Goal: Transaction & Acquisition: Purchase product/service

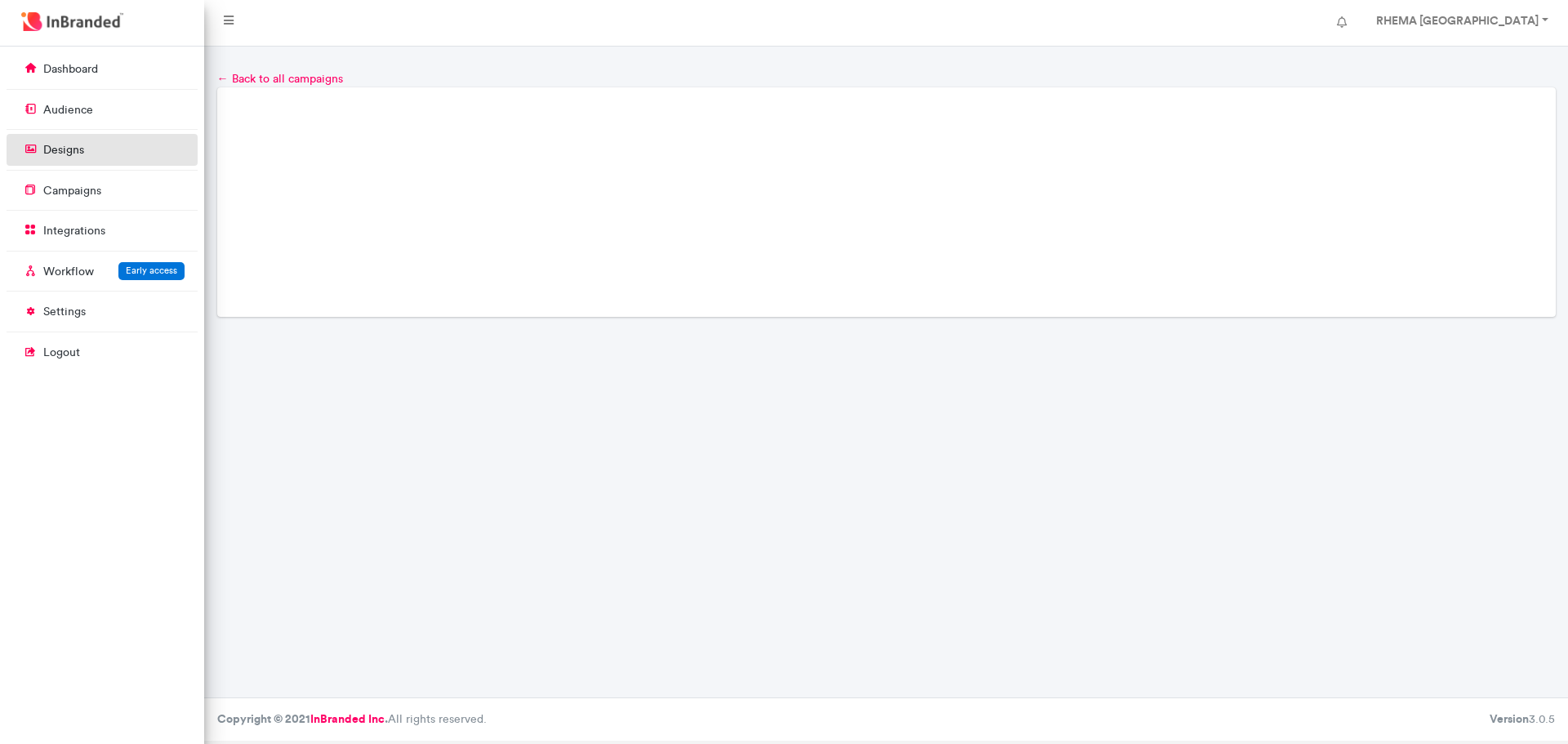
click at [52, 152] on p "designs" at bounding box center [63, 150] width 41 height 16
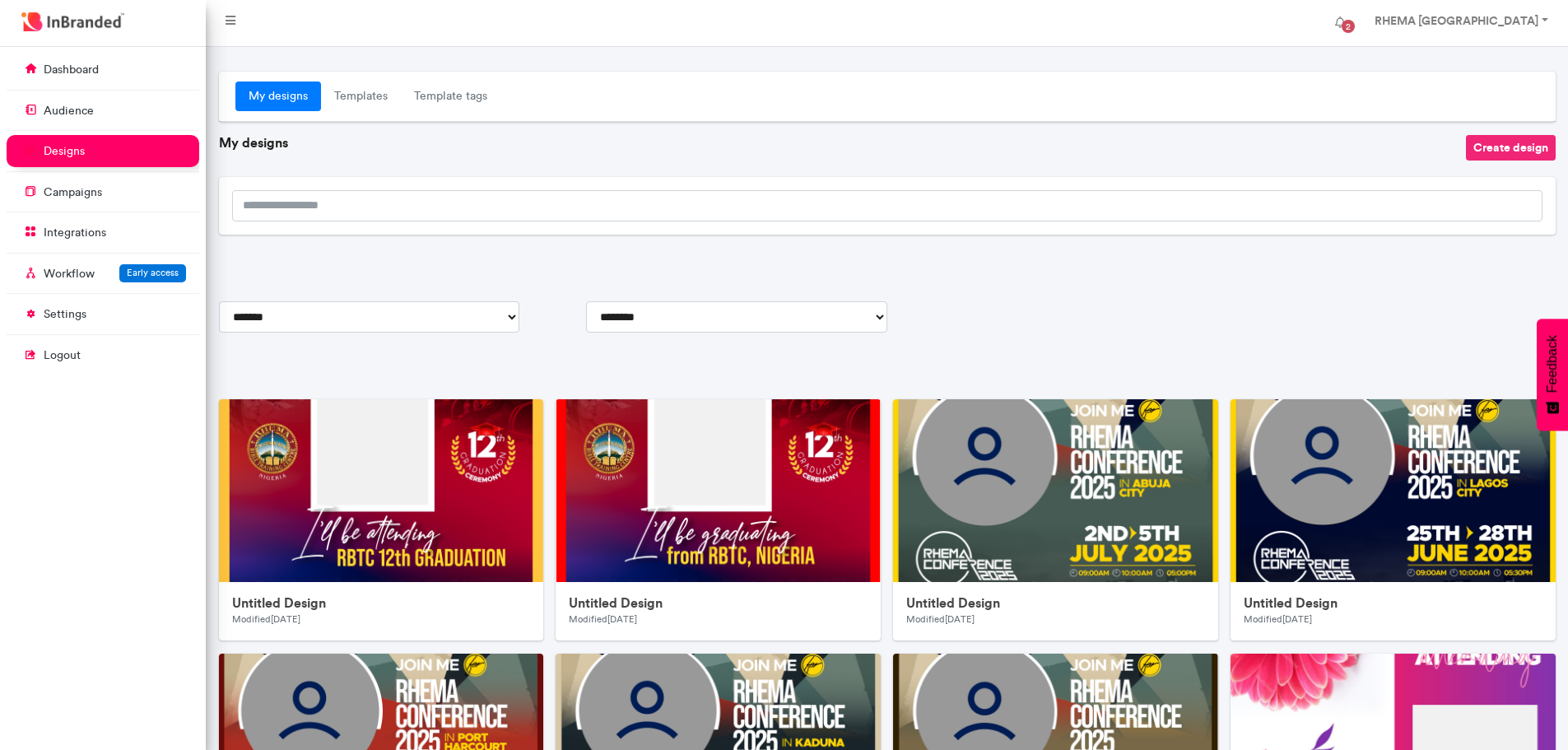
click at [1504, 152] on button "Create design" at bounding box center [1510, 148] width 90 height 25
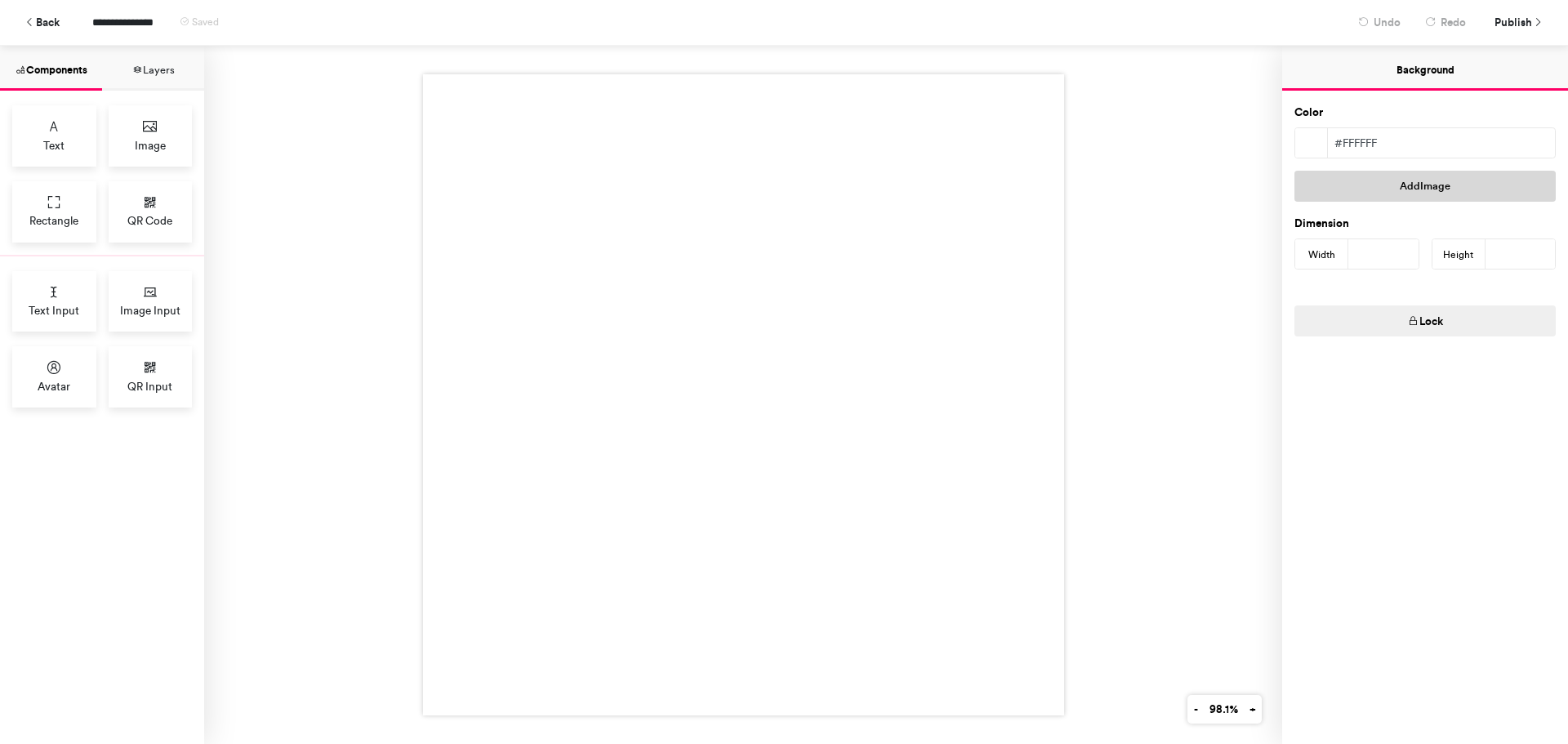
click at [1403, 187] on button "Add Image" at bounding box center [1425, 186] width 261 height 31
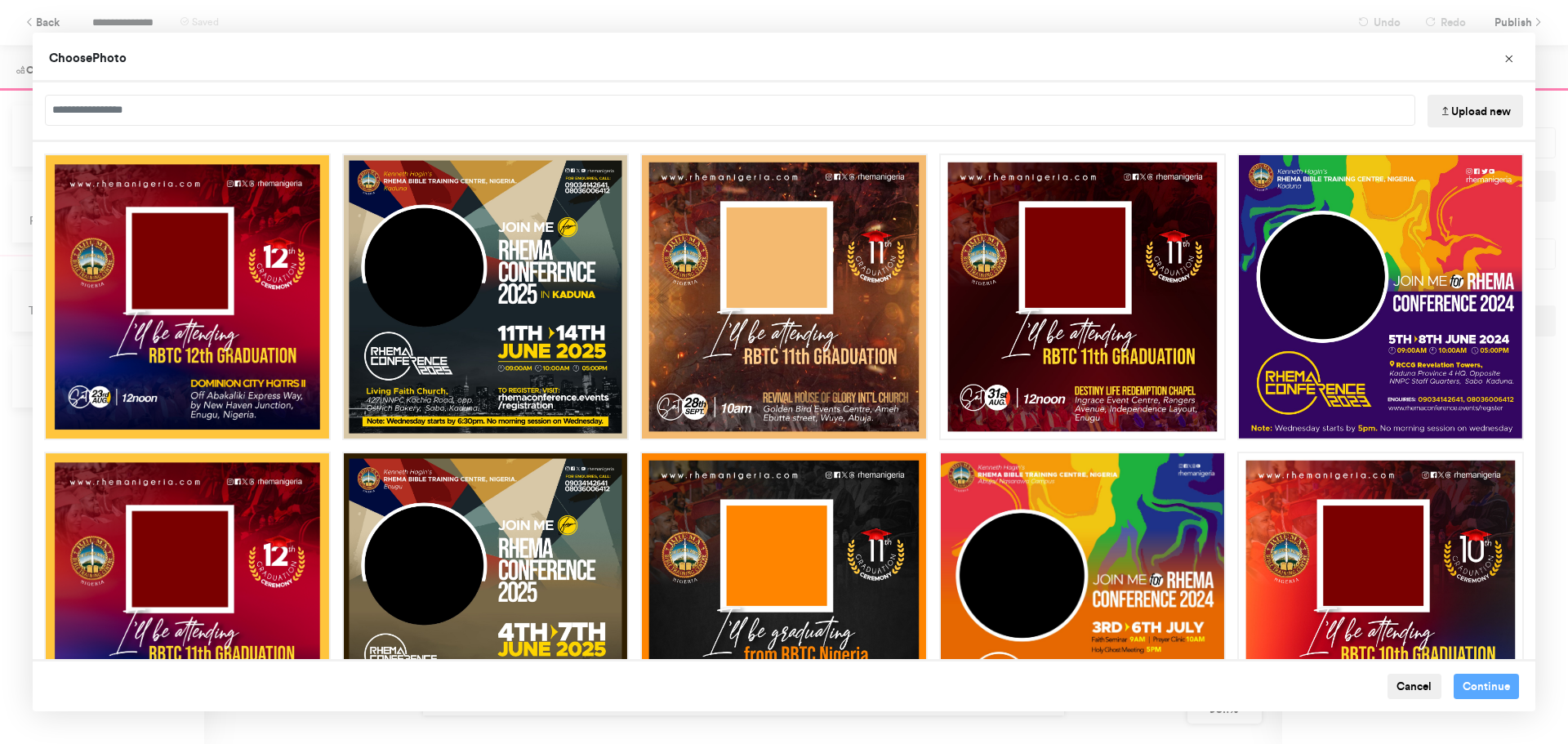
click at [1446, 109] on icon "Choose Image" at bounding box center [1445, 112] width 11 height 11
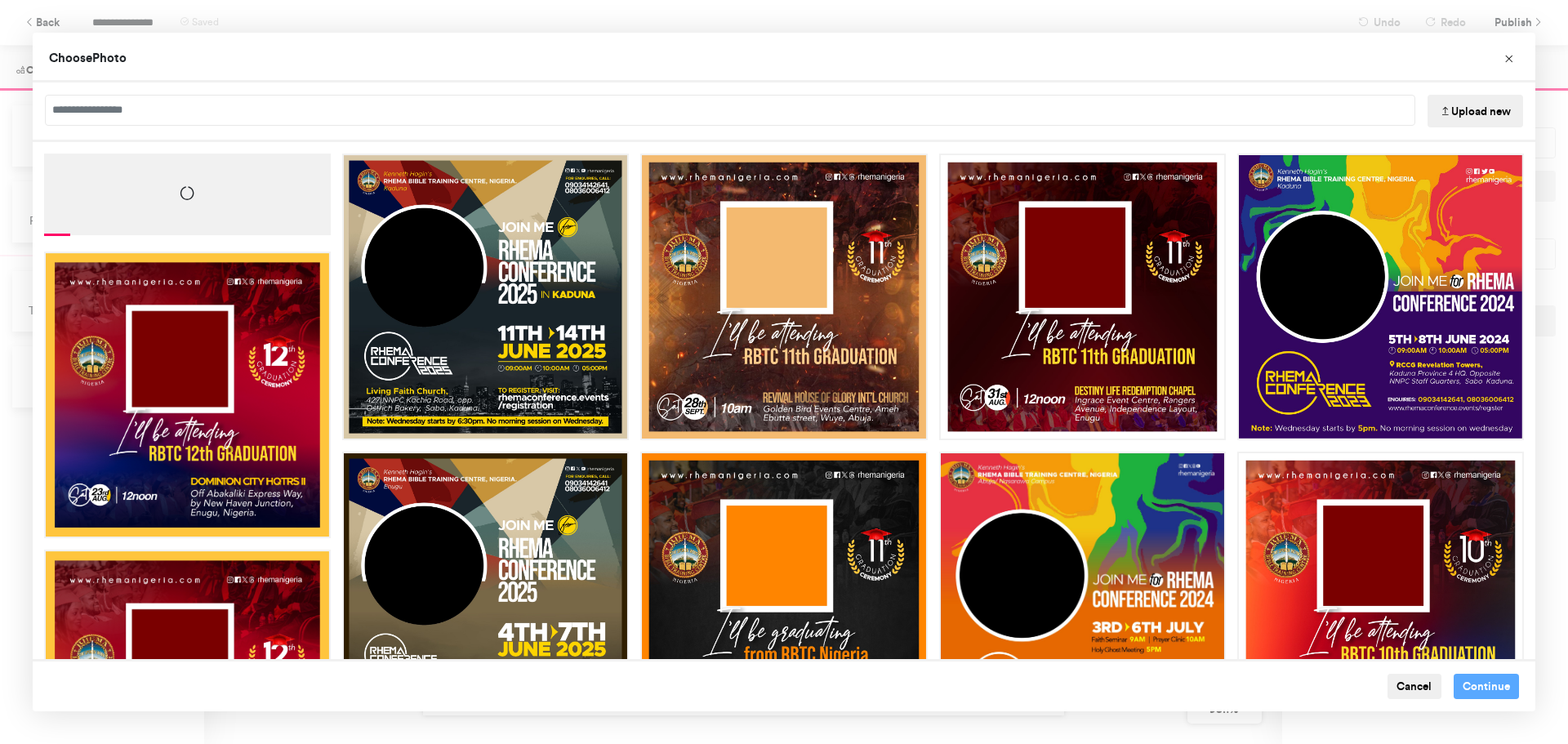
click at [1480, 112] on button "Upload new" at bounding box center [1475, 111] width 95 height 33
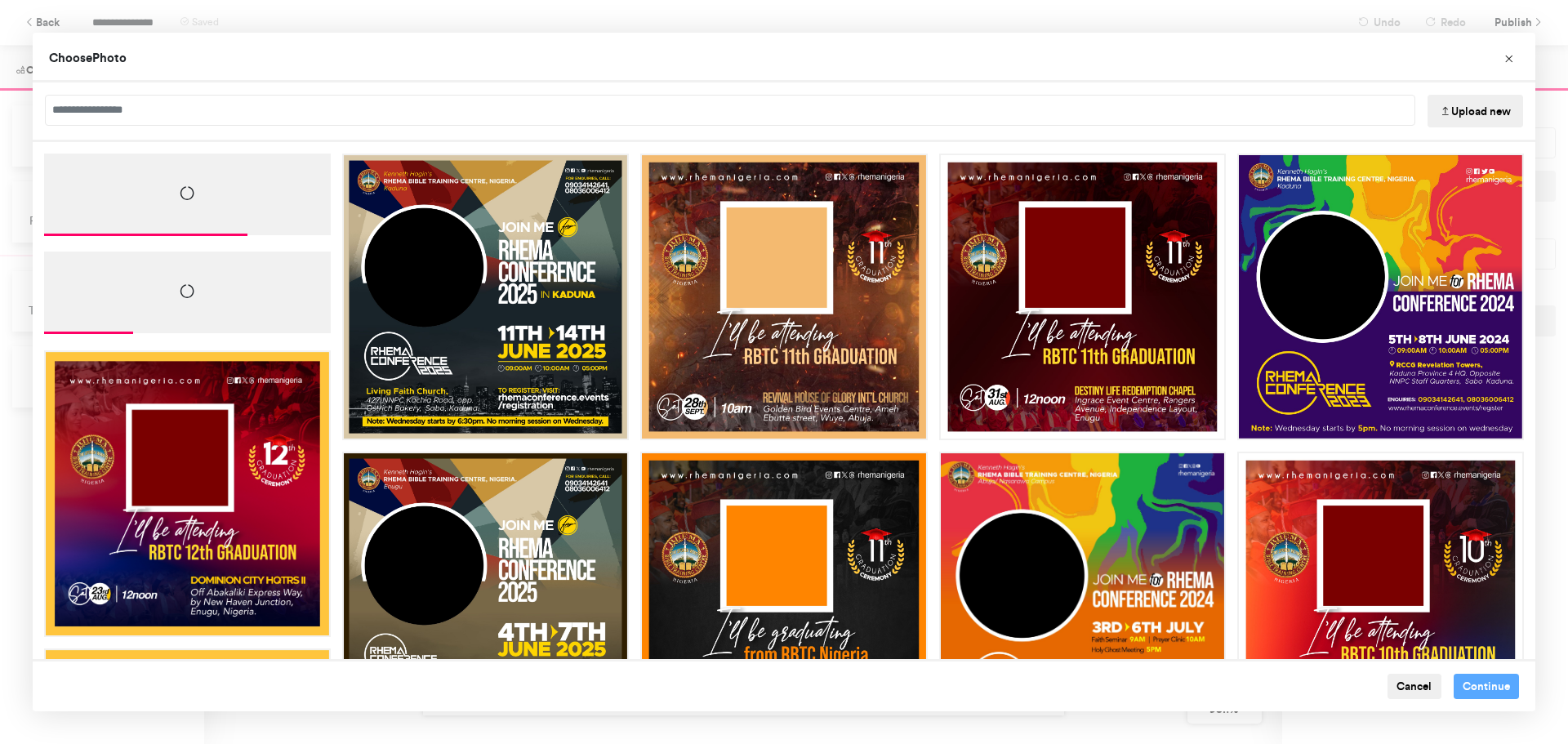
click at [773, 51] on div "Choose Photo" at bounding box center [784, 58] width 1503 height 50
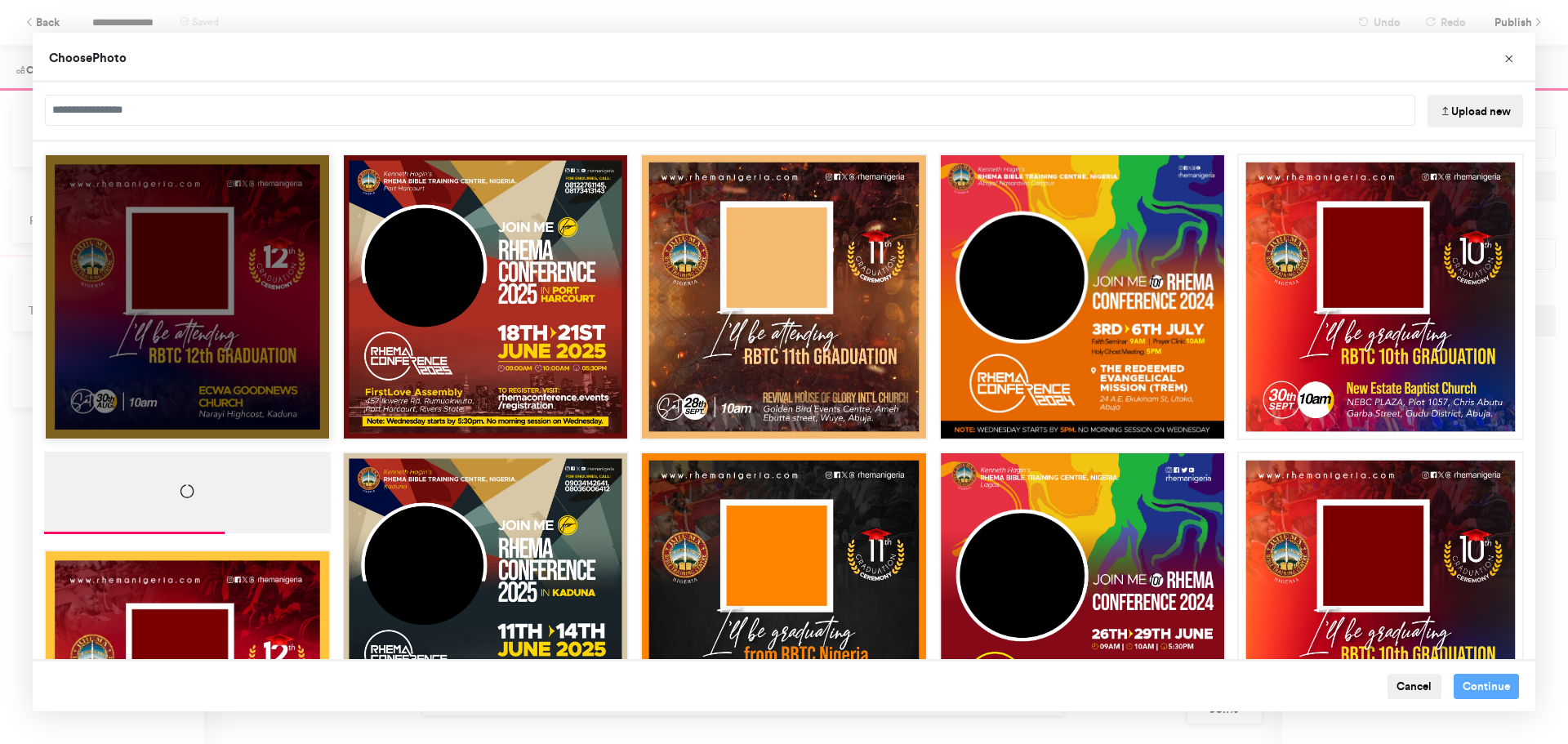
click at [202, 282] on div "Choose Image" at bounding box center [187, 296] width 287 height 287
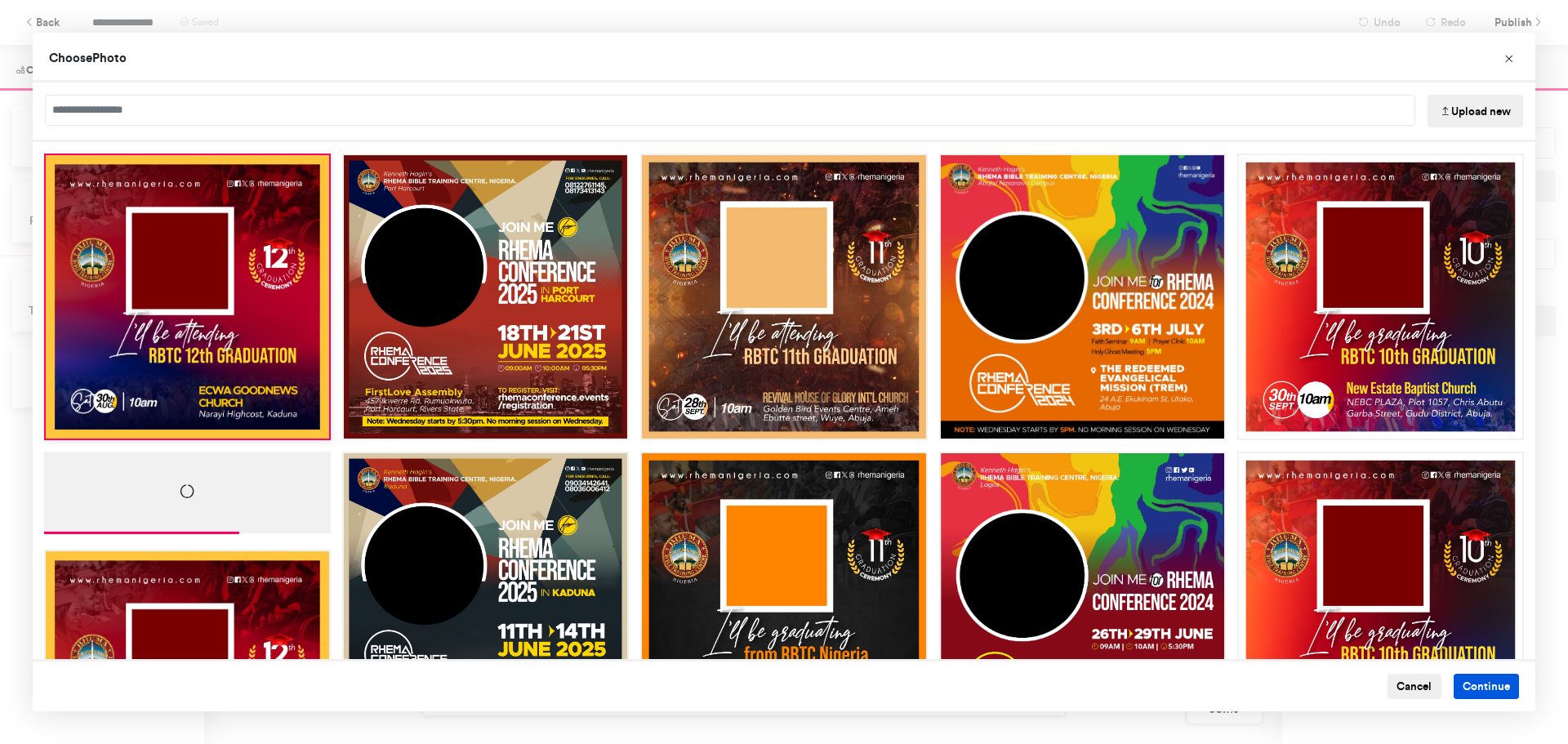
click at [1474, 686] on button "Continue" at bounding box center [1487, 687] width 66 height 26
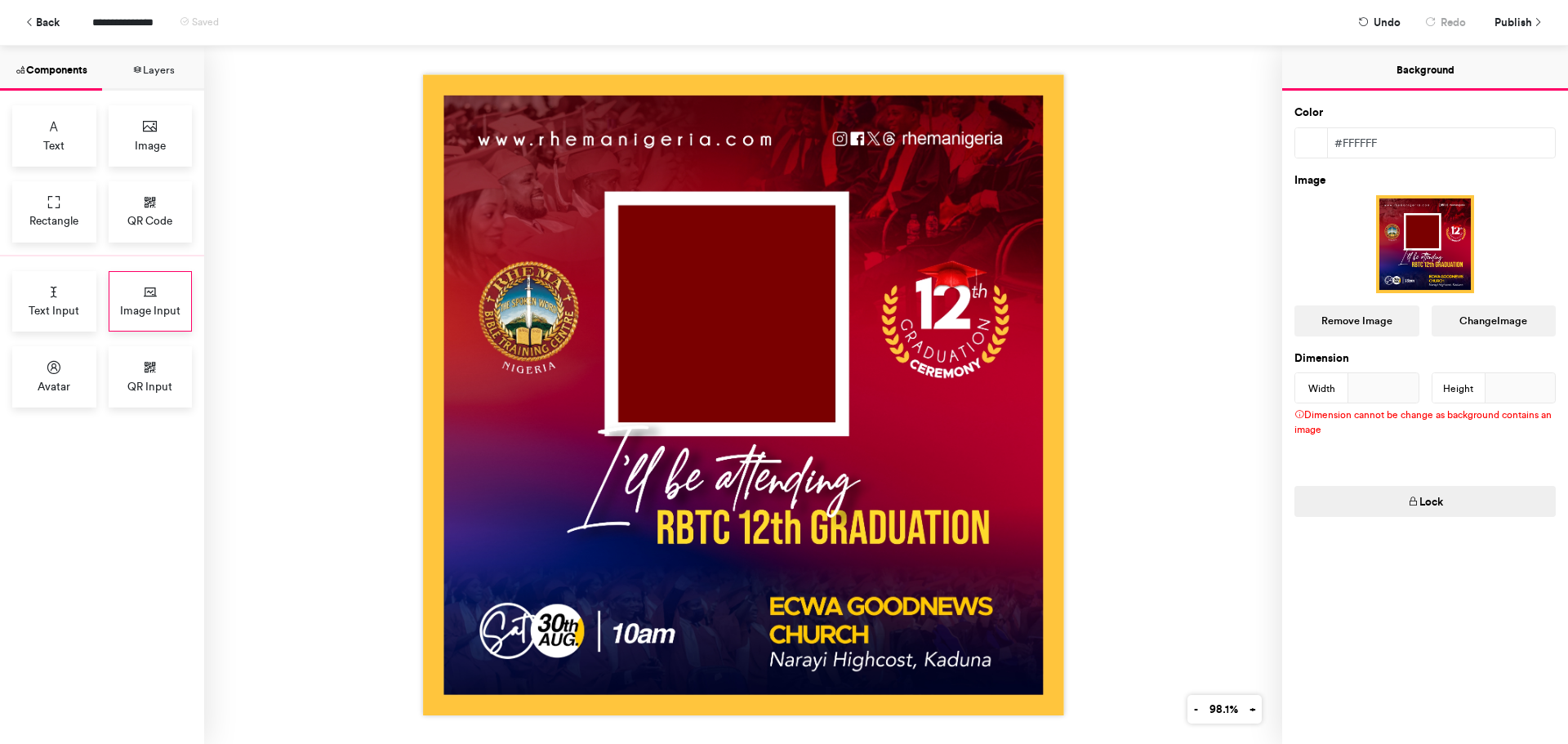
click at [150, 305] on span "Image Input" at bounding box center [151, 310] width 61 height 16
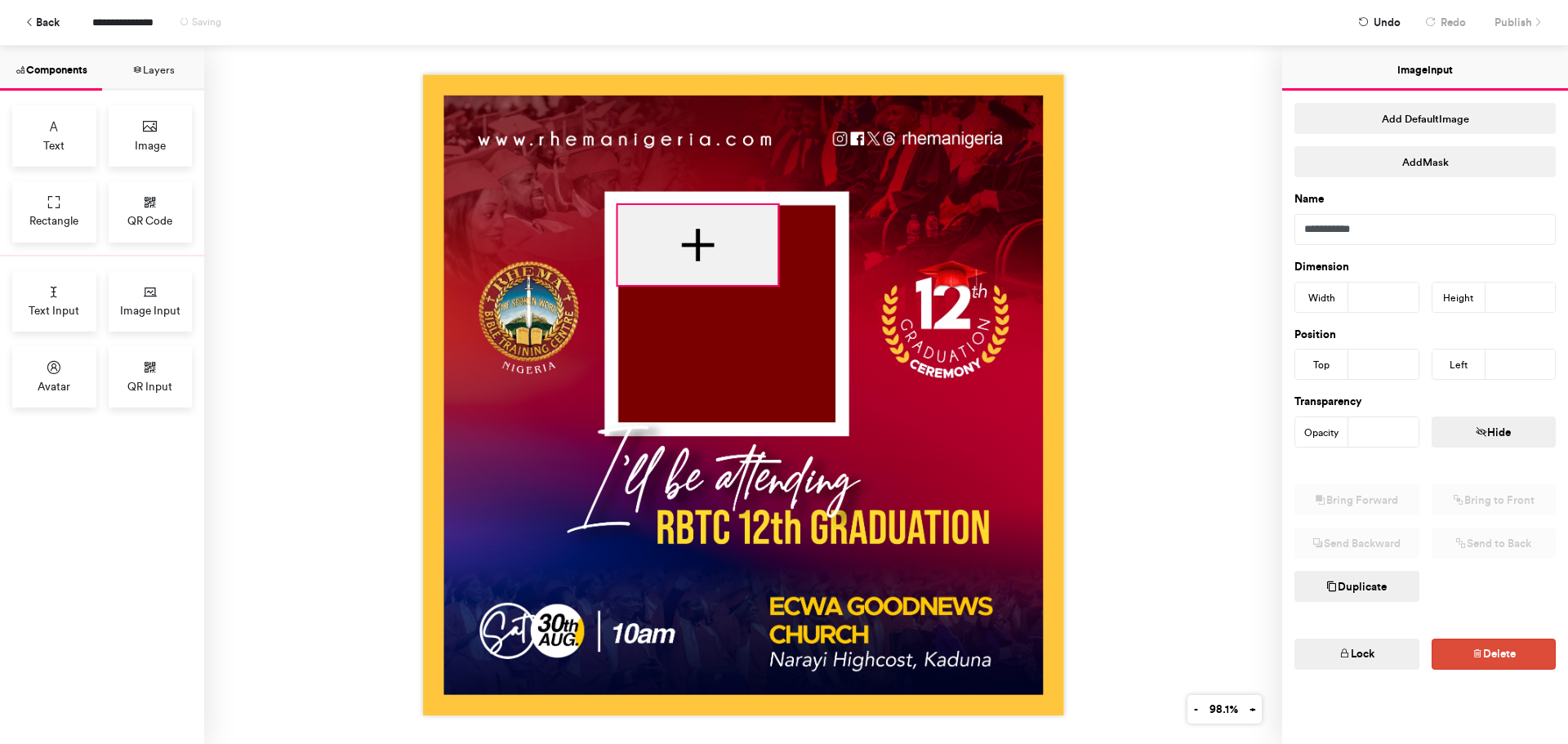
drag, startPoint x: 665, startPoint y: 268, endPoint x: 699, endPoint y: 238, distance: 45.3
click at [699, 238] on div at bounding box center [697, 245] width 160 height 80
type input "***"
click at [688, 279] on div at bounding box center [744, 395] width 641 height 641
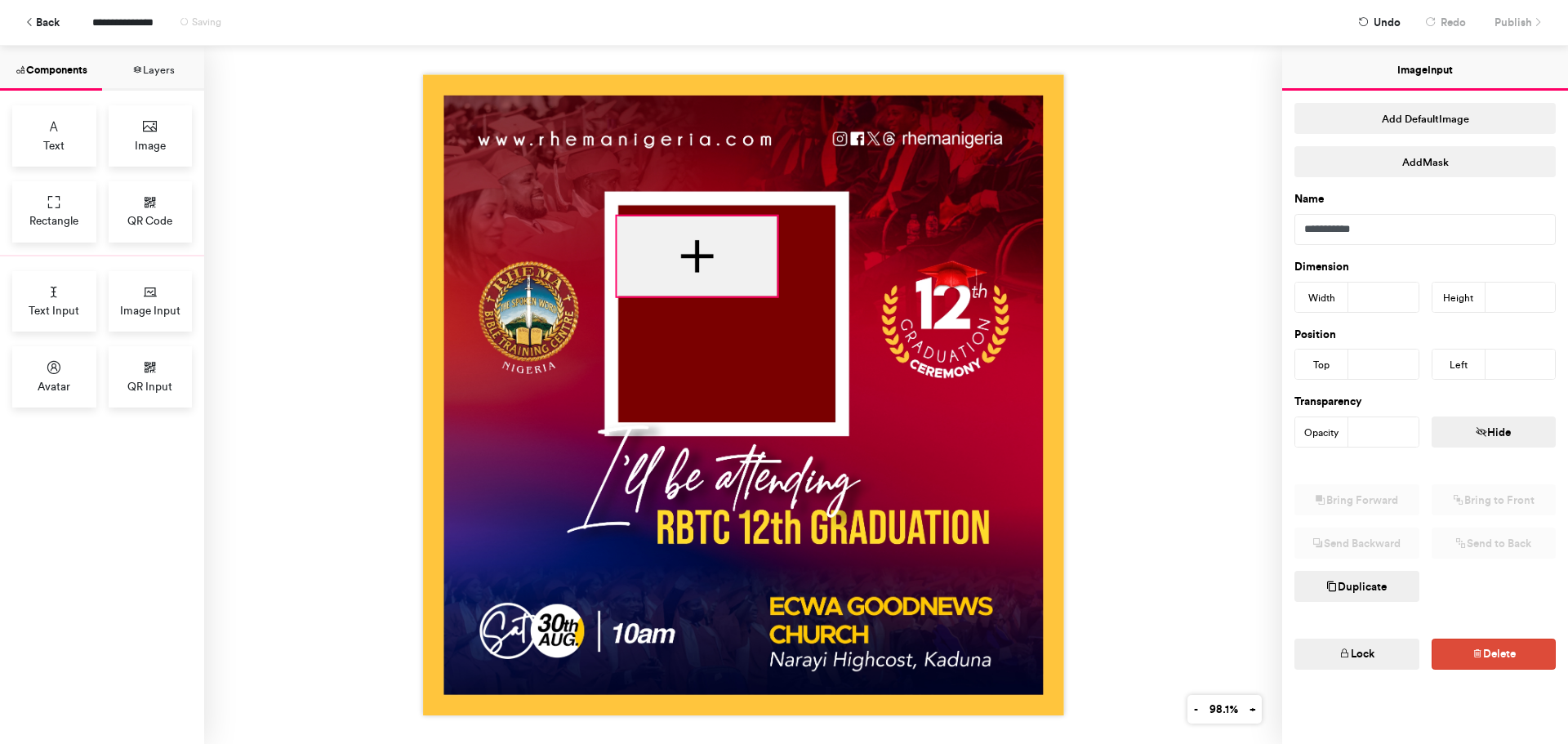
drag, startPoint x: 694, startPoint y: 281, endPoint x: 694, endPoint y: 292, distance: 11.0
click at [694, 292] on div at bounding box center [744, 395] width 641 height 641
type input "***"
click at [711, 230] on div at bounding box center [697, 245] width 160 height 80
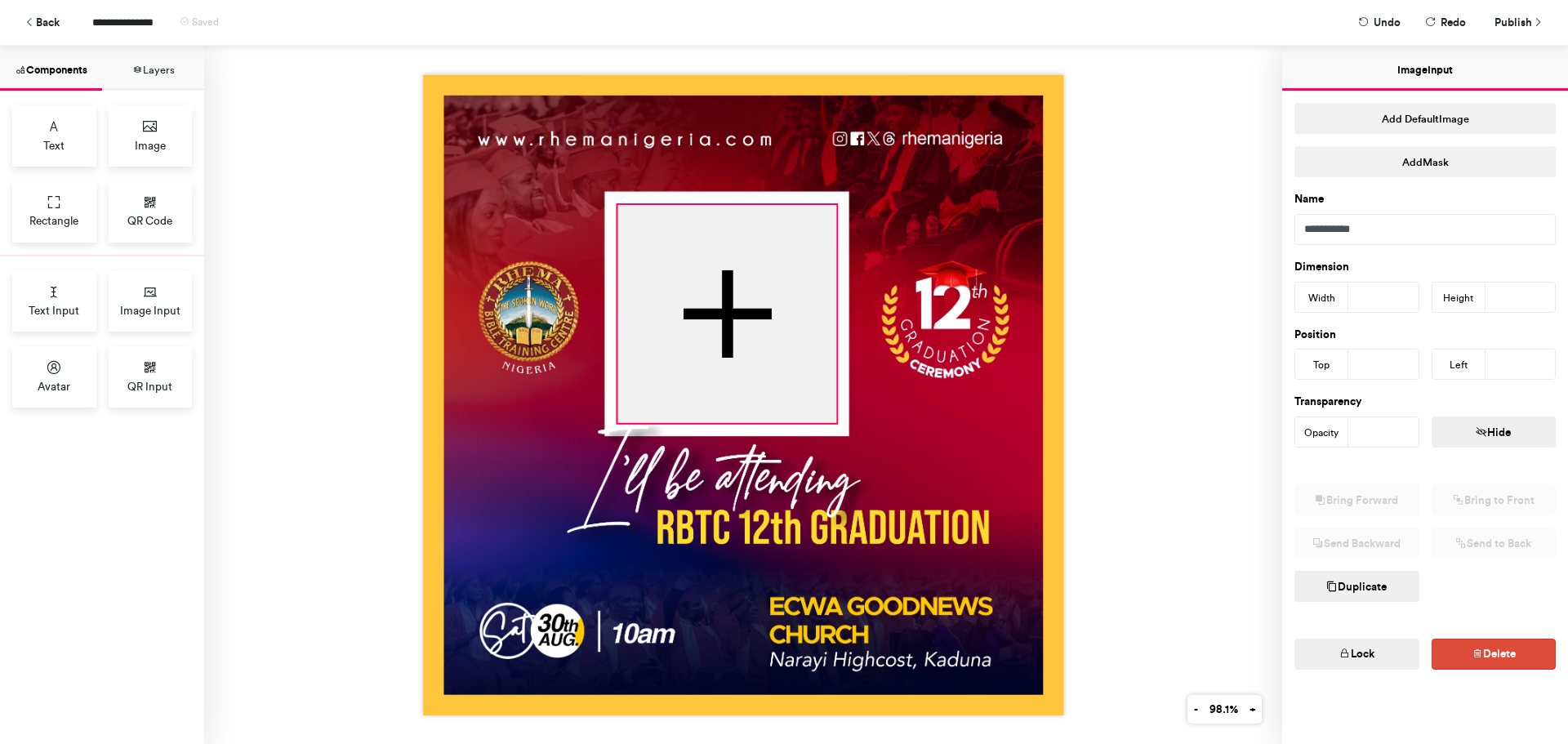
drag, startPoint x: 771, startPoint y: 281, endPoint x: 830, endPoint y: 418, distance: 149.2
click at [830, 418] on div at bounding box center [744, 395] width 641 height 641
type input "***"
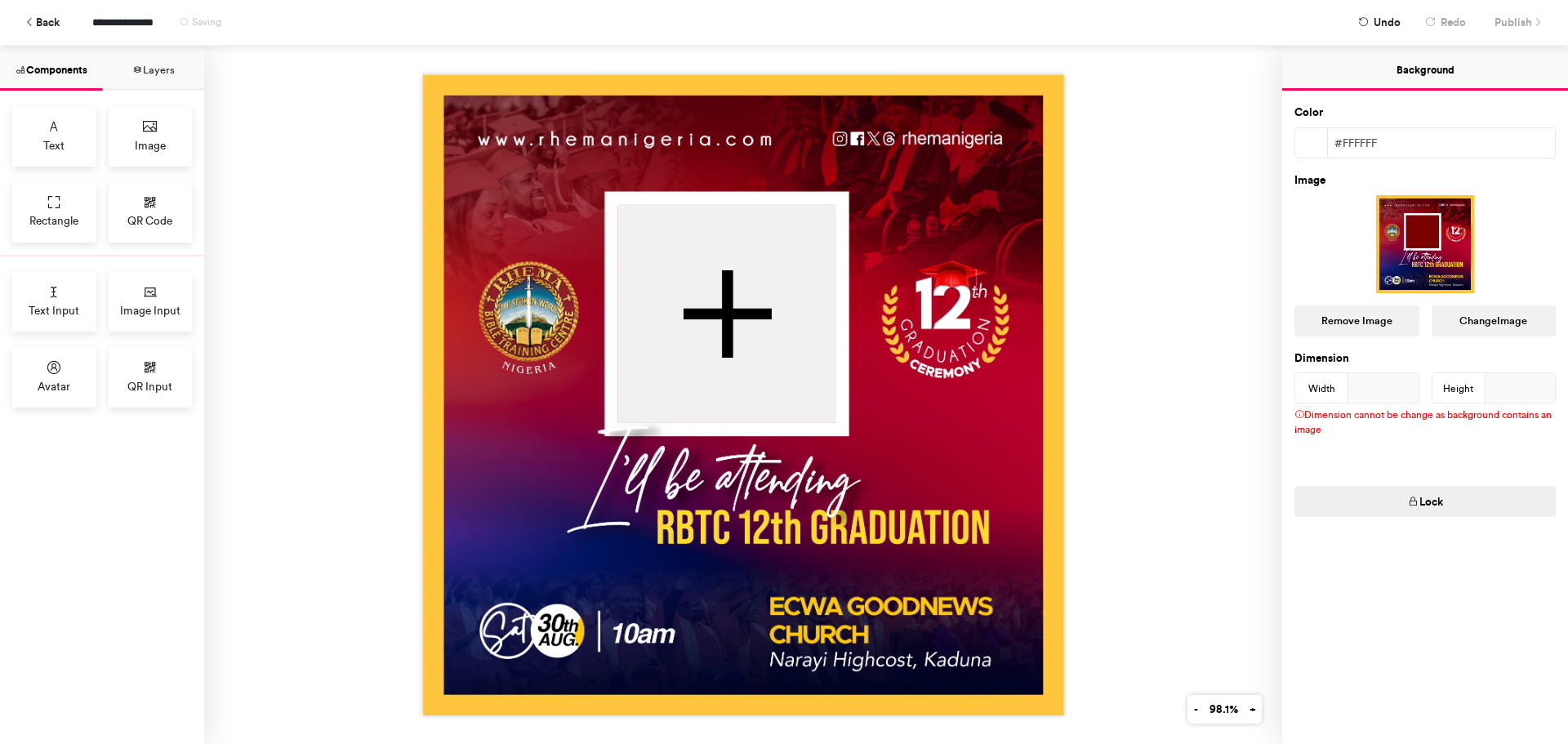
click at [894, 399] on img at bounding box center [744, 395] width 641 height 641
click at [1167, 424] on div at bounding box center [743, 395] width 1078 height 698
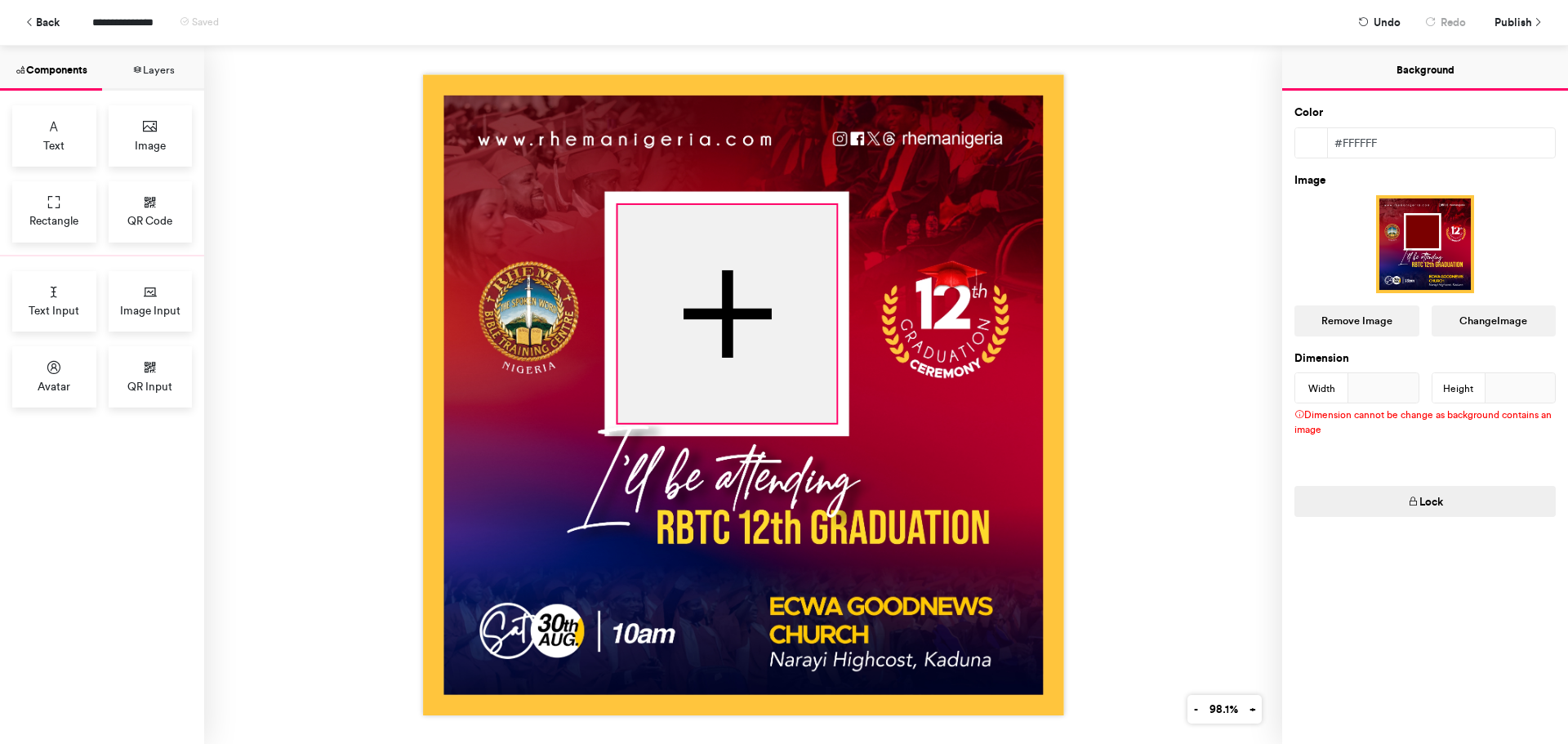
click at [783, 335] on div at bounding box center [726, 314] width 219 height 218
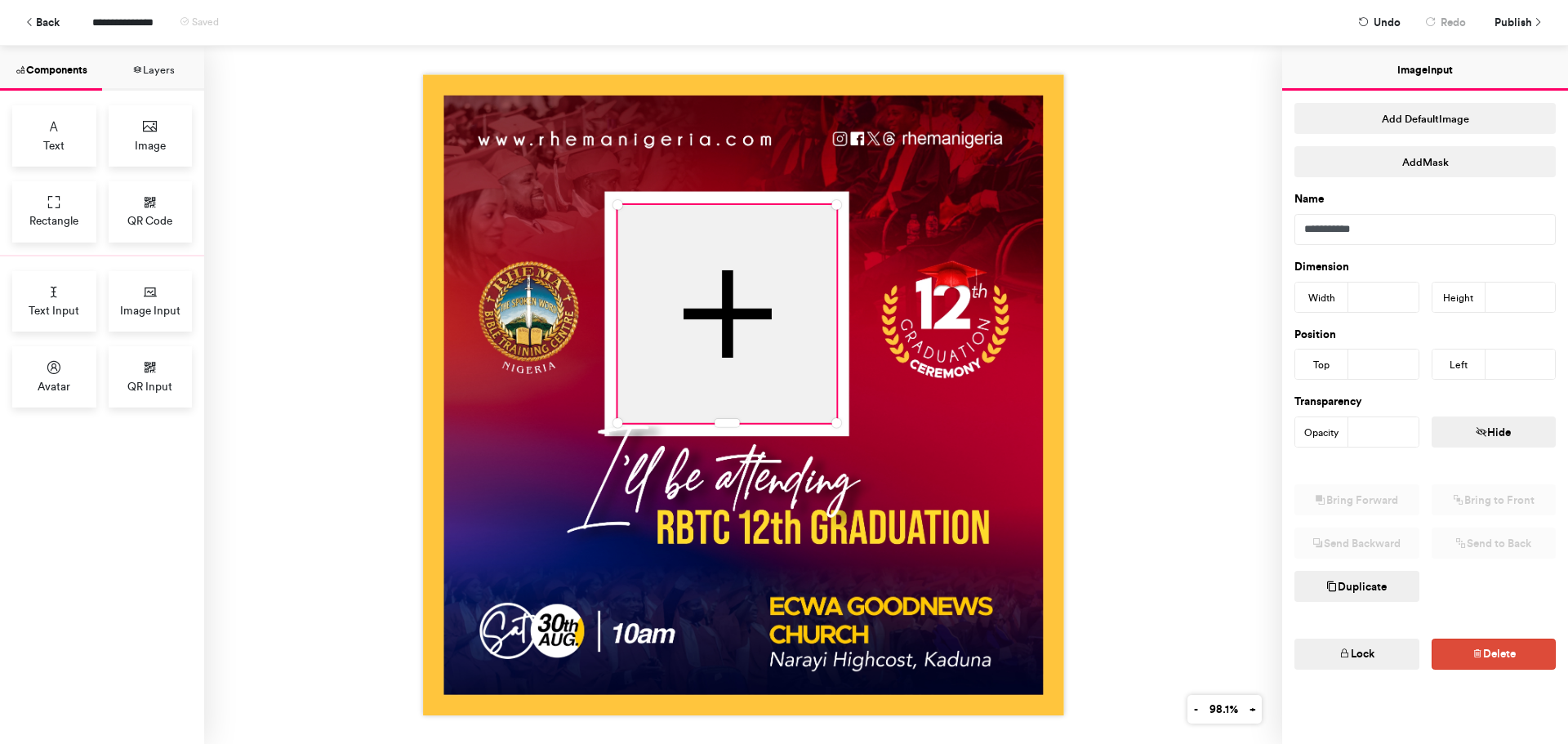
click at [1102, 294] on div at bounding box center [743, 395] width 1078 height 698
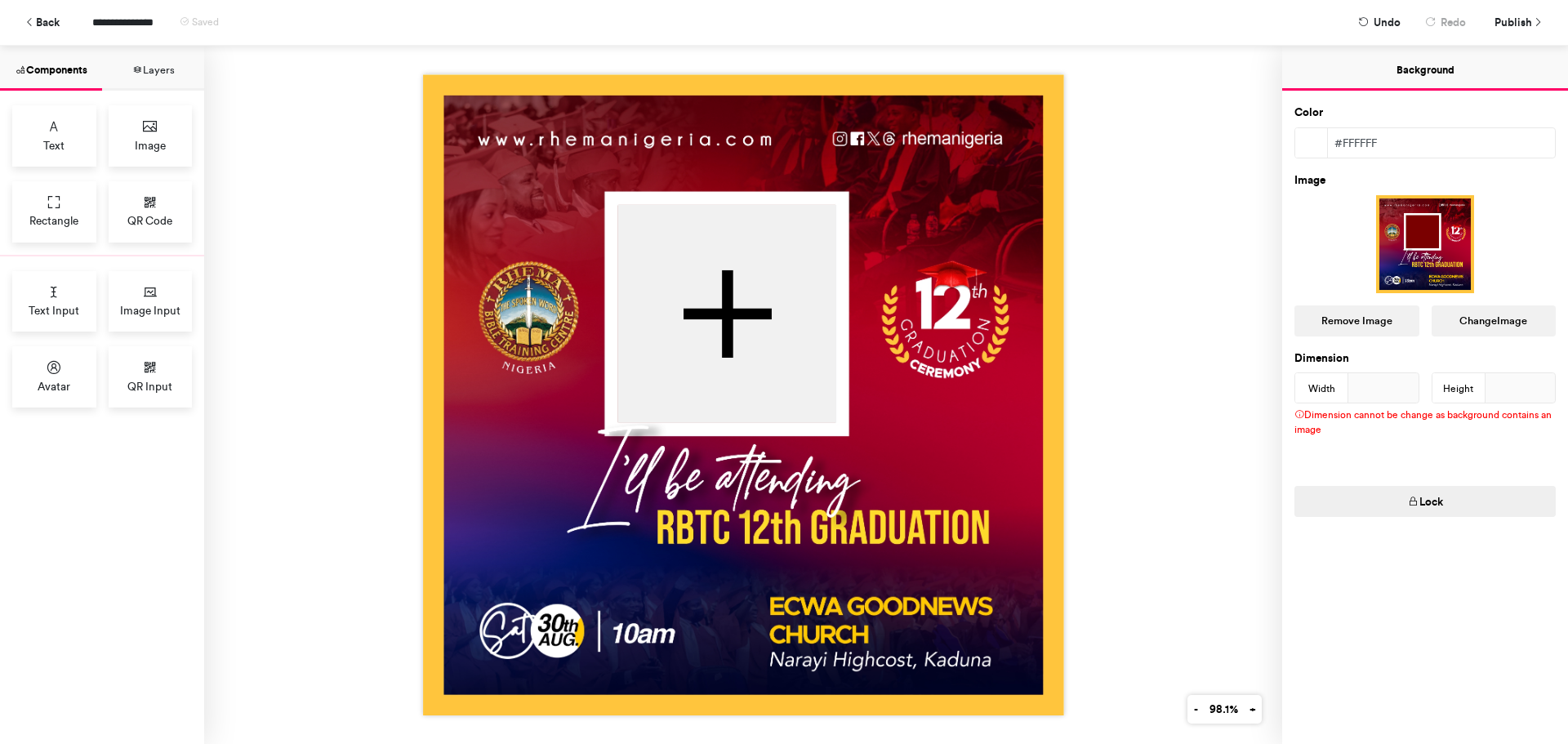
click at [1102, 294] on div at bounding box center [743, 395] width 1078 height 698
click at [1000, 286] on img at bounding box center [744, 395] width 641 height 641
drag, startPoint x: 989, startPoint y: 286, endPoint x: 934, endPoint y: 301, distance: 57.0
click at [934, 301] on img at bounding box center [744, 395] width 641 height 641
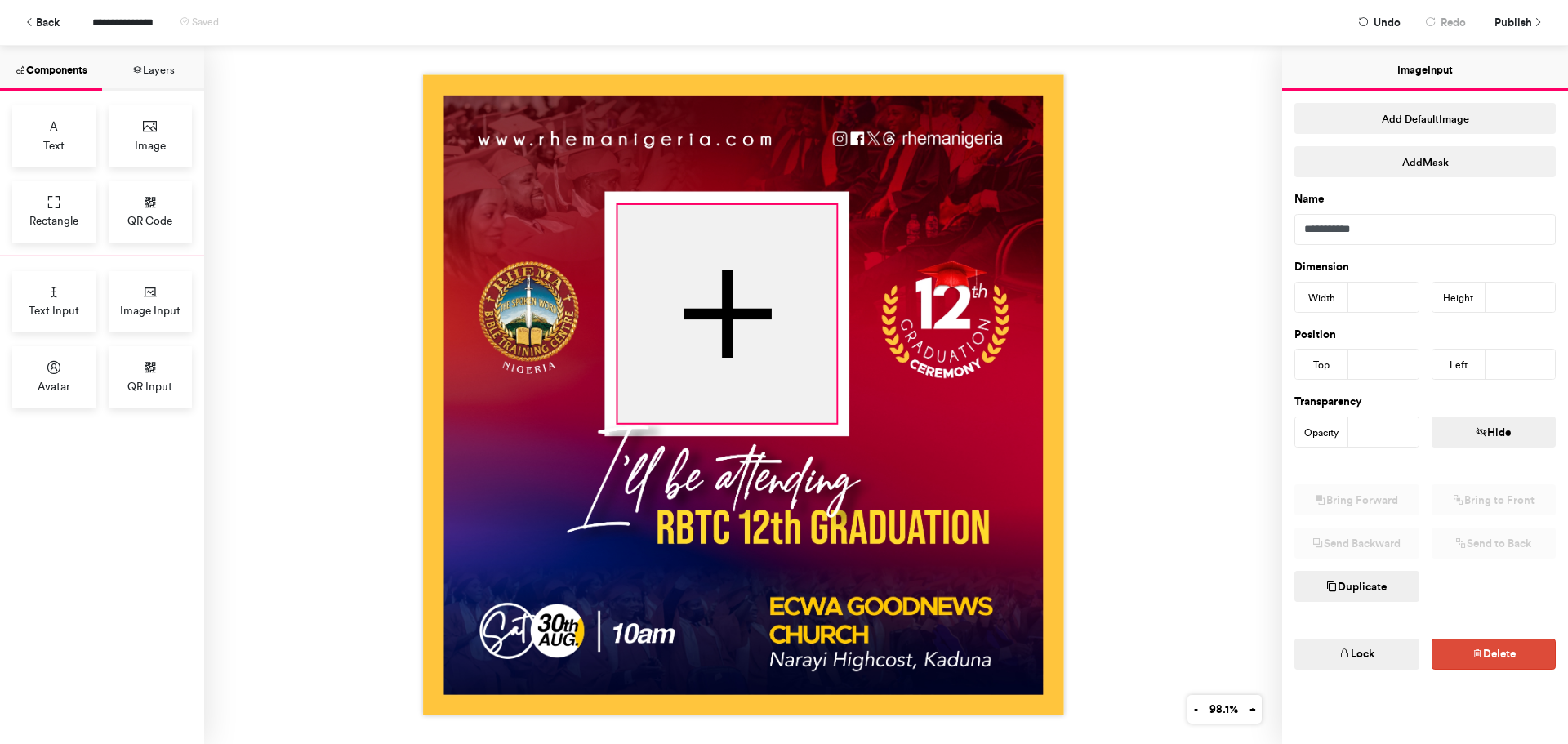
click at [695, 307] on div at bounding box center [726, 314] width 219 height 218
click at [610, 201] on div at bounding box center [744, 395] width 641 height 641
type input "***"
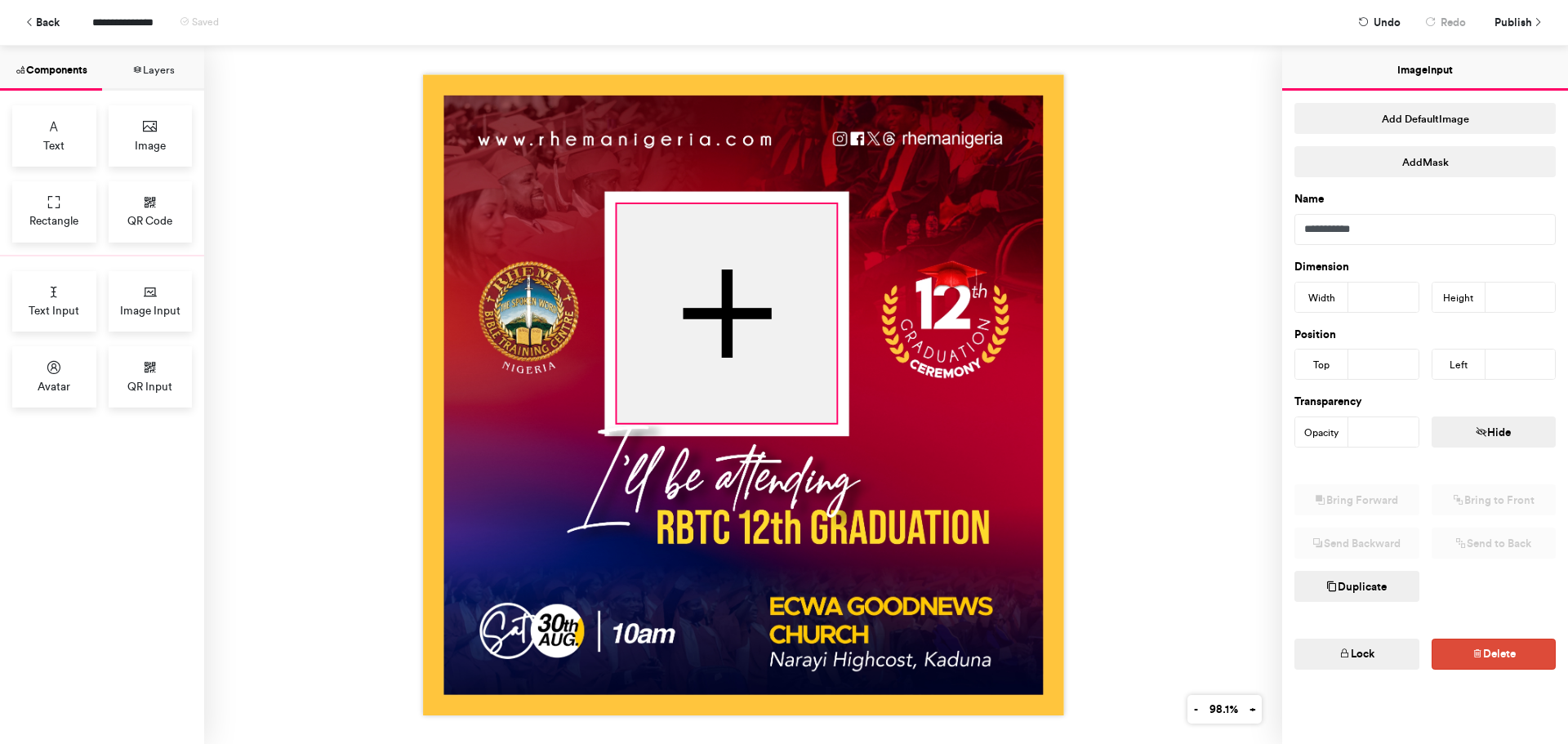
type input "***"
click at [1139, 330] on div at bounding box center [743, 395] width 1078 height 698
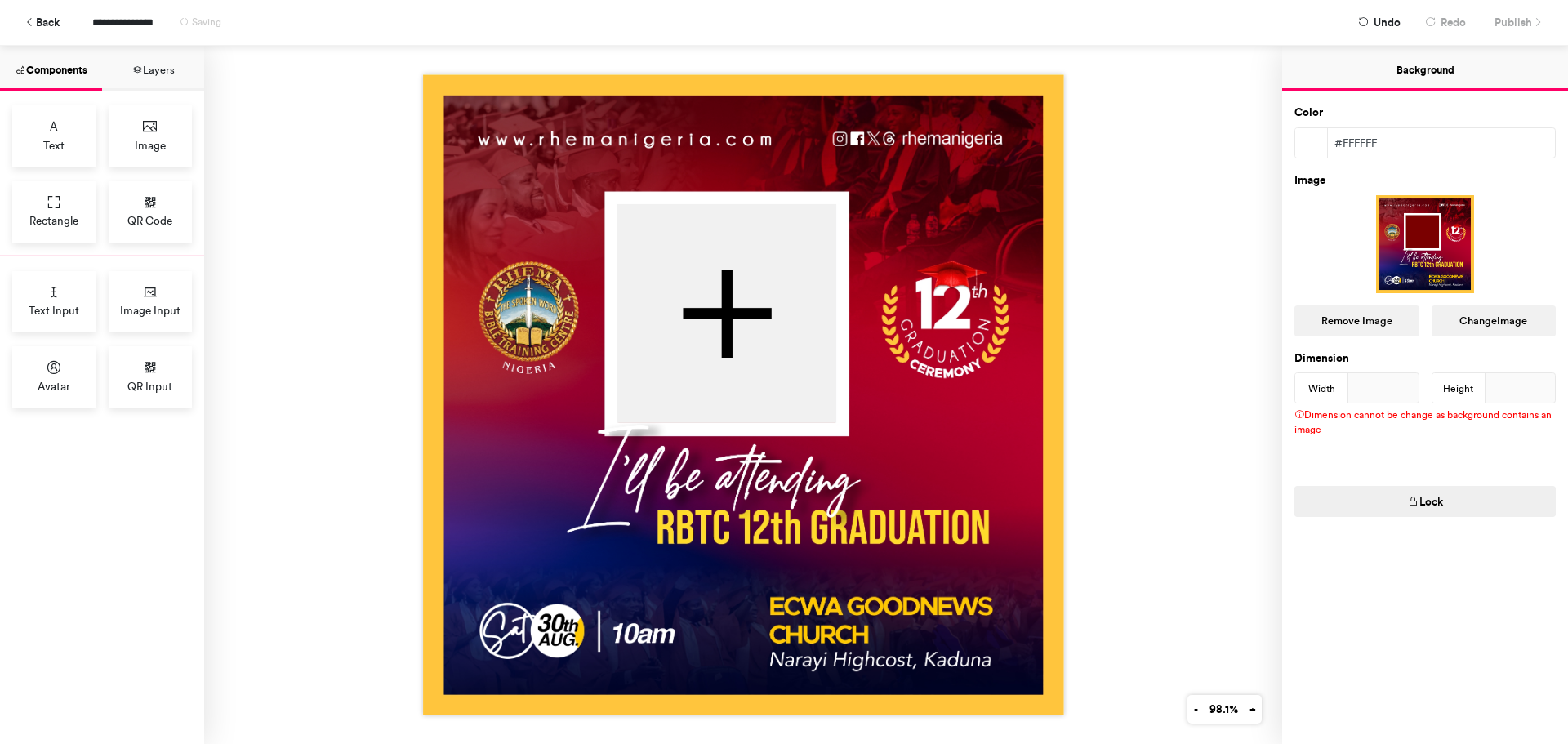
click at [1513, 23] on div "**********" at bounding box center [784, 23] width 1544 height 45
click at [893, 209] on img at bounding box center [744, 395] width 641 height 641
click at [1513, 23] on span "Publish" at bounding box center [1513, 22] width 37 height 29
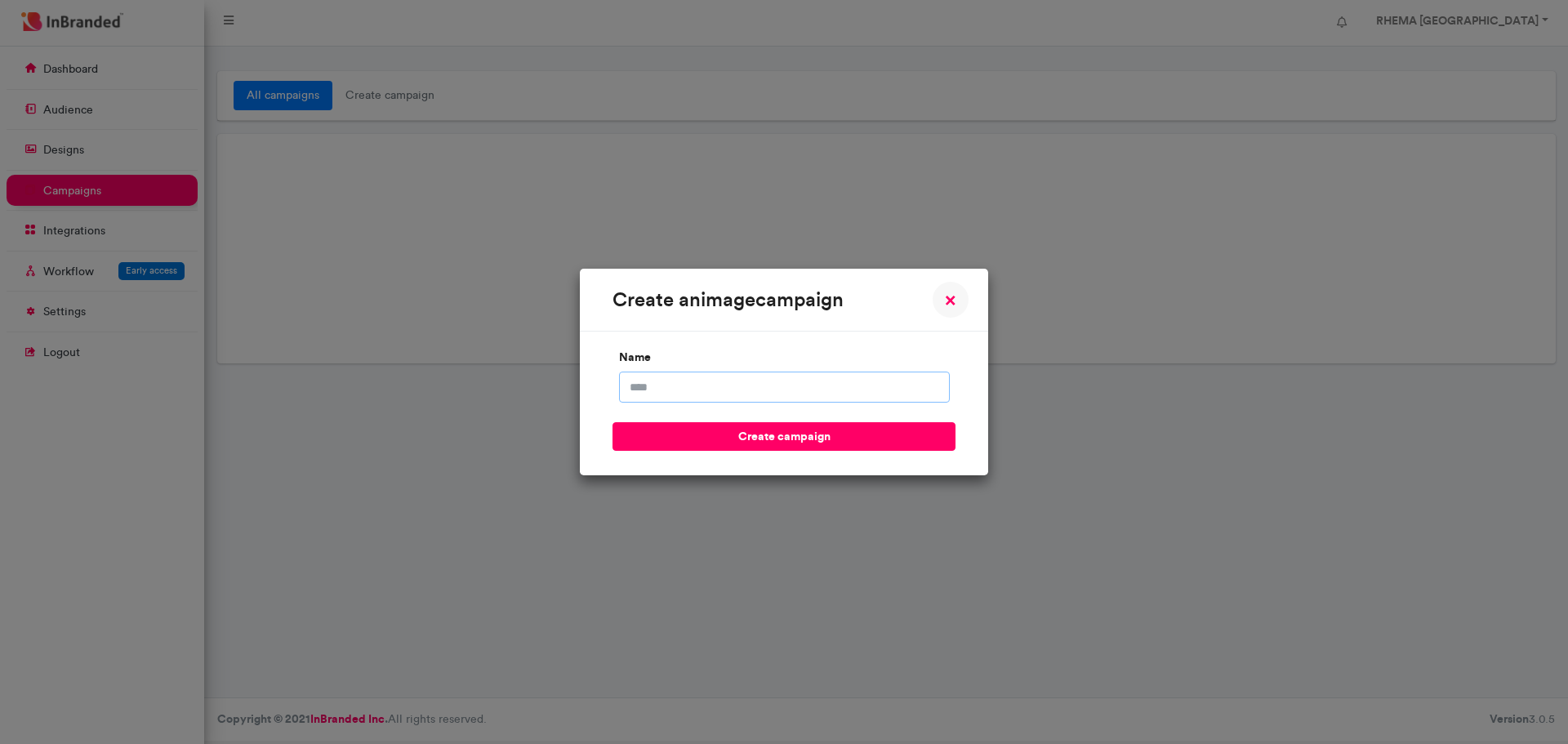
click at [681, 383] on input "name" at bounding box center [784, 387] width 331 height 31
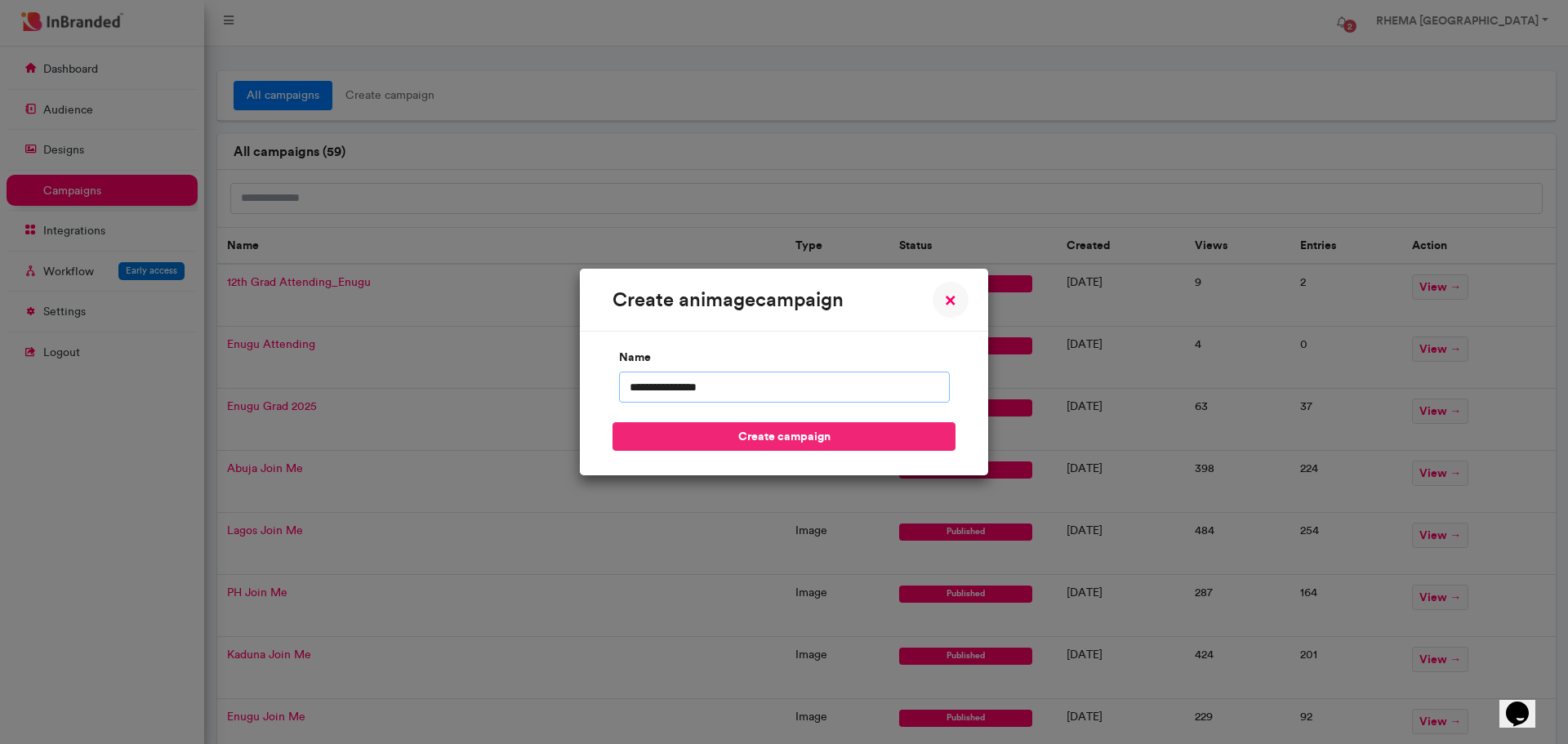
type input "**********"
click at [707, 435] on button "create campaign" at bounding box center [784, 437] width 343 height 29
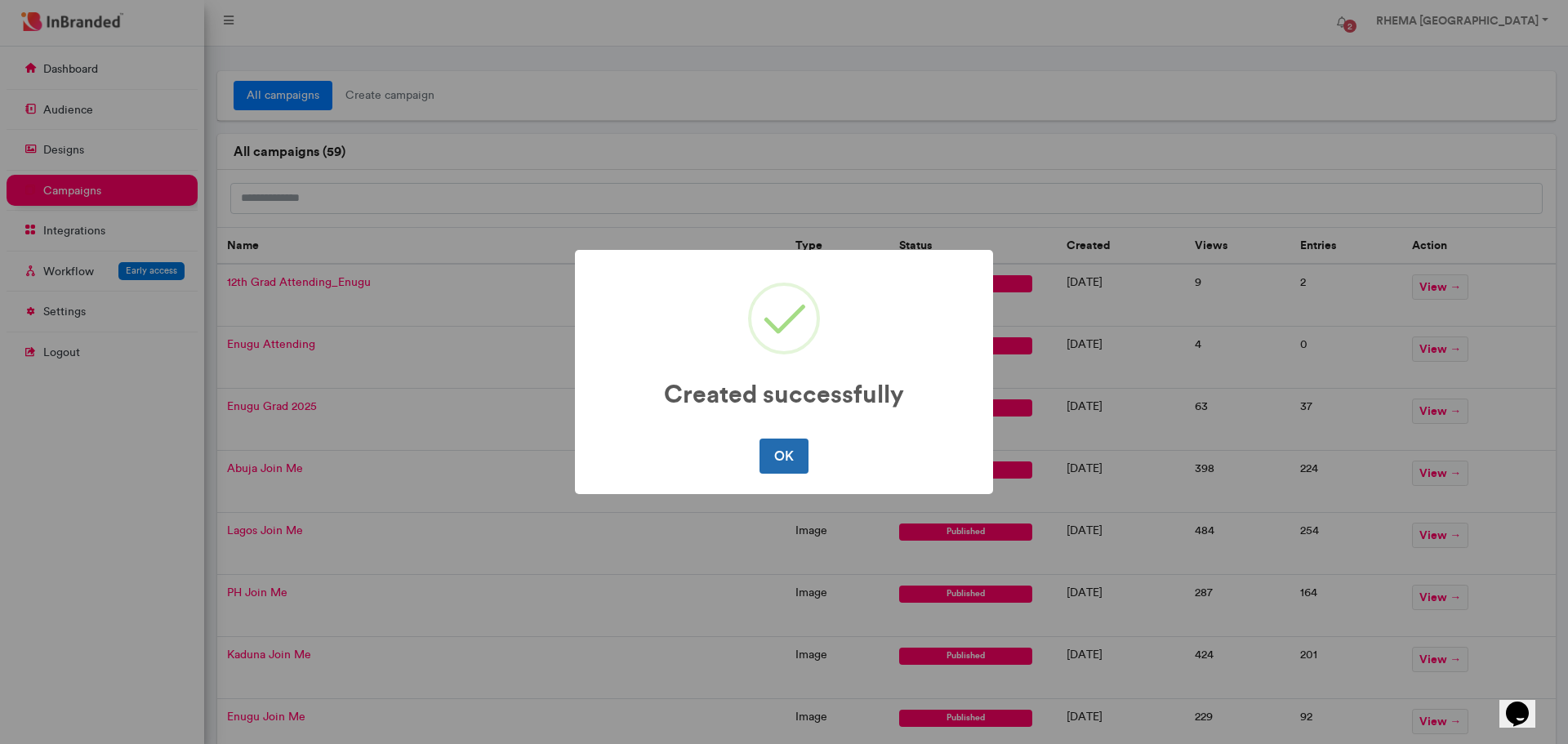
click at [785, 453] on button "OK" at bounding box center [784, 456] width 48 height 35
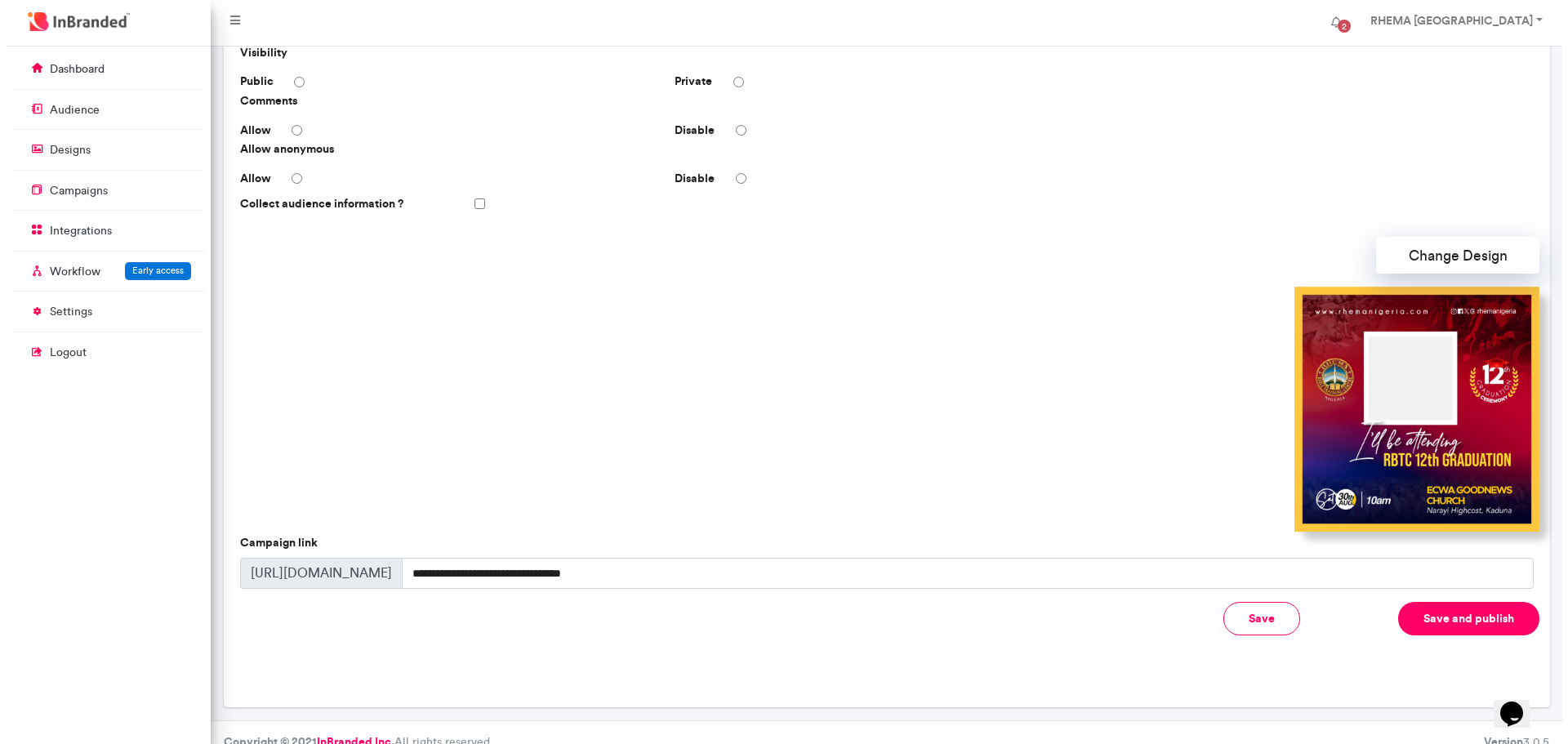
scroll to position [329, 0]
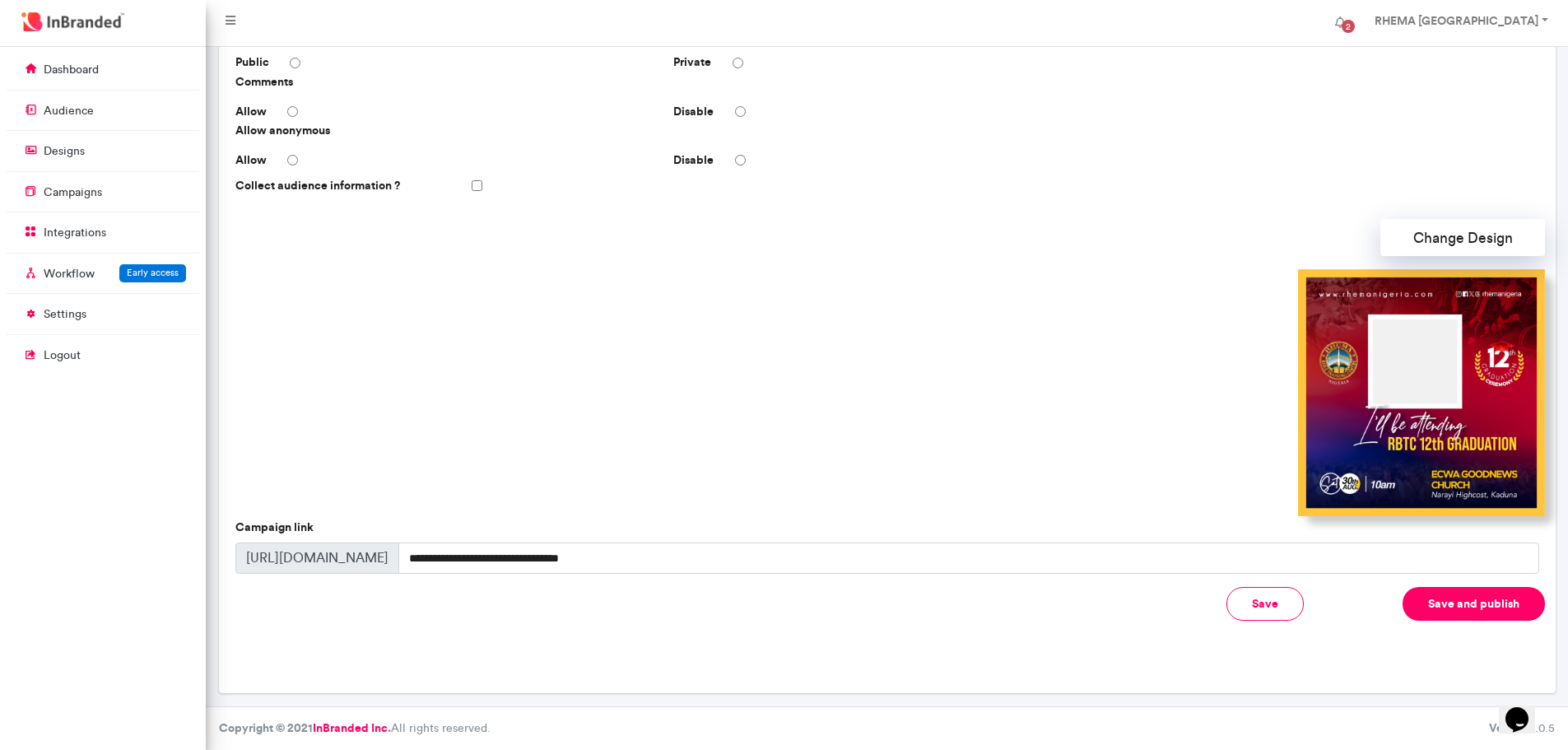
click at [1428, 595] on button "Save and publish" at bounding box center [1473, 604] width 142 height 34
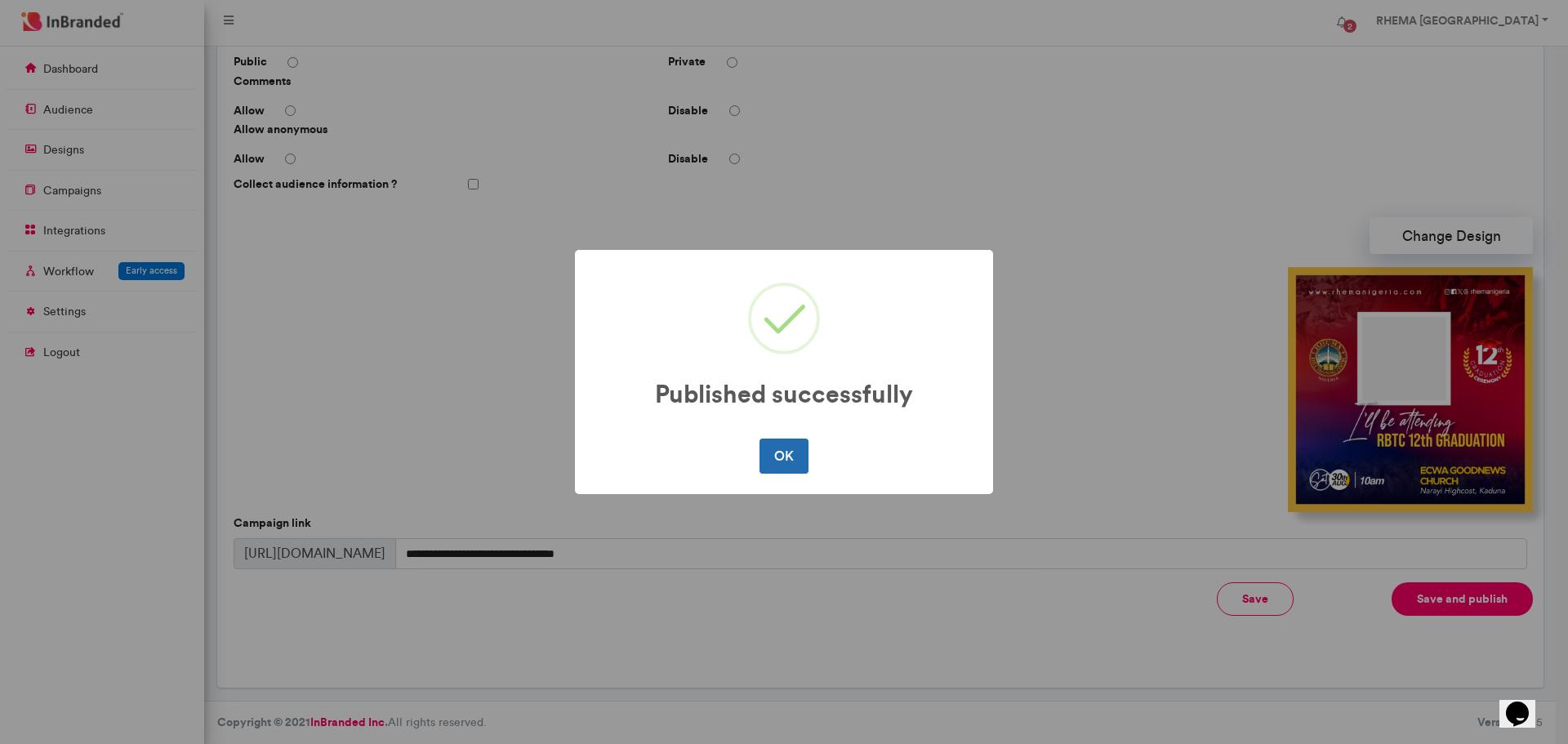
click at [783, 456] on button "OK" at bounding box center [784, 456] width 48 height 35
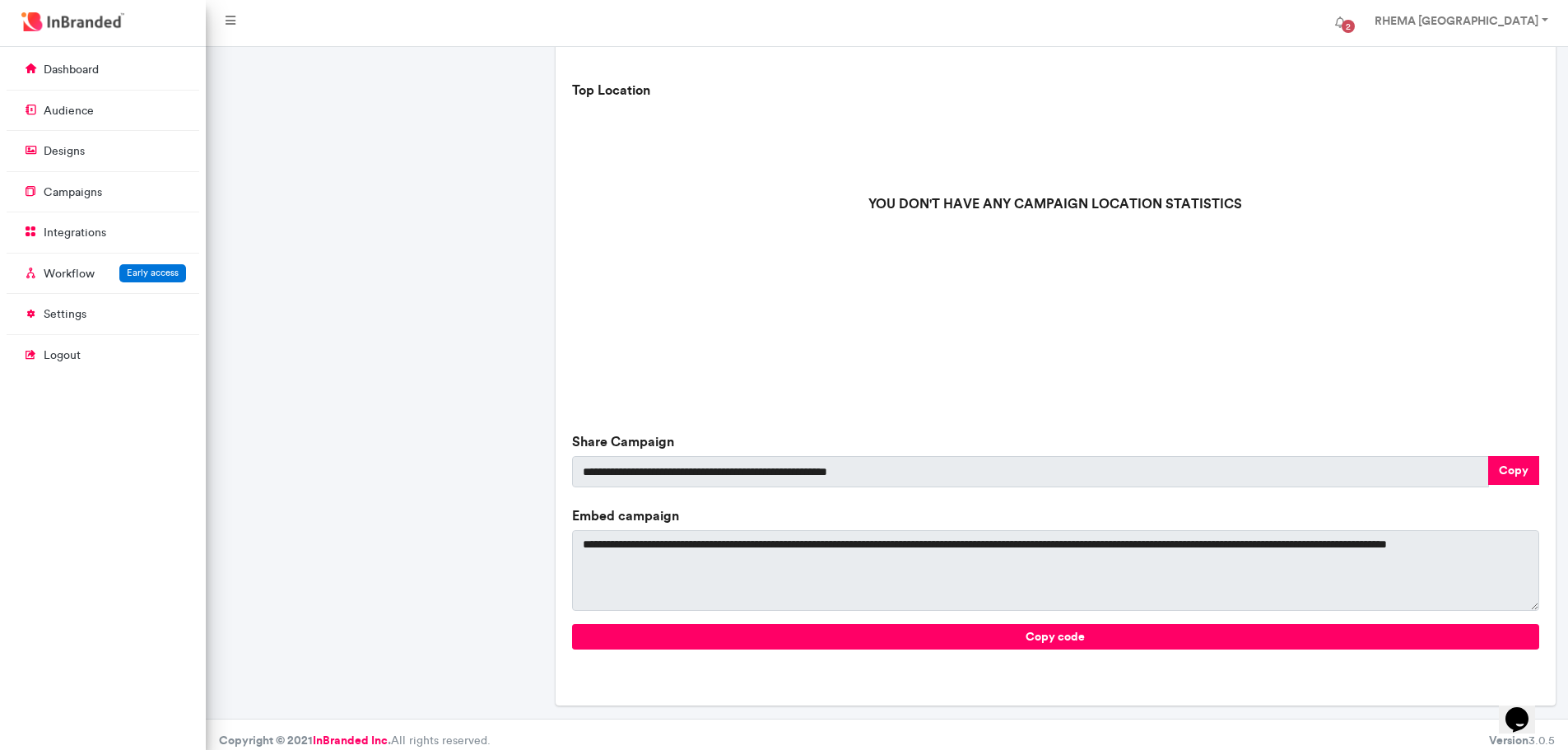
scroll to position [451, 0]
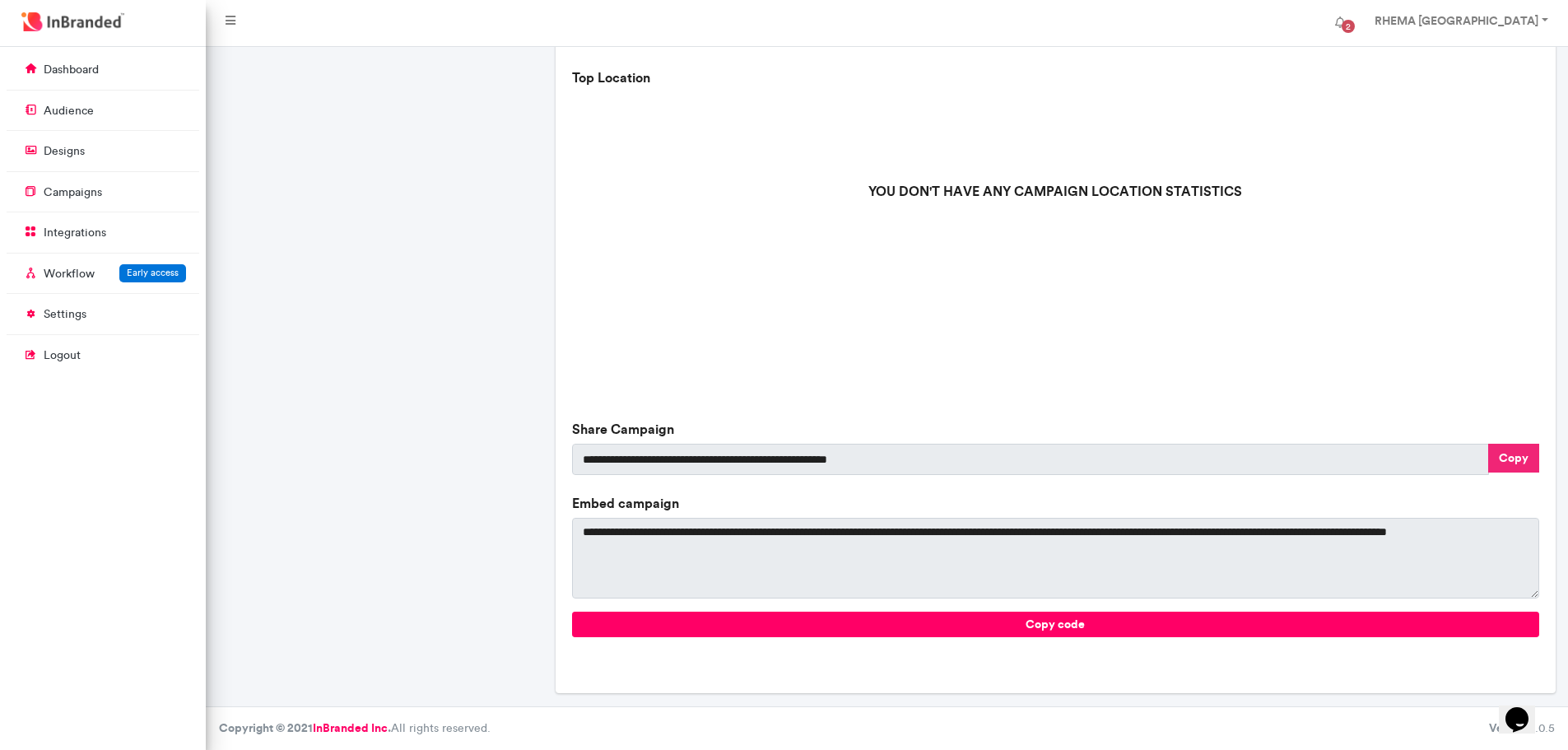
click at [1515, 460] on button "Copy" at bounding box center [1513, 458] width 51 height 29
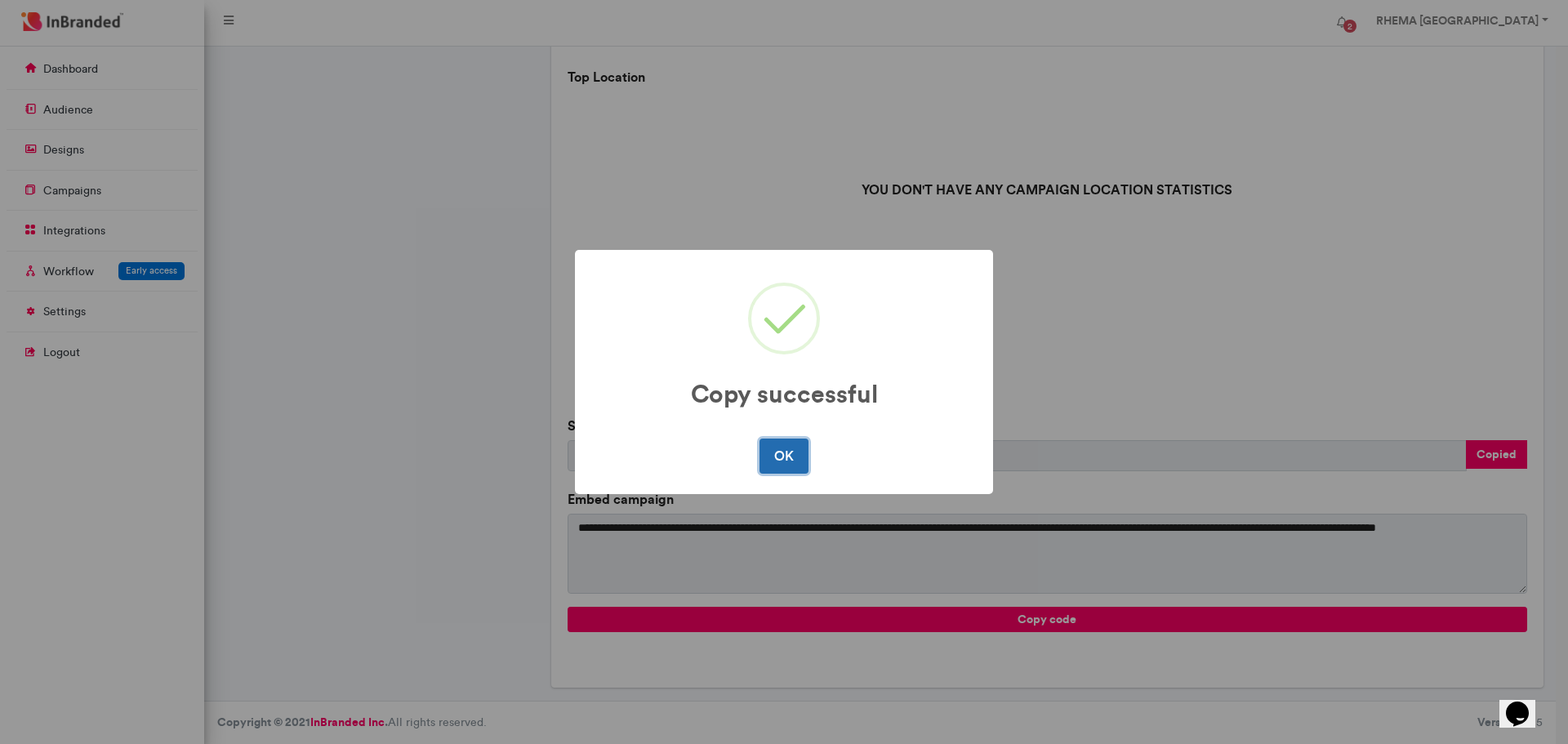
click at [778, 456] on button "OK" at bounding box center [784, 456] width 48 height 35
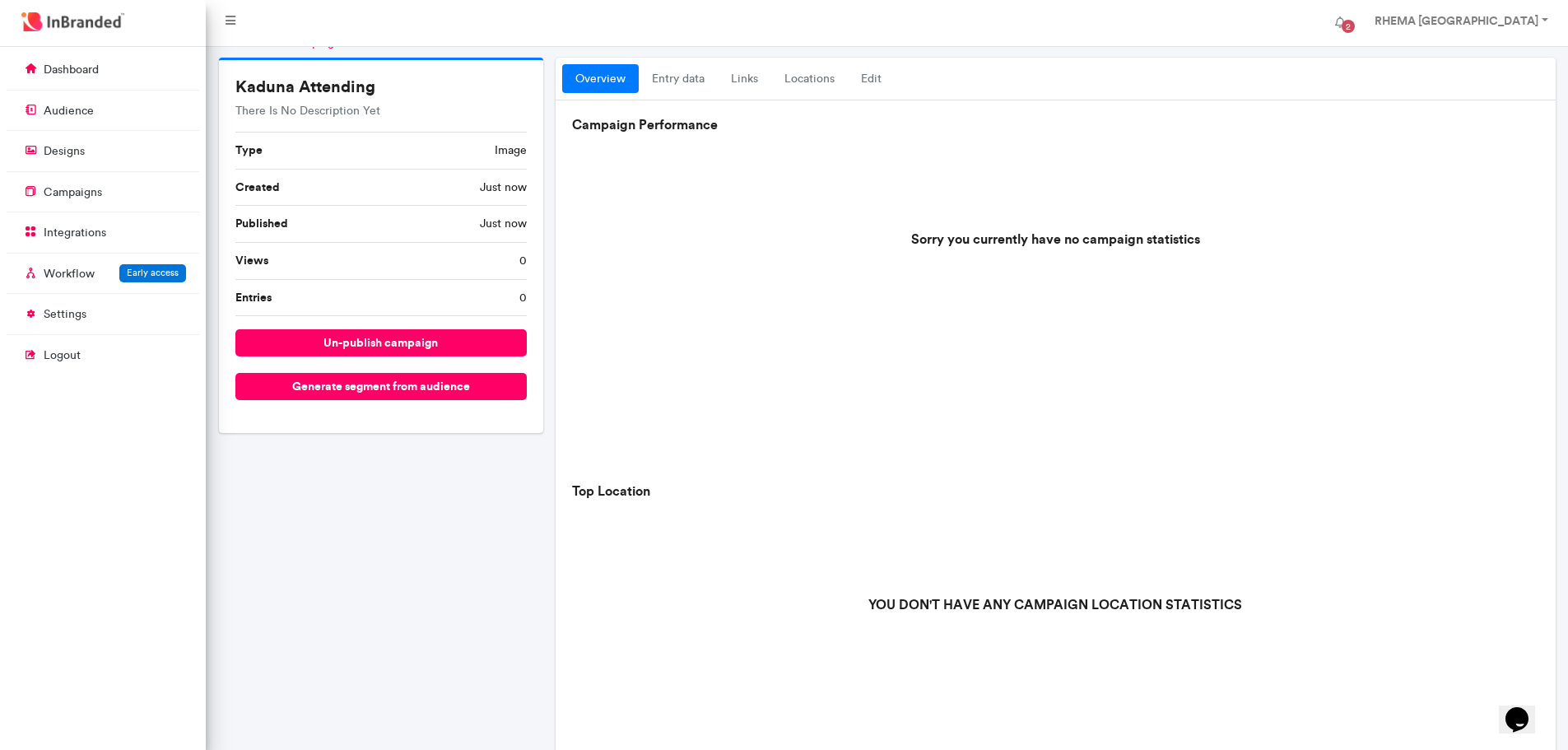
scroll to position [0, 0]
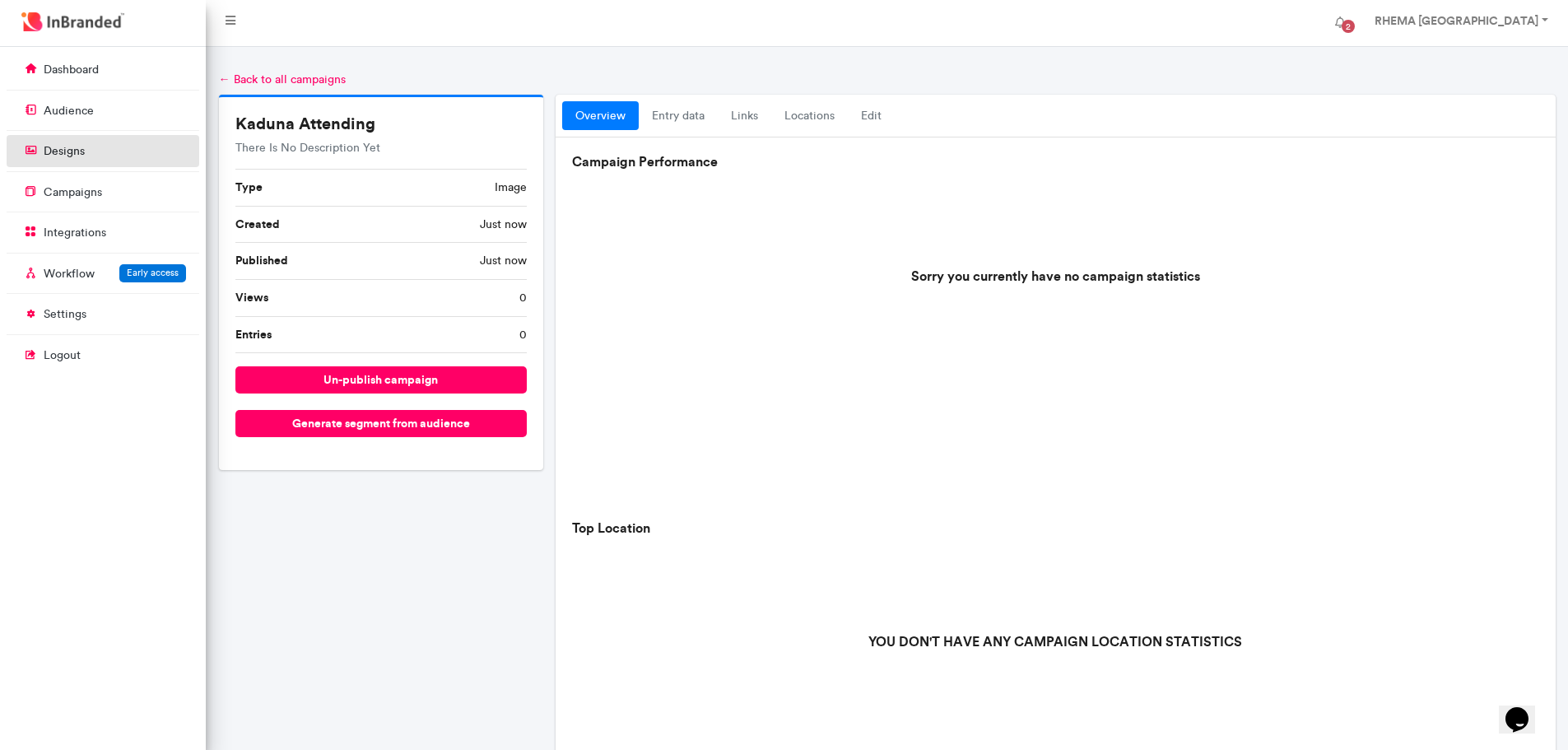
click at [73, 152] on p "designs" at bounding box center [64, 151] width 41 height 17
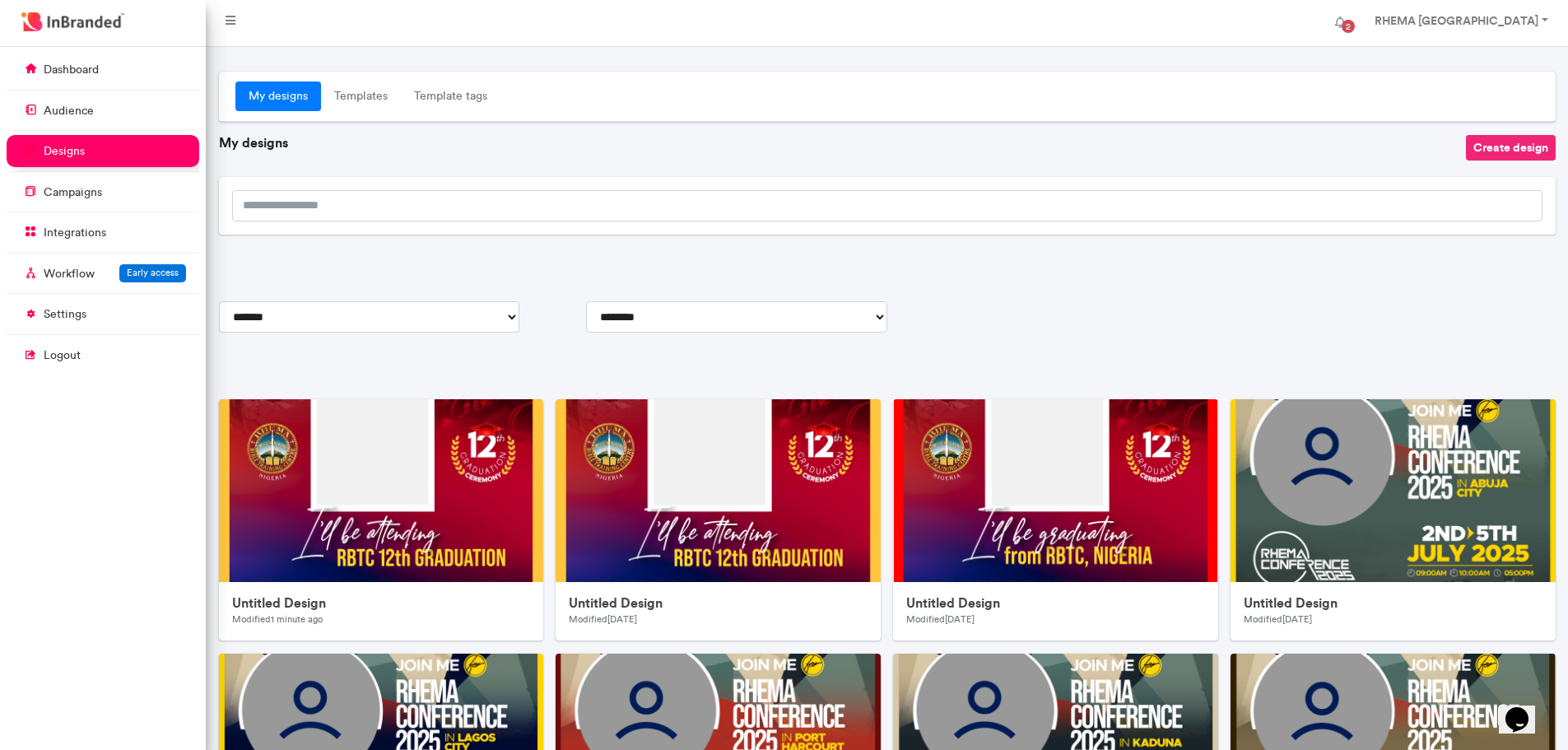
click at [1492, 148] on button "Create design" at bounding box center [1510, 148] width 90 height 25
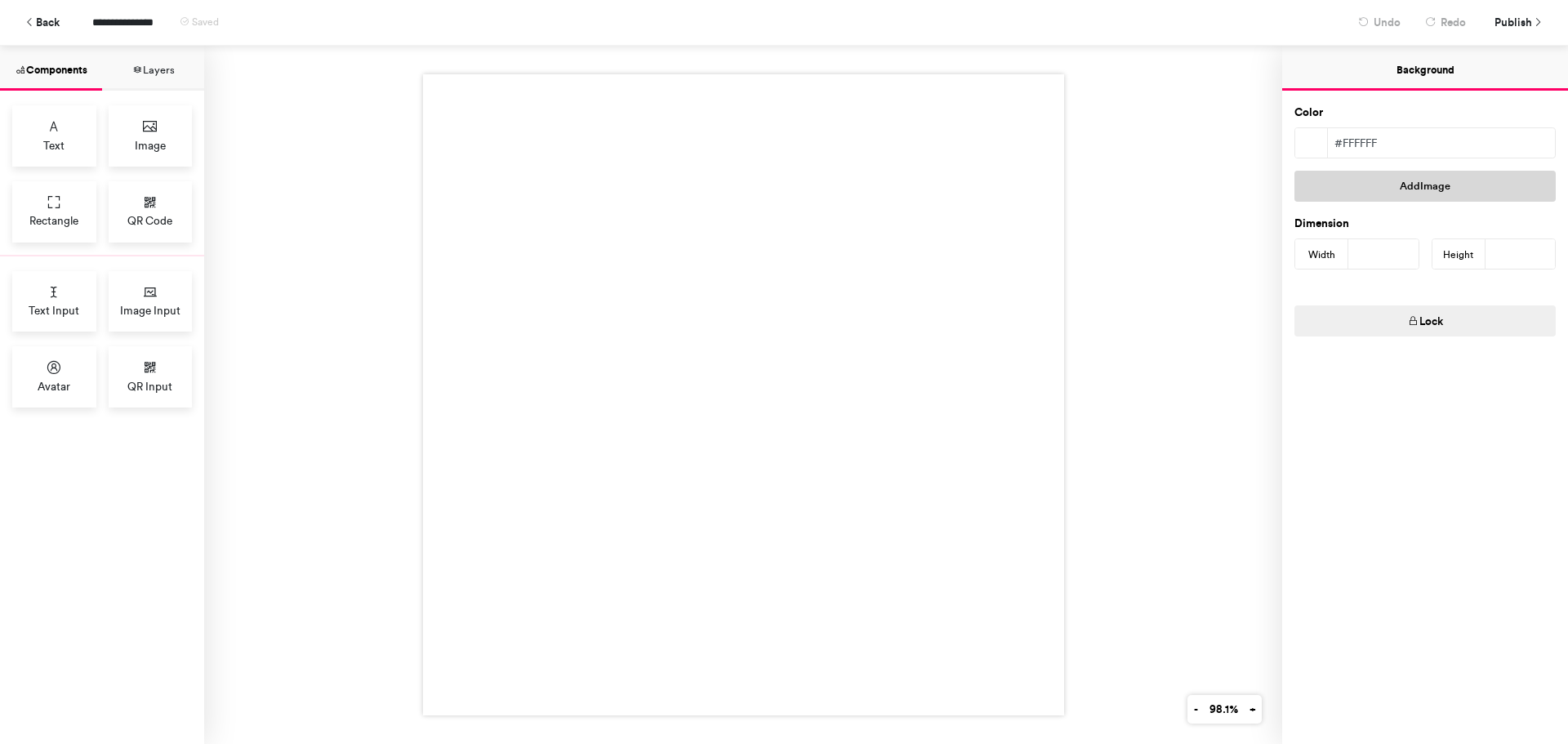
click at [1405, 180] on button "Add Image" at bounding box center [1425, 186] width 261 height 31
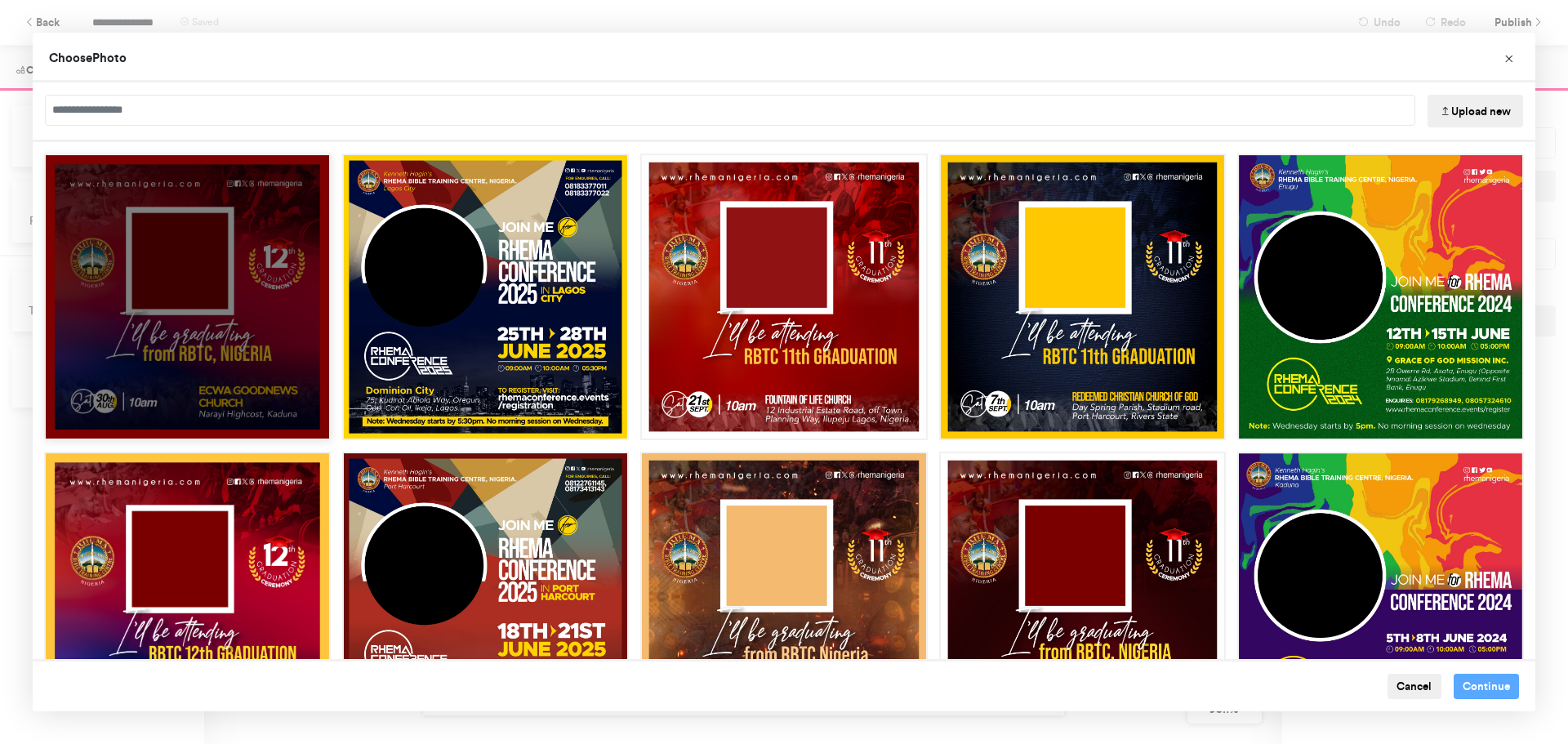
click at [246, 326] on div "Choose Image" at bounding box center [187, 296] width 287 height 287
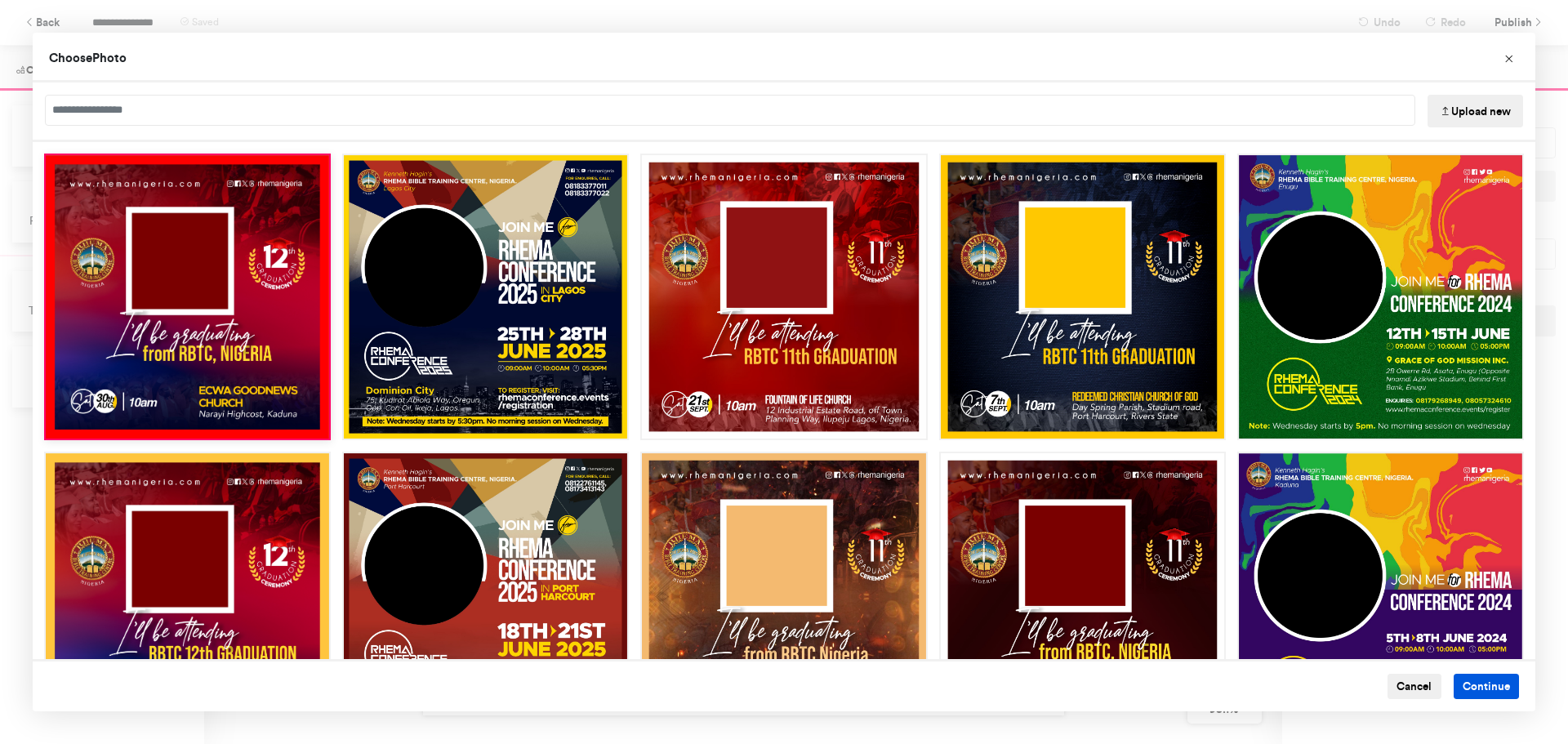
click at [1477, 683] on button "Continue" at bounding box center [1487, 687] width 66 height 26
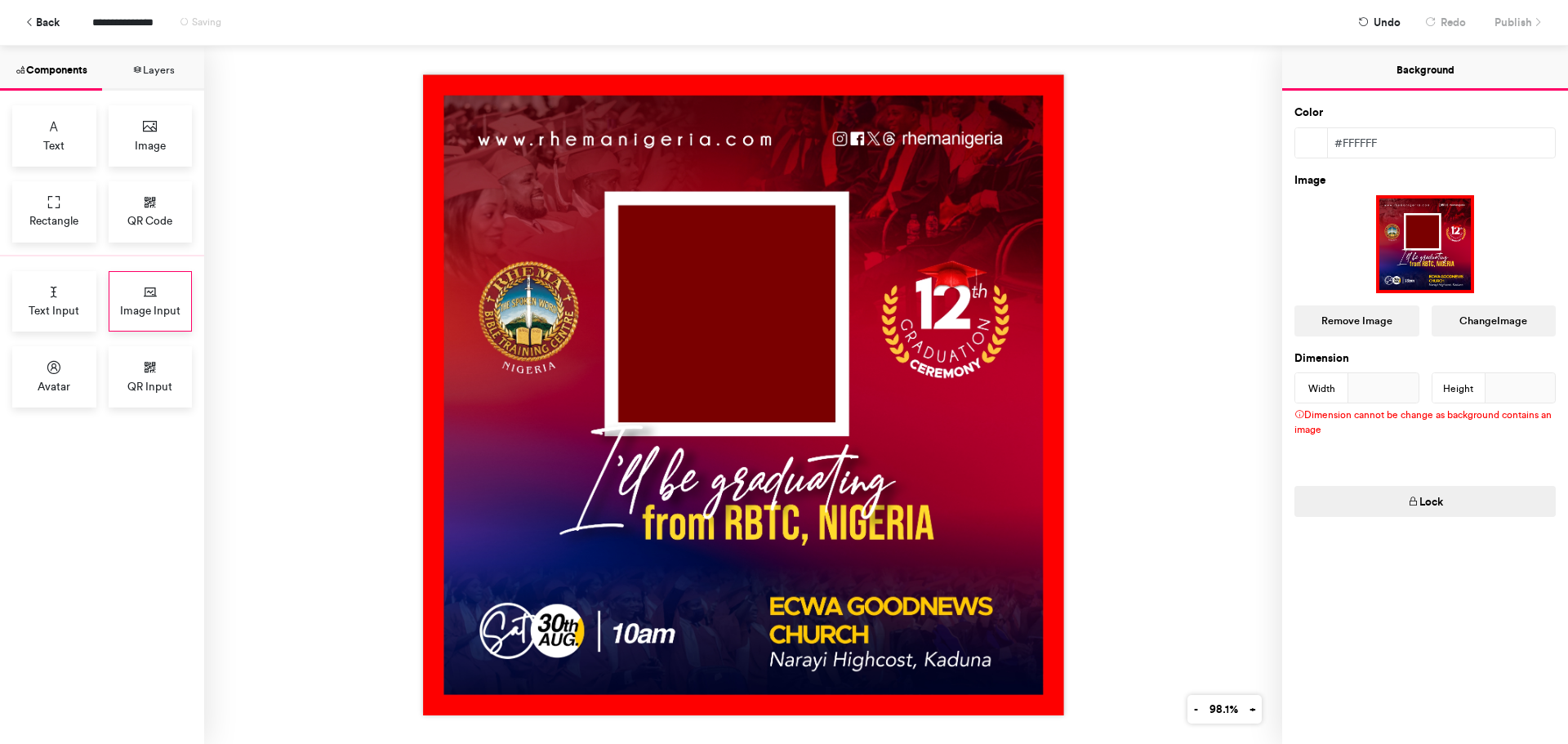
click at [144, 294] on icon at bounding box center [150, 292] width 16 height 16
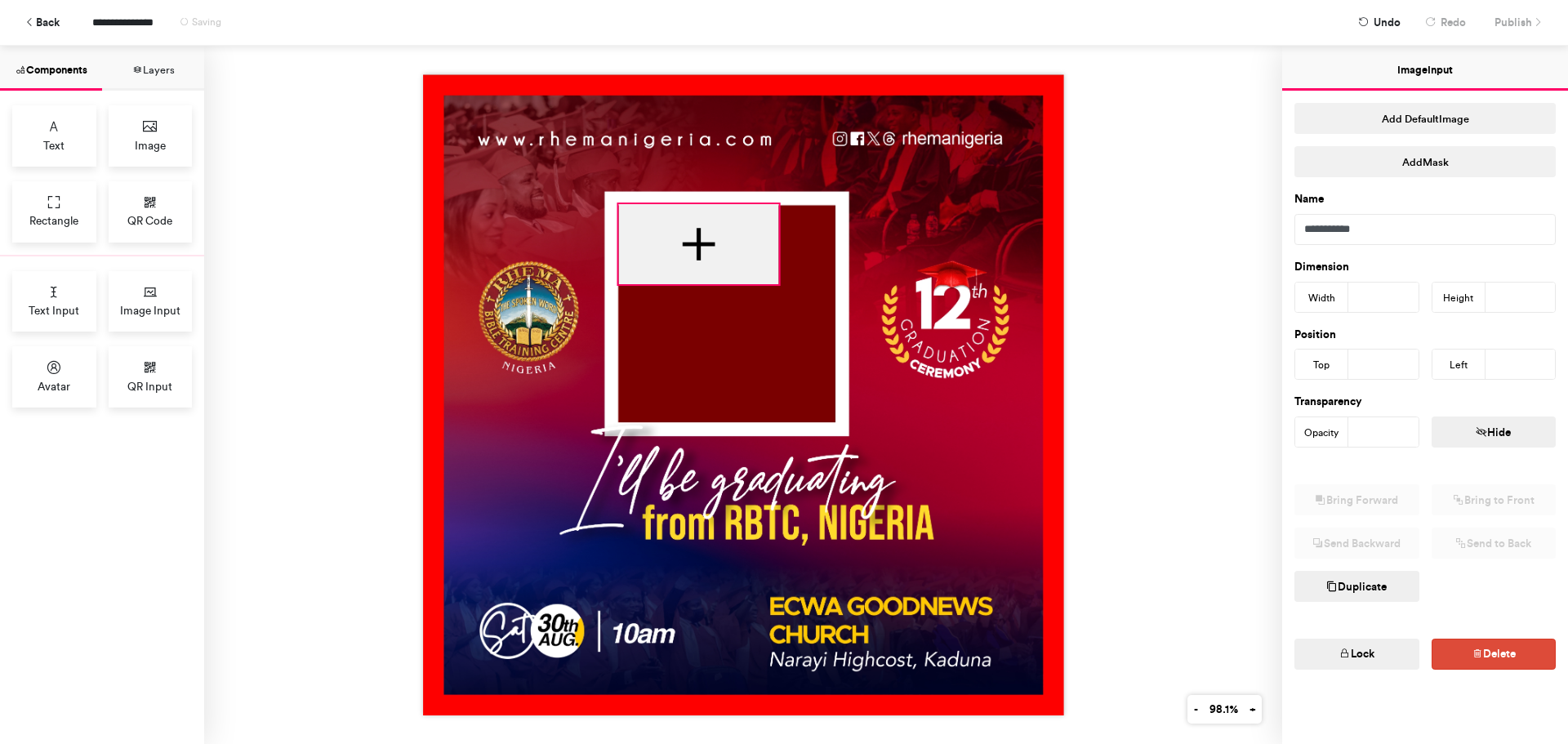
drag, startPoint x: 640, startPoint y: 255, endPoint x: 675, endPoint y: 224, distance: 46.8
click at [675, 224] on div at bounding box center [698, 244] width 160 height 80
type input "***"
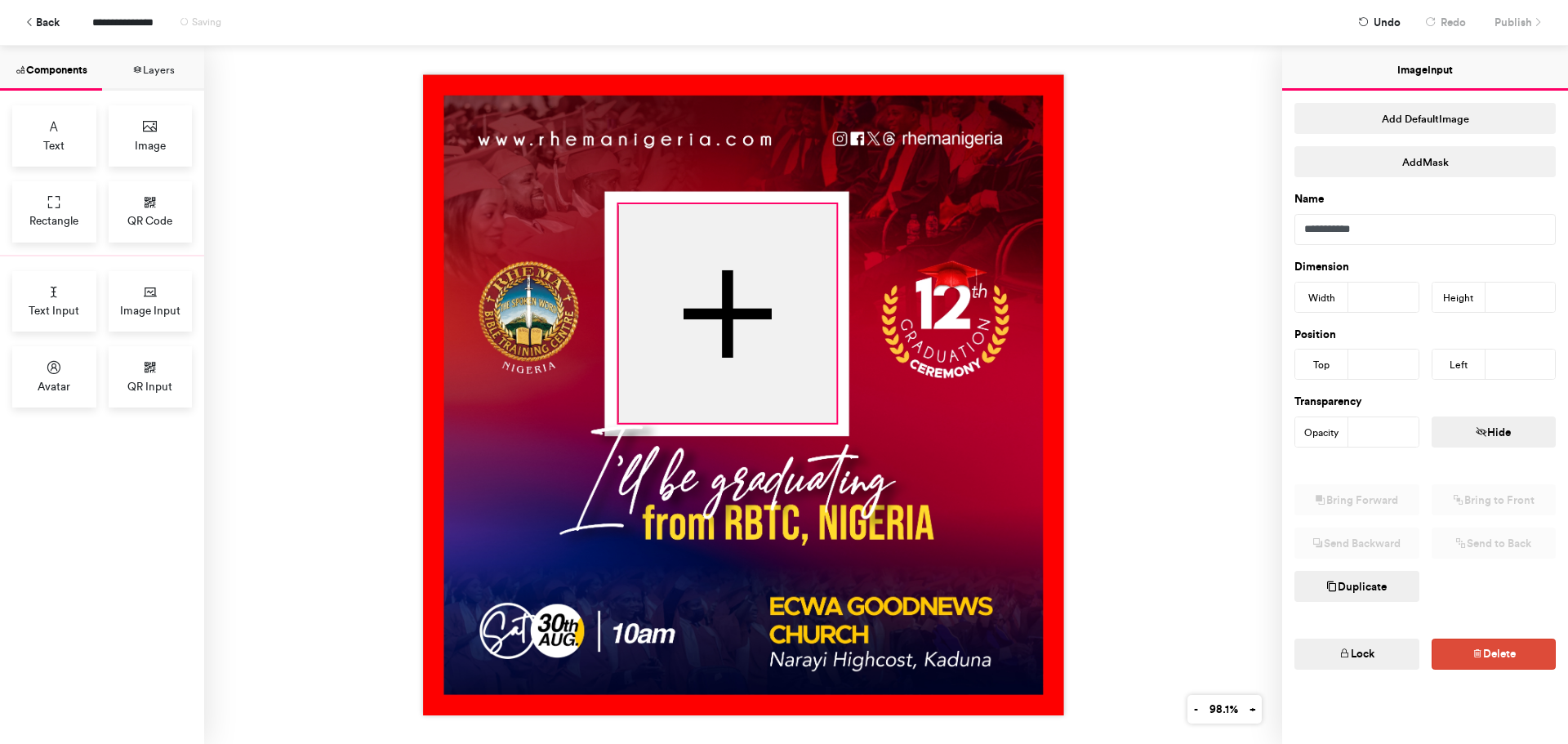
drag, startPoint x: 769, startPoint y: 278, endPoint x: 827, endPoint y: 417, distance: 150.6
click at [827, 417] on div at bounding box center [744, 395] width 641 height 641
type input "***"
click at [1102, 404] on div at bounding box center [743, 395] width 1078 height 698
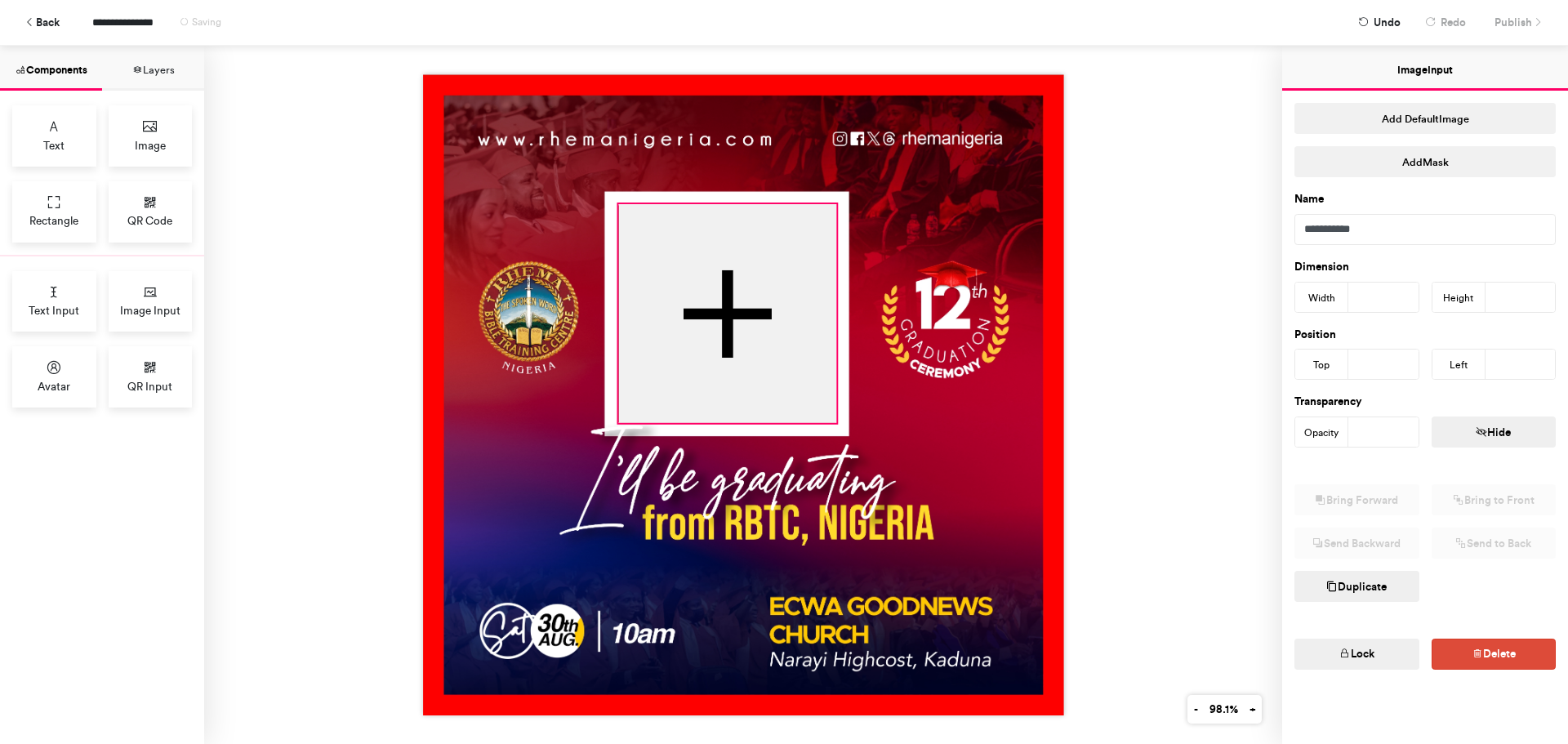
click at [640, 300] on div at bounding box center [727, 314] width 218 height 219
click at [611, 198] on div at bounding box center [744, 395] width 641 height 641
type input "***"
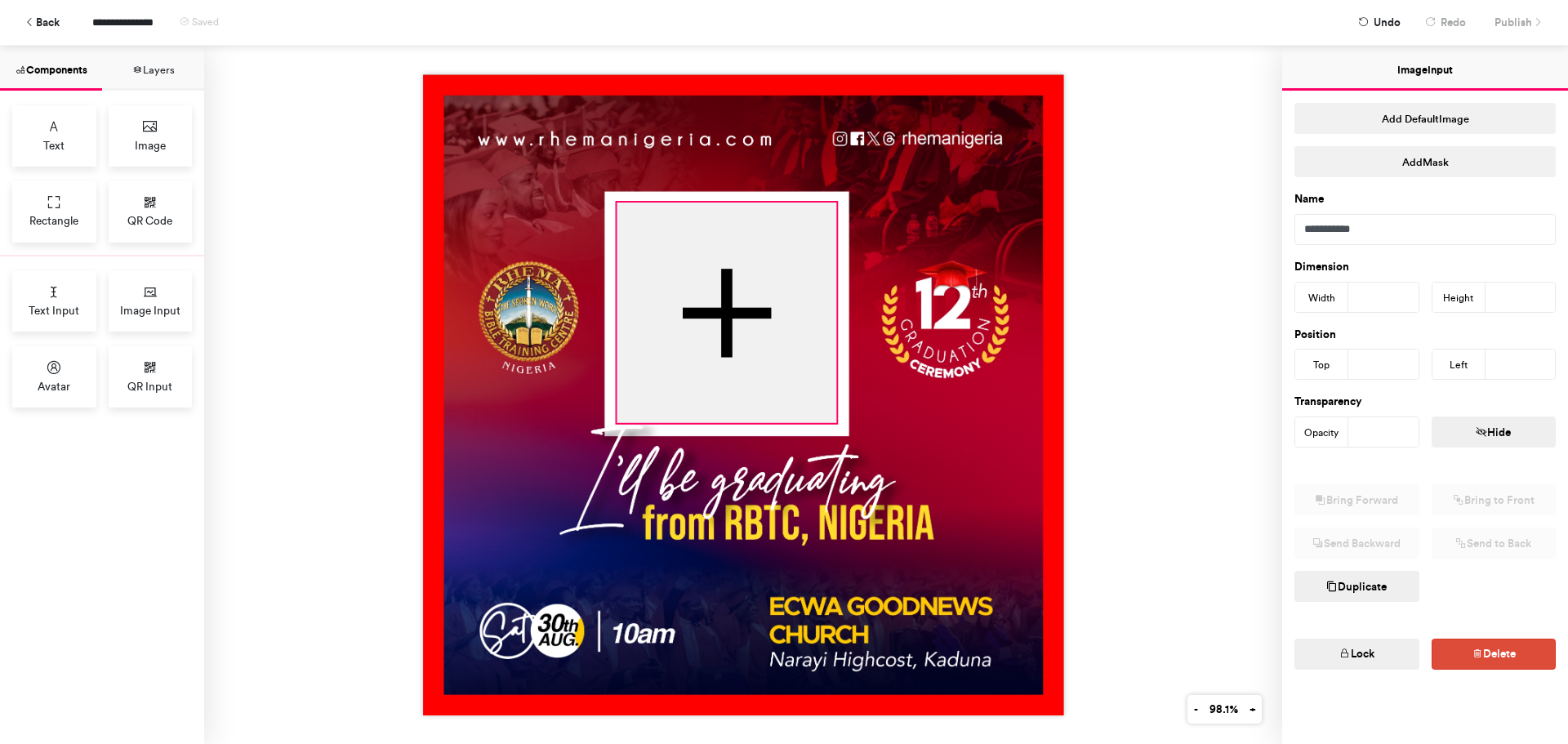
type input "***"
click at [1163, 366] on div at bounding box center [743, 395] width 1078 height 698
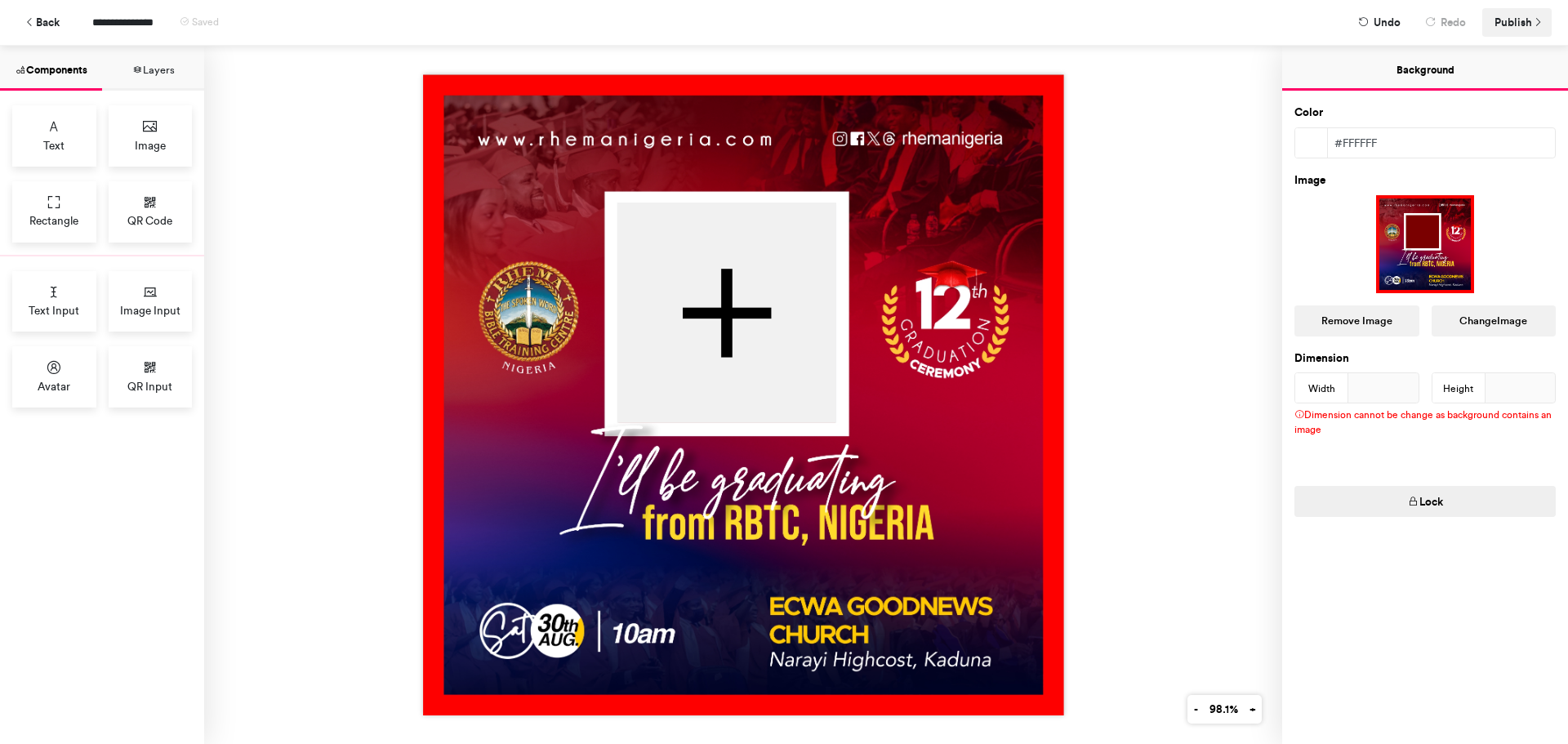
click at [1514, 21] on span "Publish" at bounding box center [1513, 22] width 37 height 29
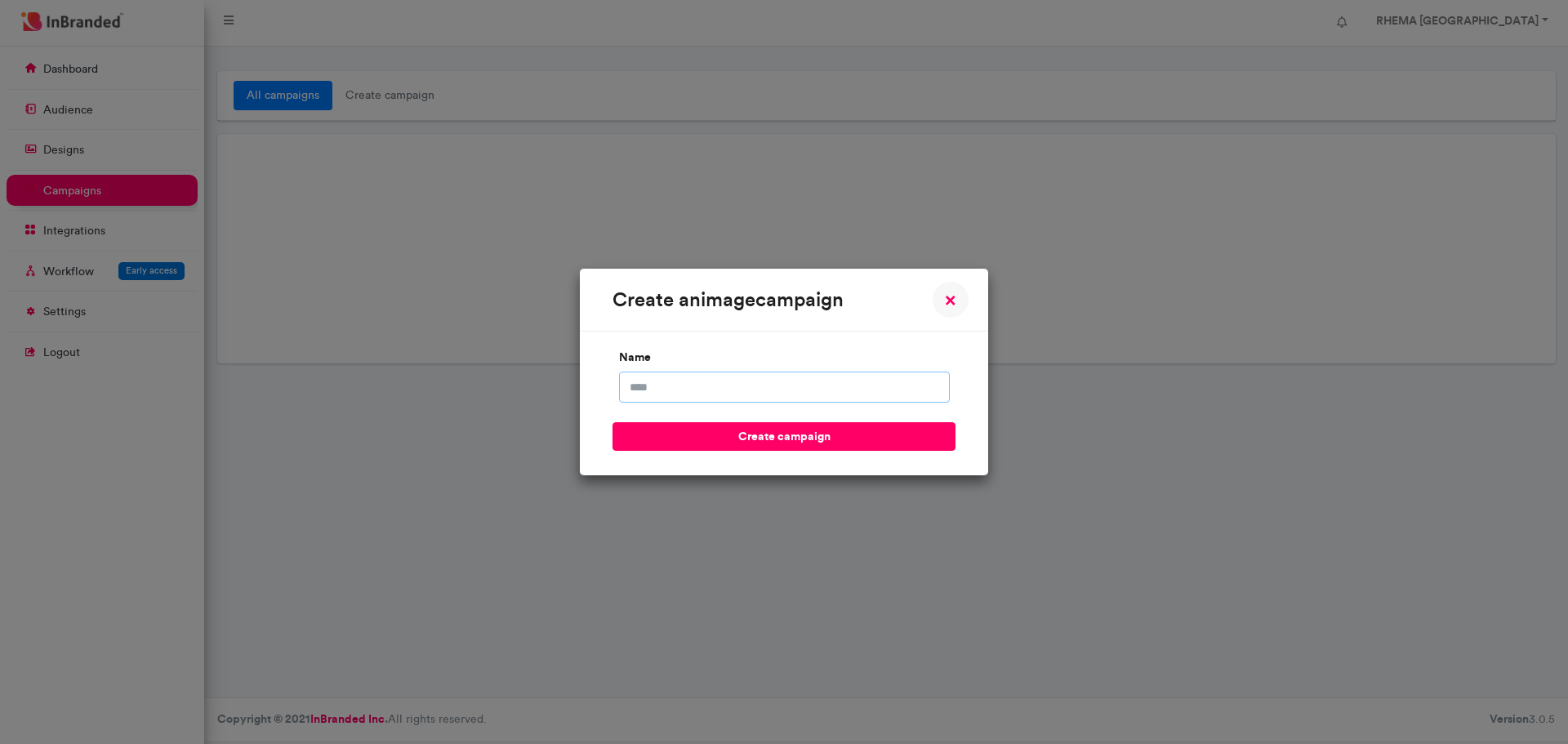
click at [659, 392] on input "name" at bounding box center [784, 387] width 331 height 31
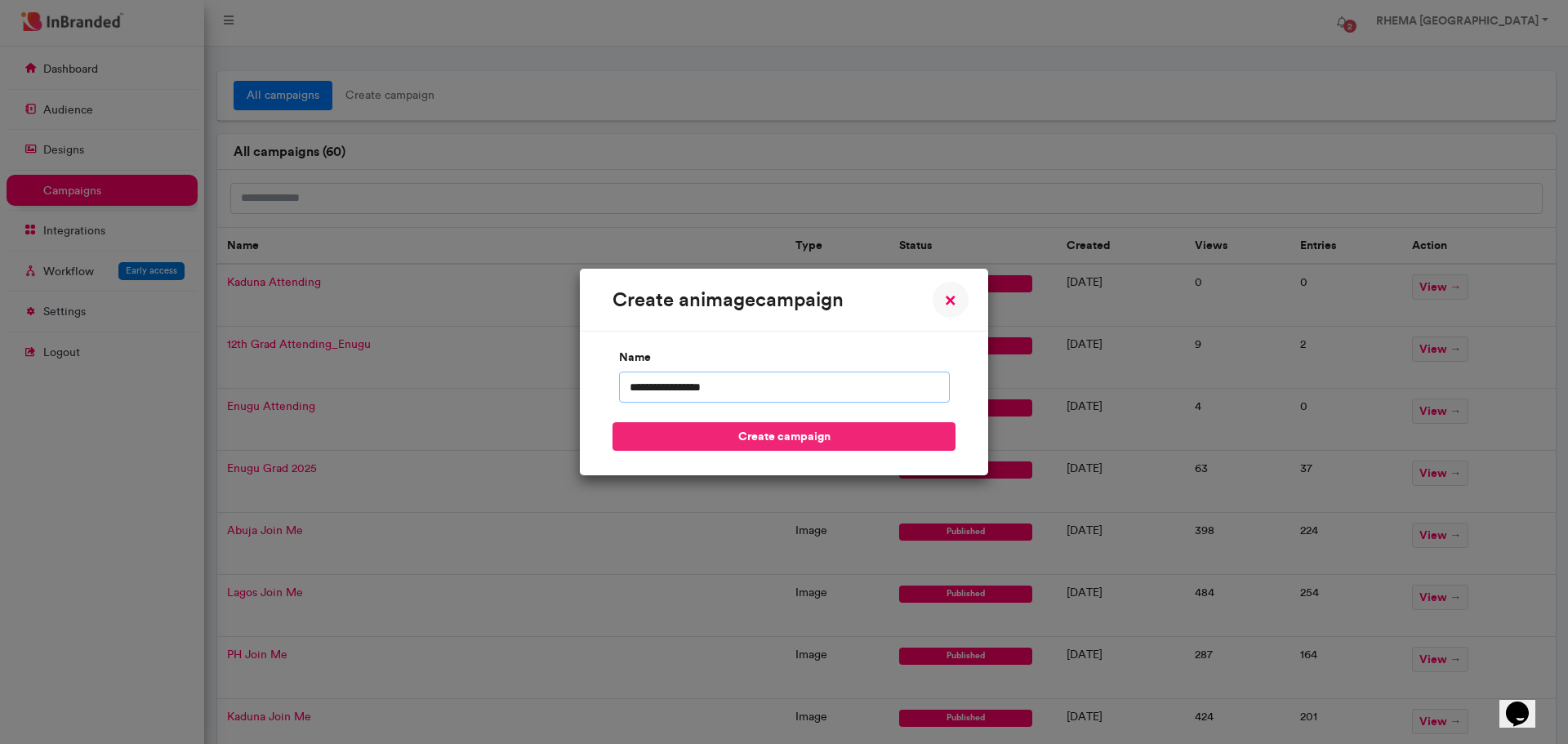
type input "**********"
click at [715, 433] on button "create campaign" at bounding box center [784, 437] width 343 height 29
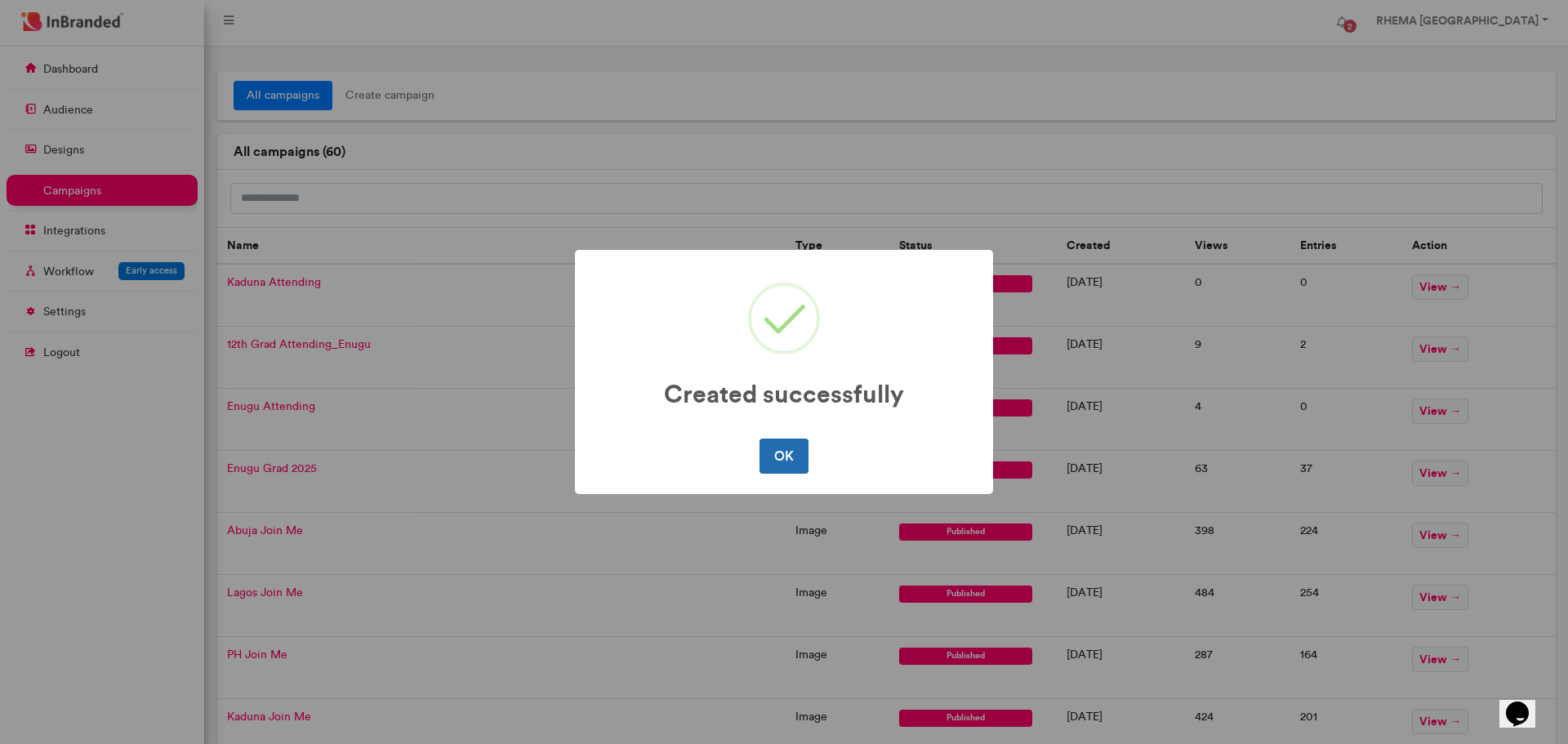
click at [781, 456] on button "OK" at bounding box center [784, 456] width 48 height 35
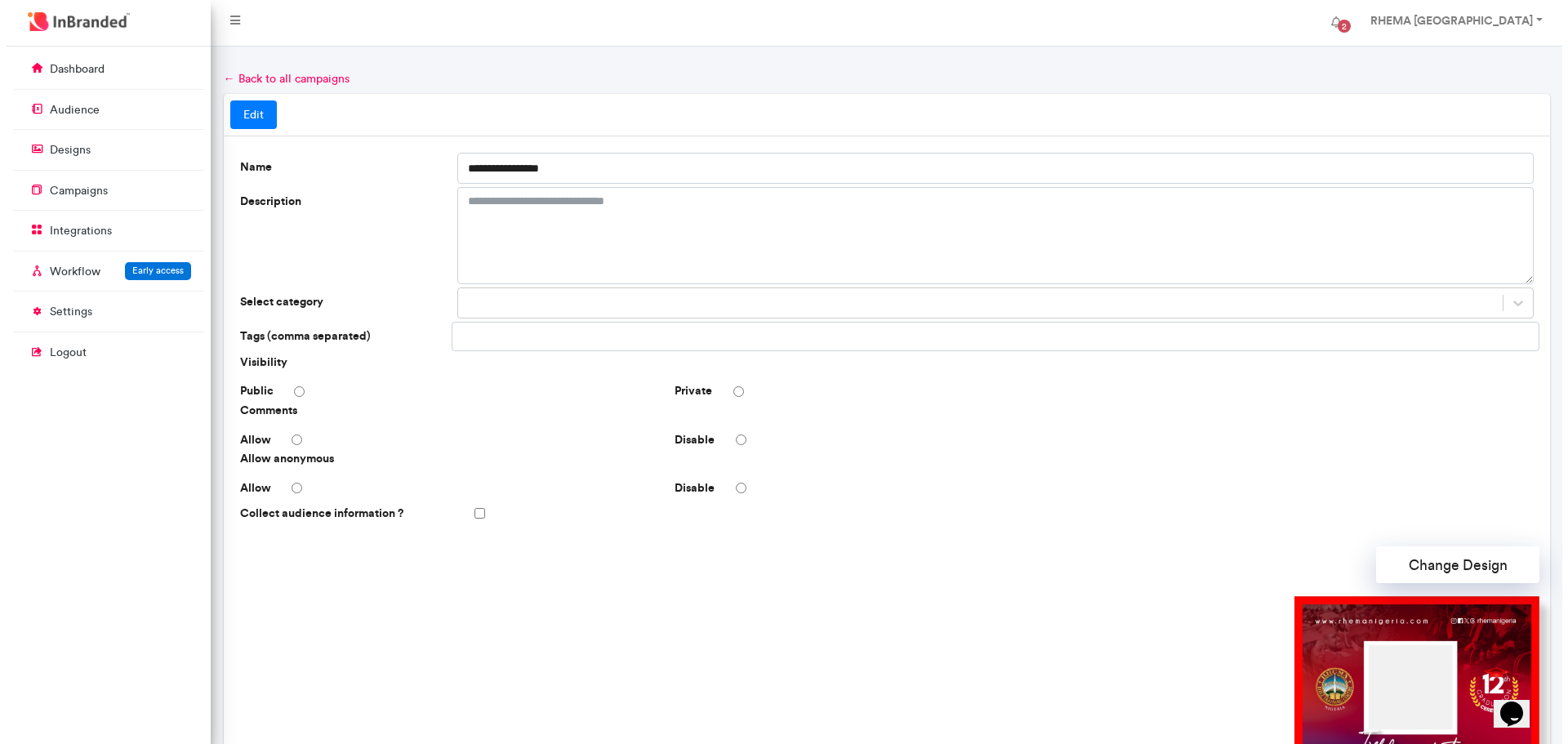
scroll to position [329, 0]
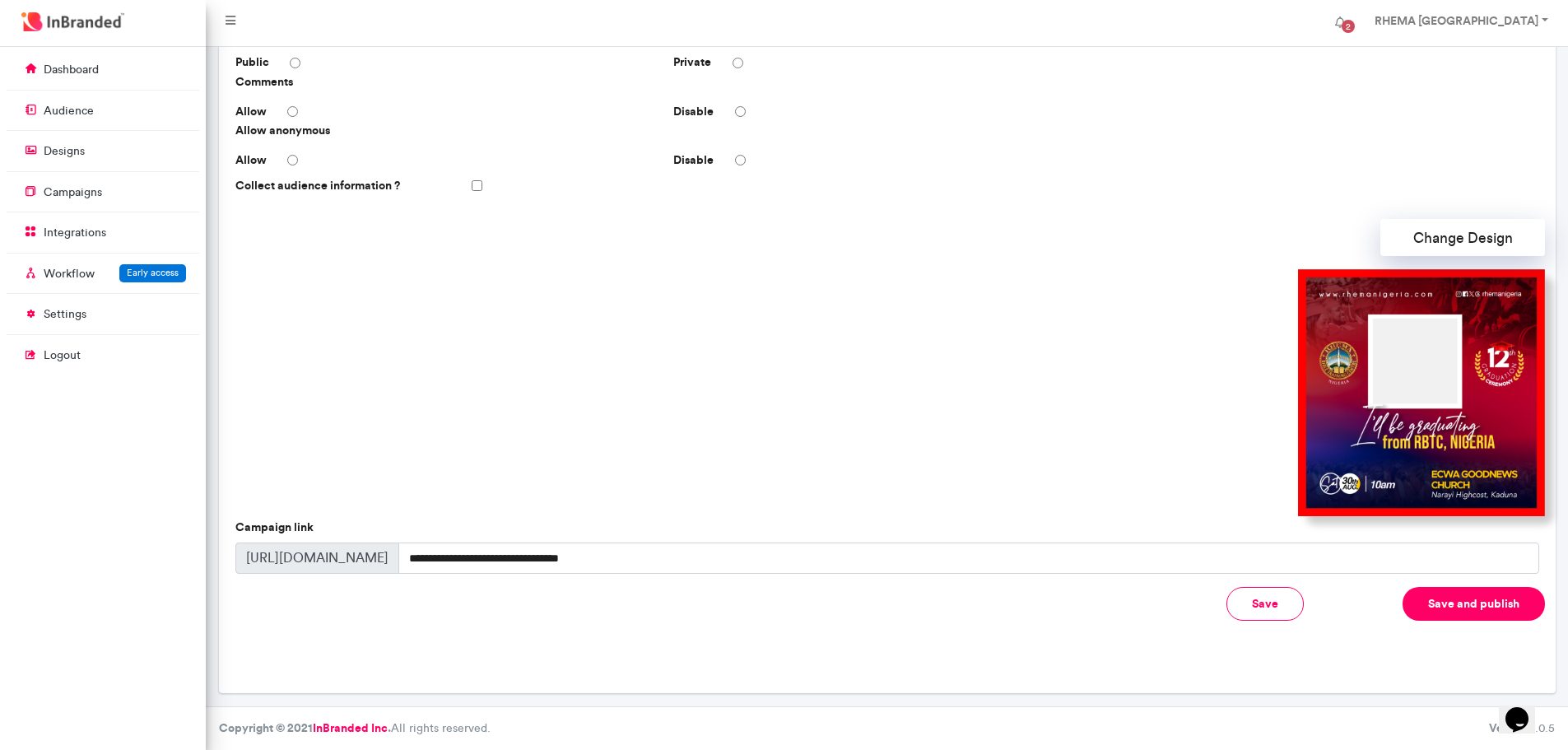
click at [1464, 607] on button "Save and publish" at bounding box center [1473, 604] width 142 height 34
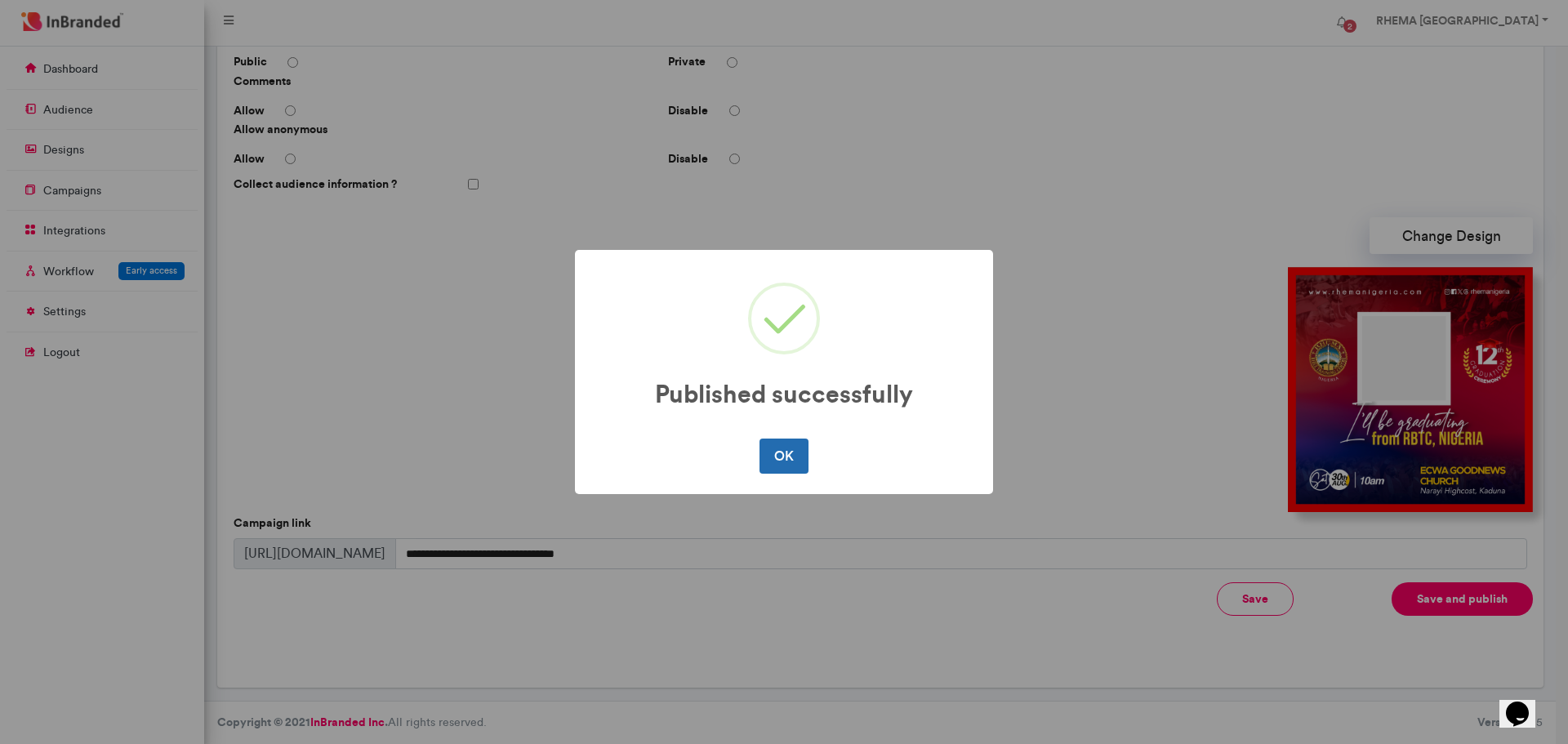
click at [785, 469] on button "OK" at bounding box center [784, 456] width 48 height 35
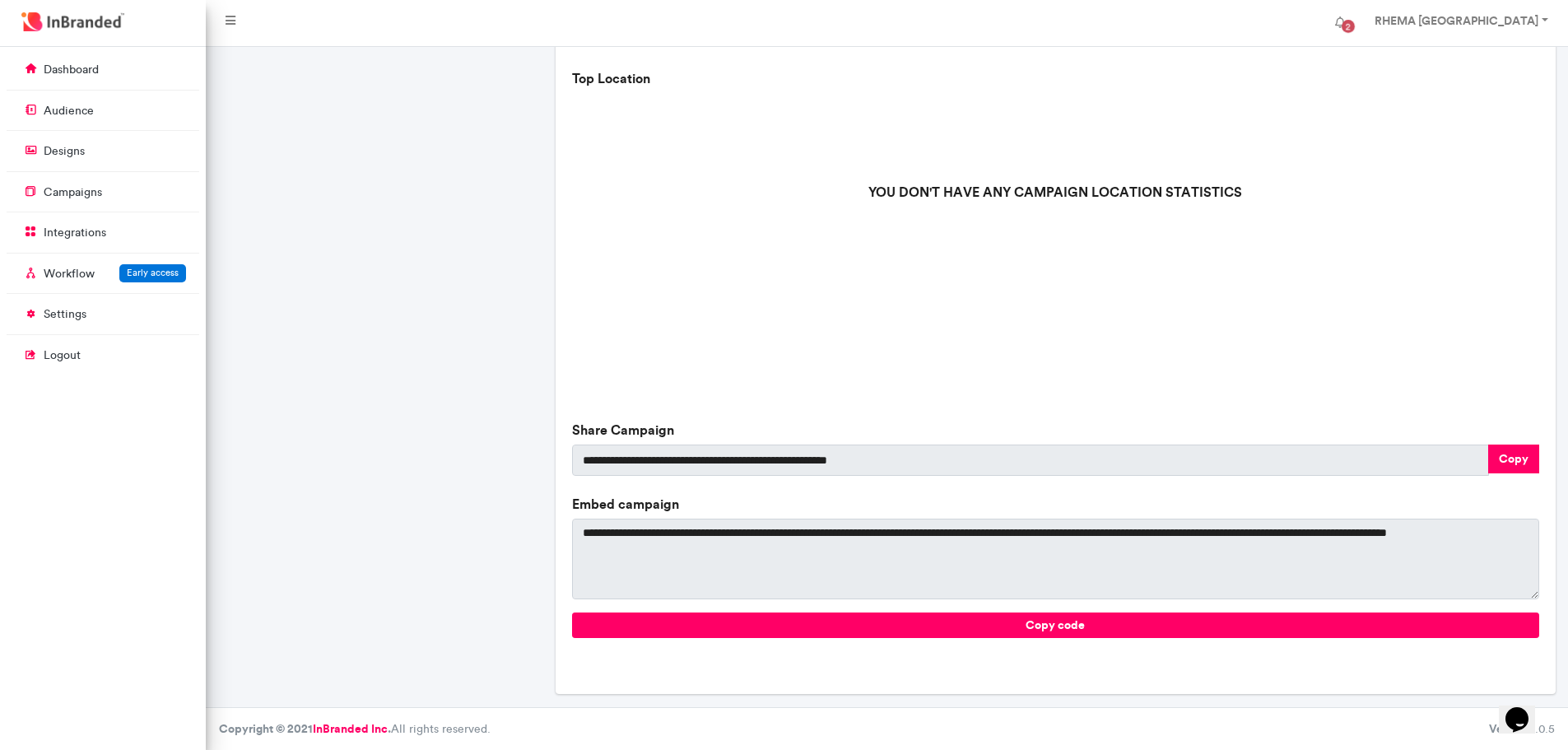
scroll to position [451, 0]
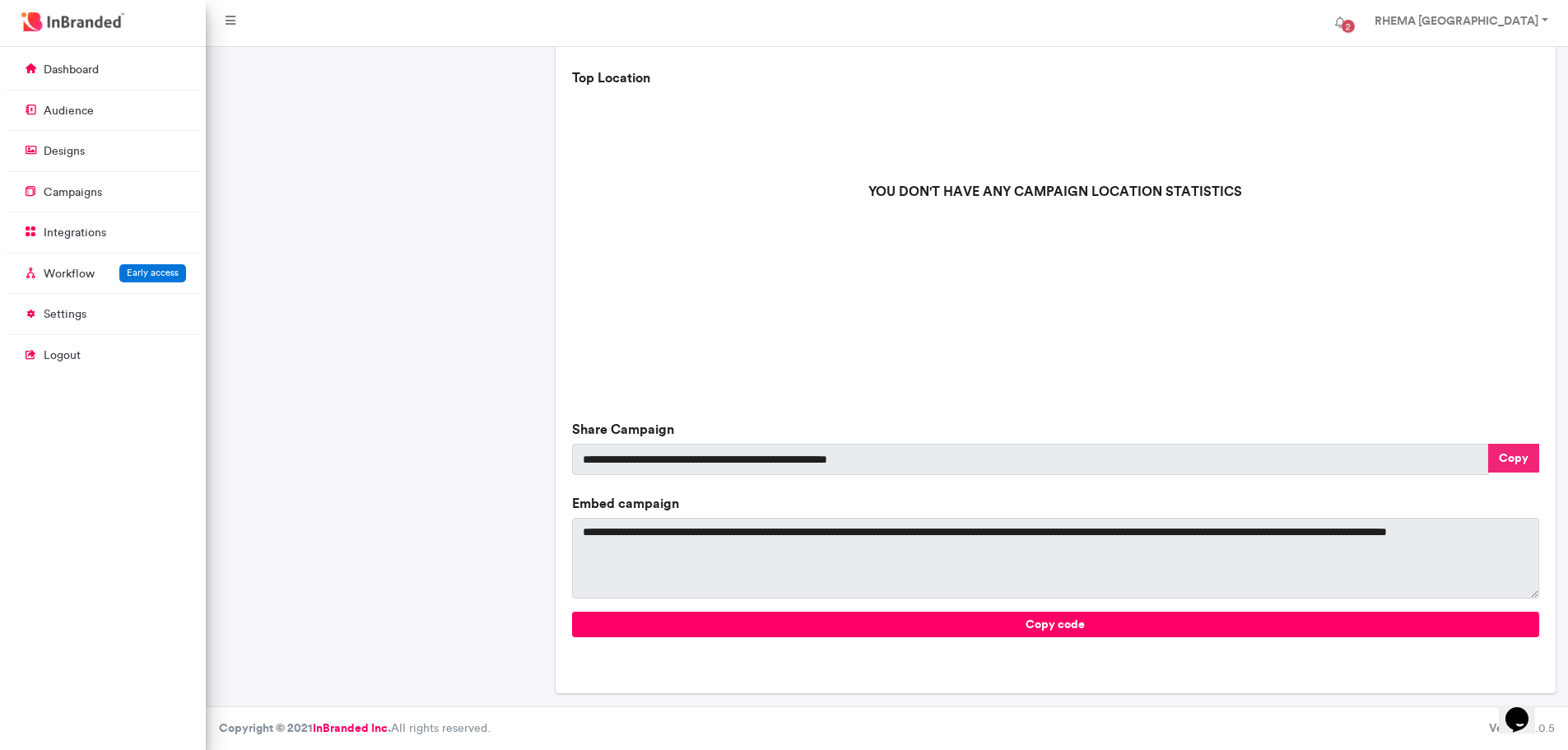
click at [1523, 460] on button "Copy" at bounding box center [1513, 458] width 51 height 29
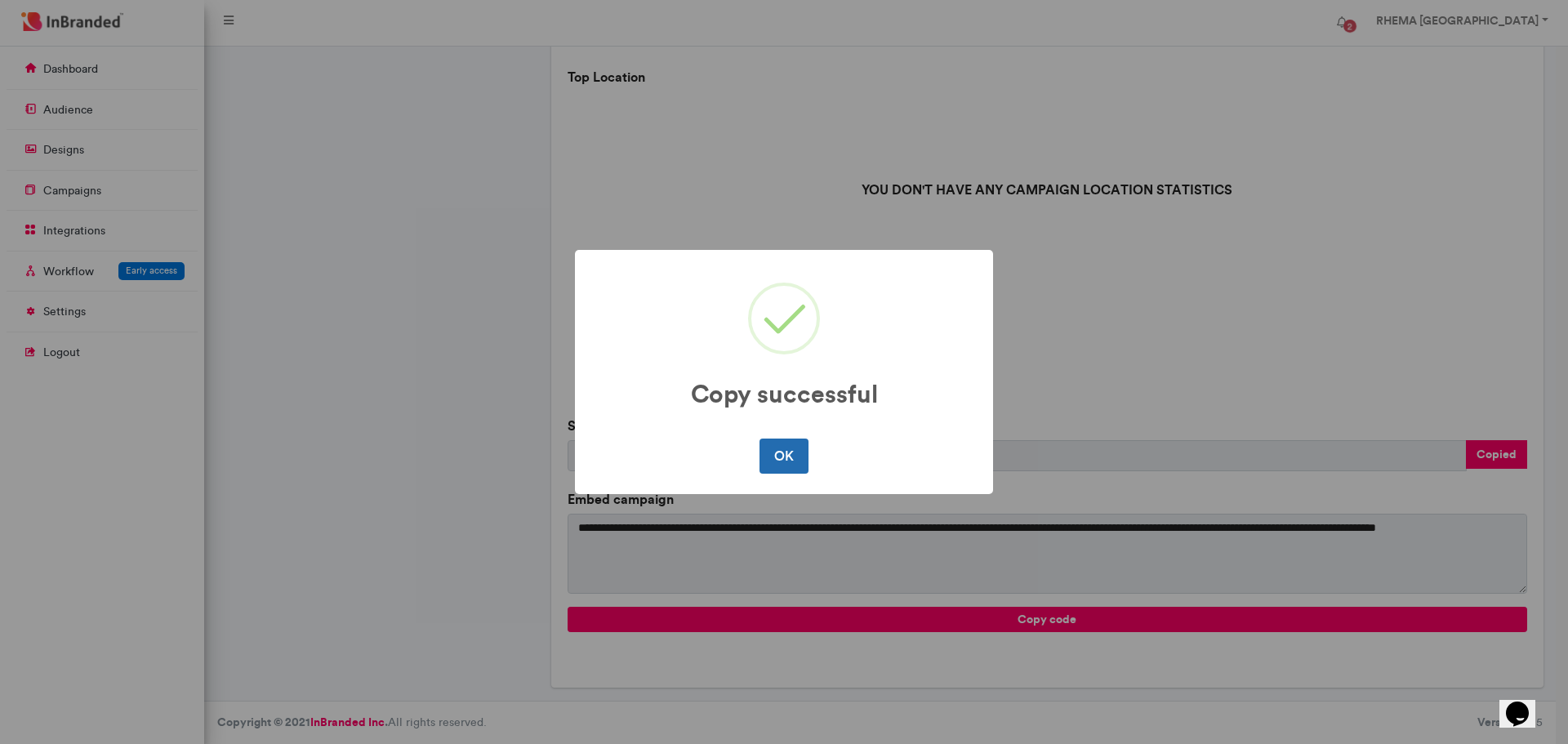
click at [788, 463] on button "OK" at bounding box center [784, 456] width 48 height 35
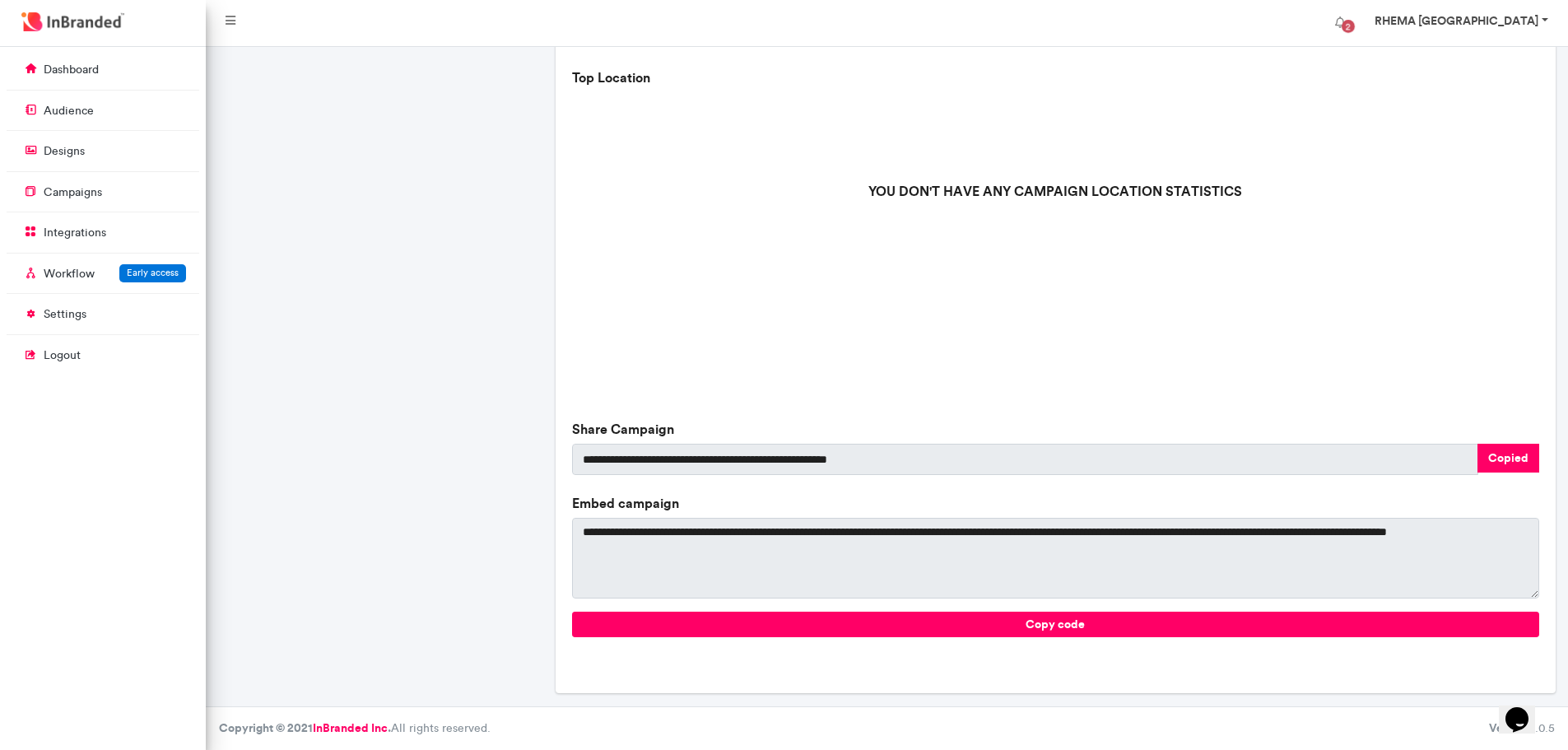
click at [1513, 21] on strong "RHEMA [GEOGRAPHIC_DATA]" at bounding box center [1456, 20] width 164 height 15
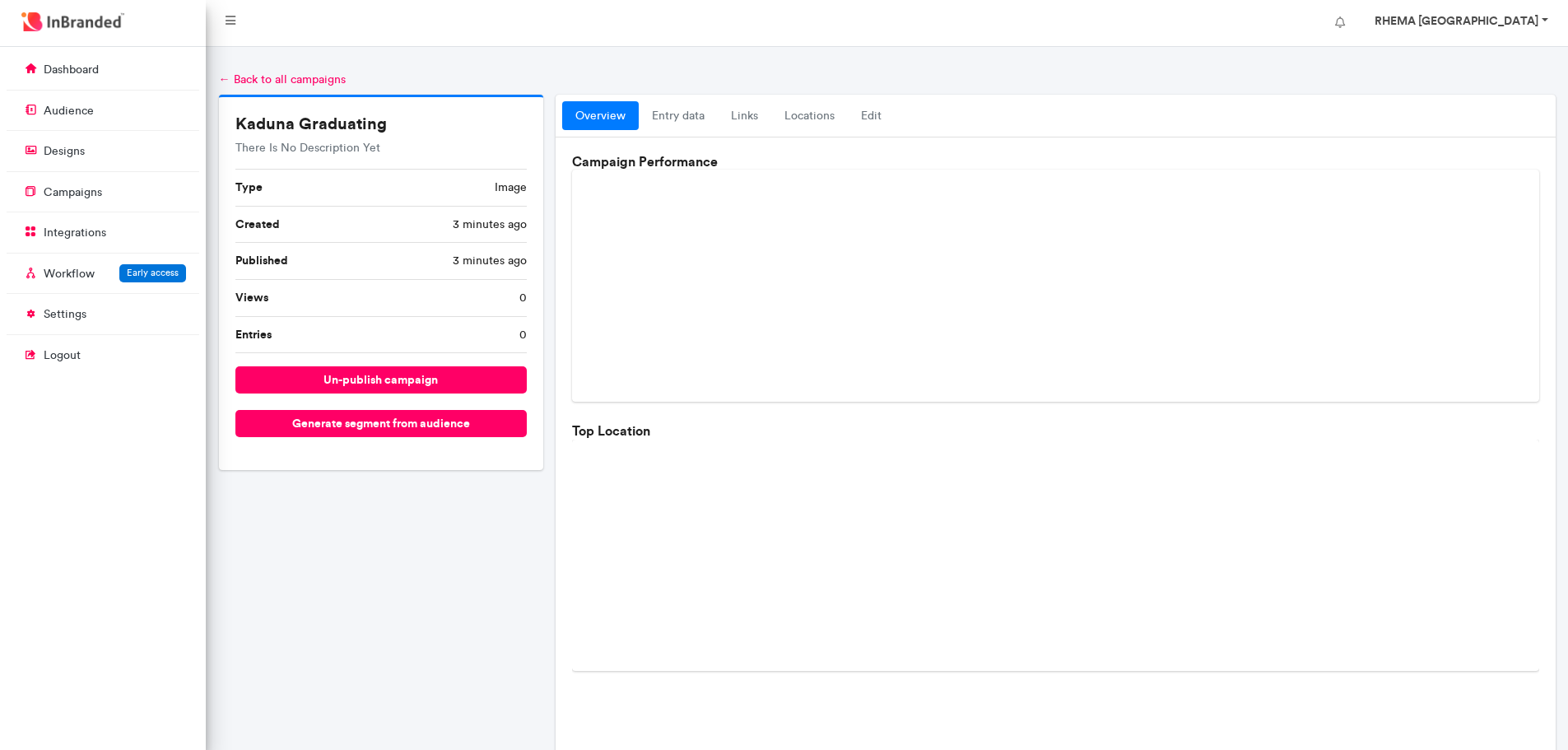
scroll to position [451, 0]
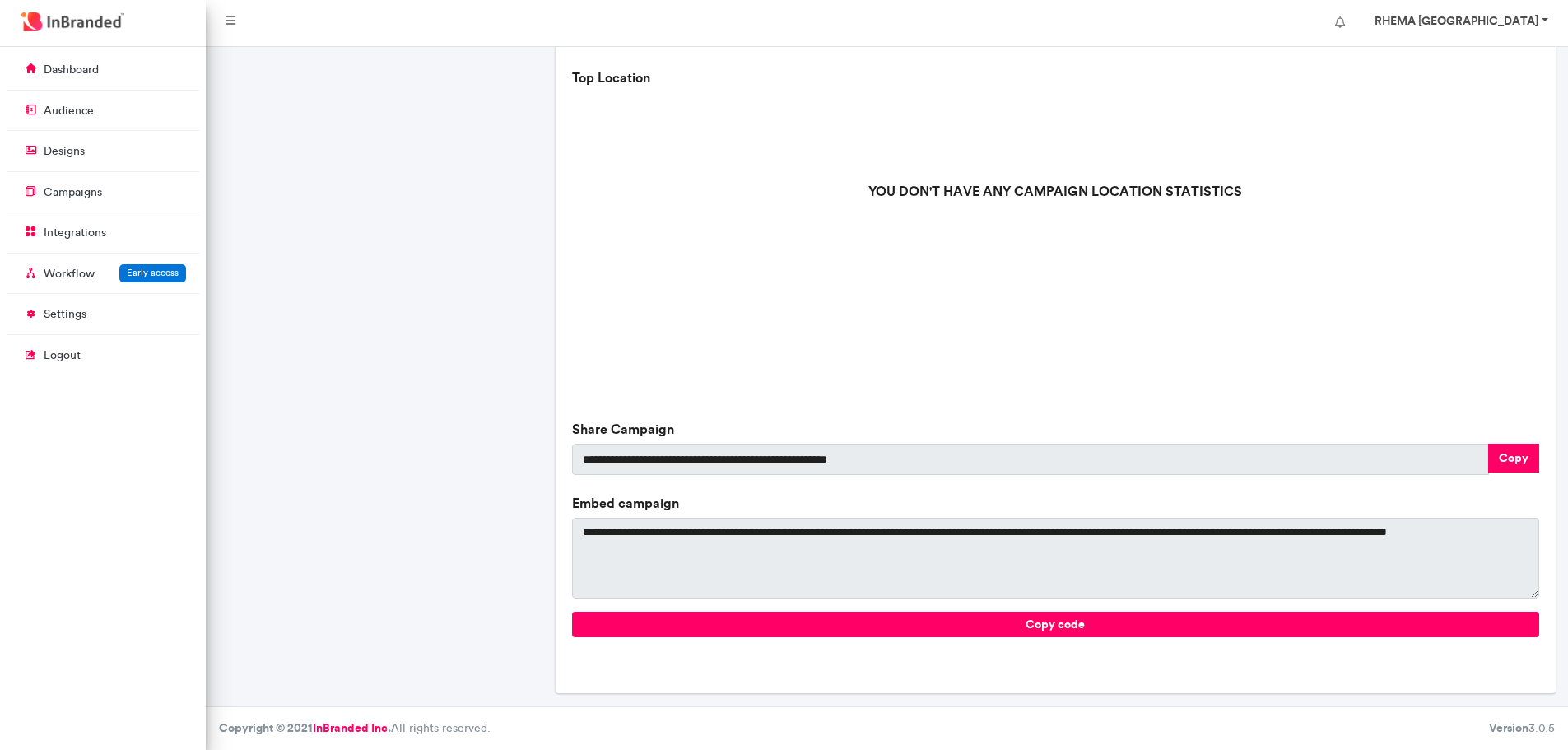
click at [1545, 19] on link "RHEMA [GEOGRAPHIC_DATA]" at bounding box center [1459, 24] width 203 height 33
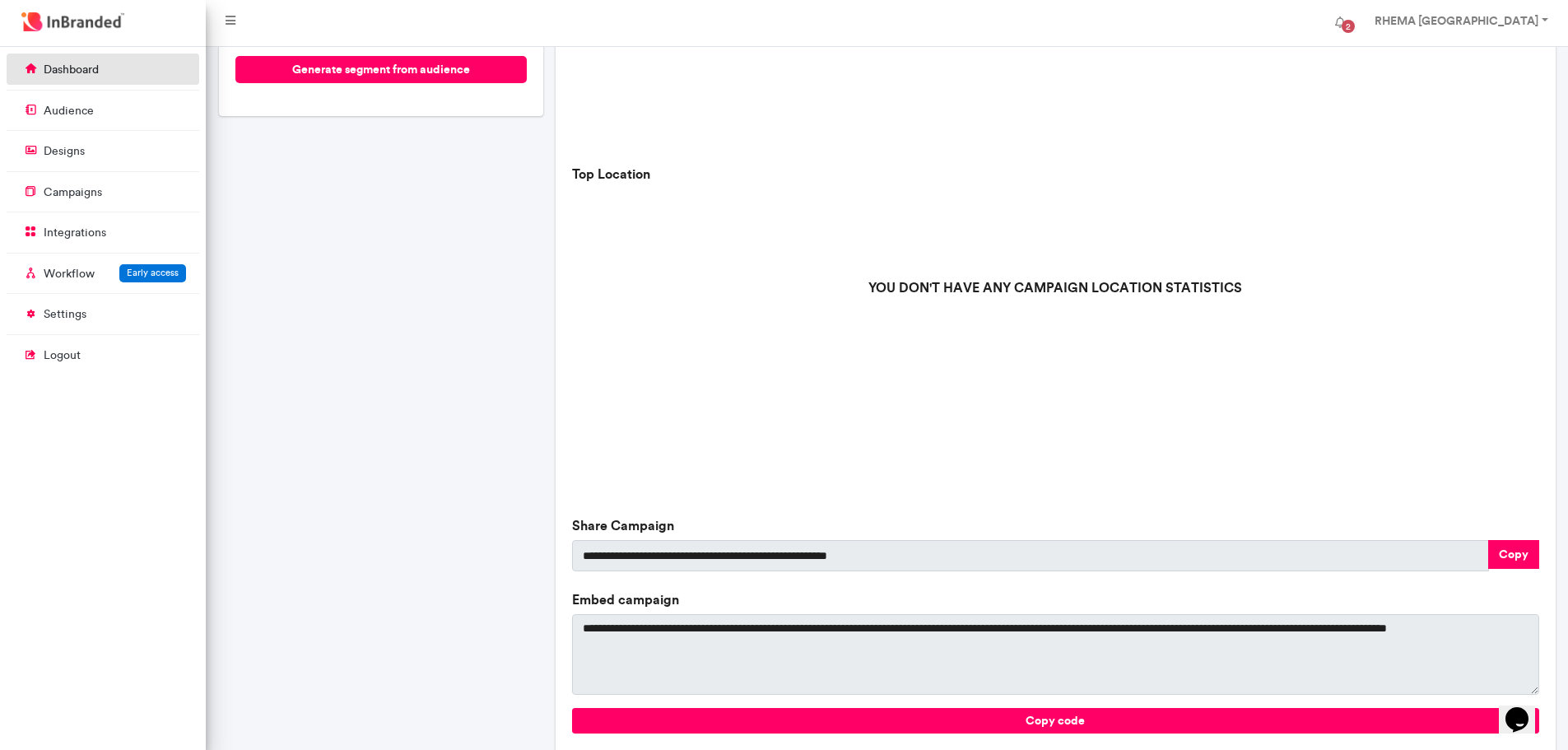
click at [73, 68] on p "dashboard" at bounding box center [71, 70] width 55 height 17
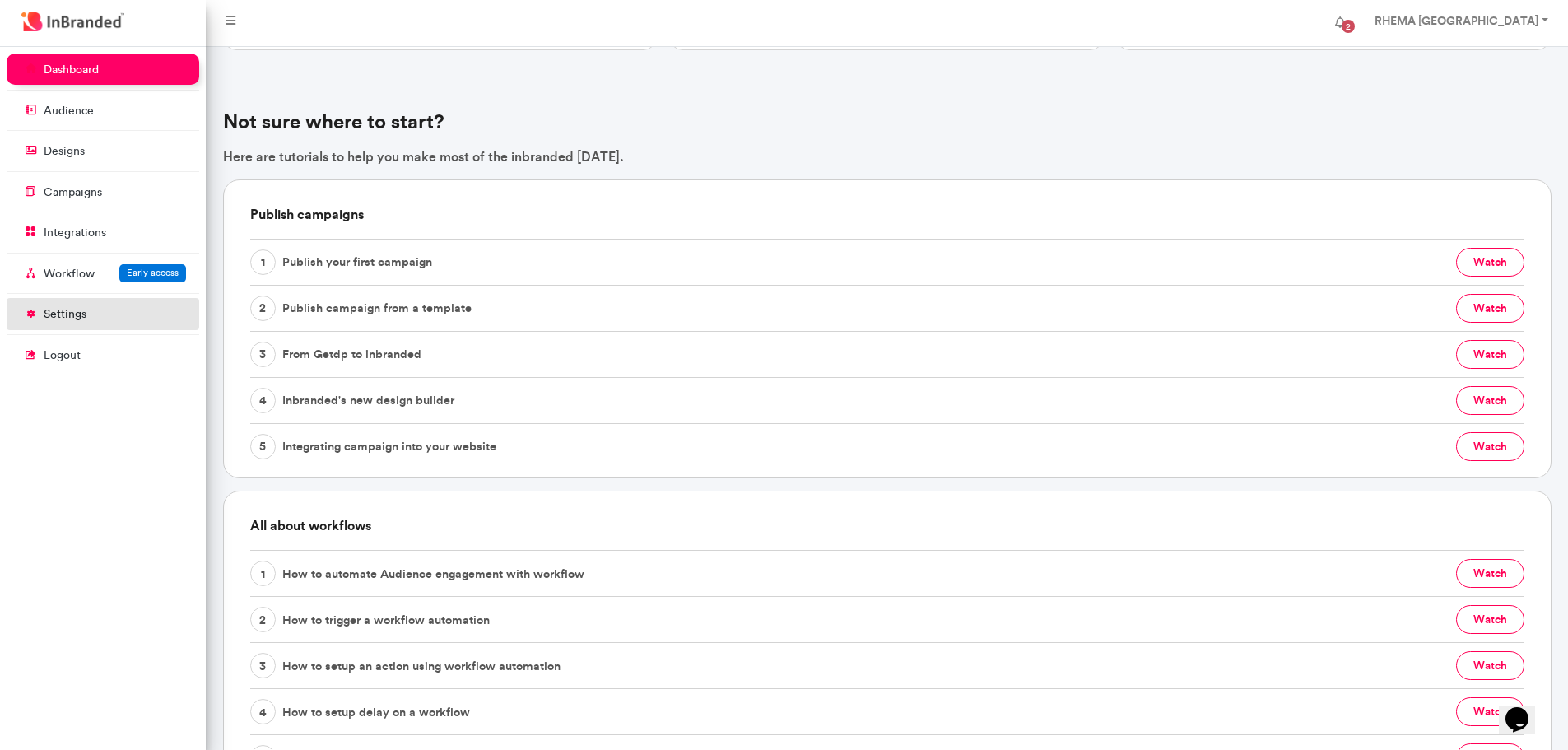
click at [60, 313] on p "settings" at bounding box center [65, 314] width 43 height 17
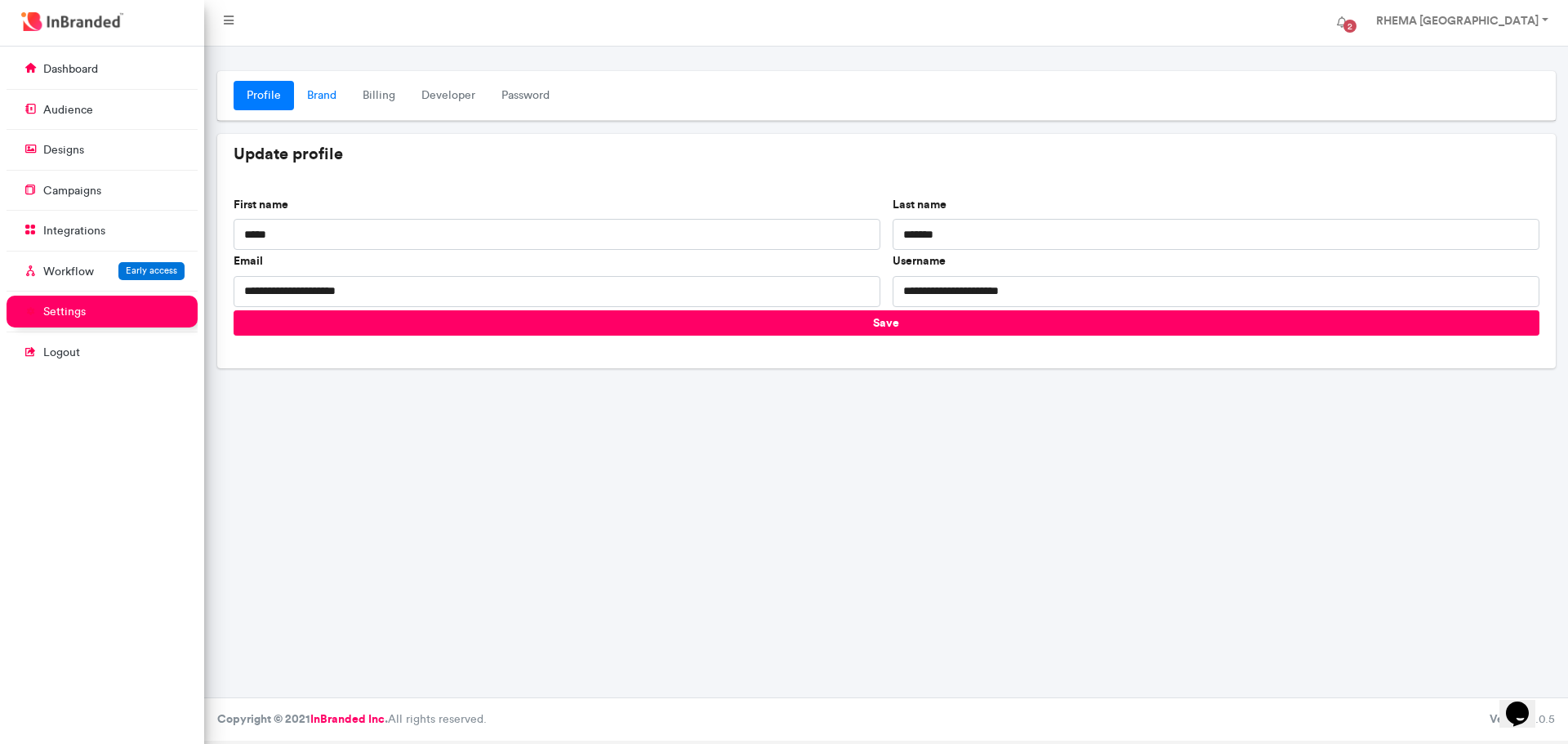
click at [329, 92] on link "Brand" at bounding box center [322, 95] width 55 height 29
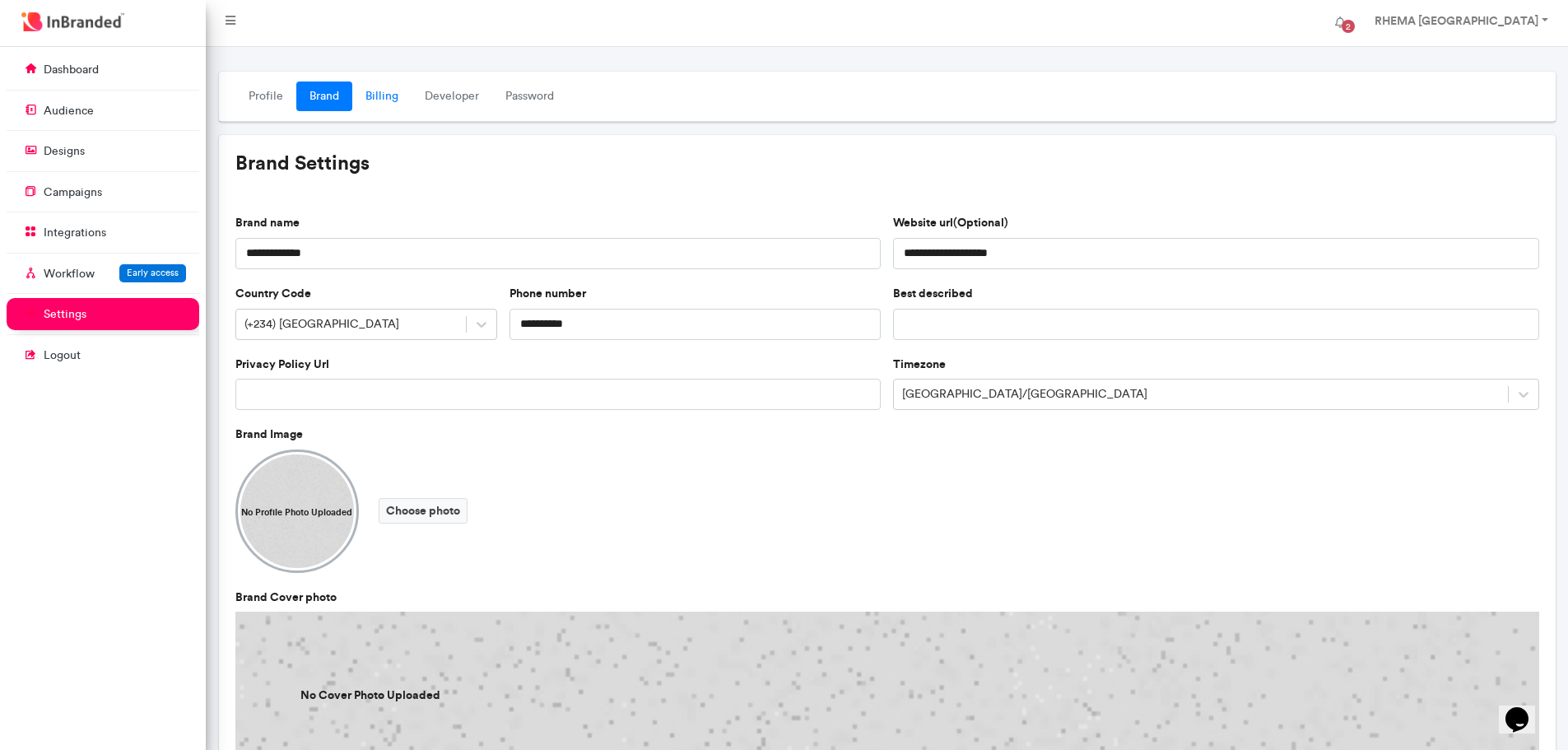
click at [381, 94] on link "Billing" at bounding box center [382, 96] width 59 height 30
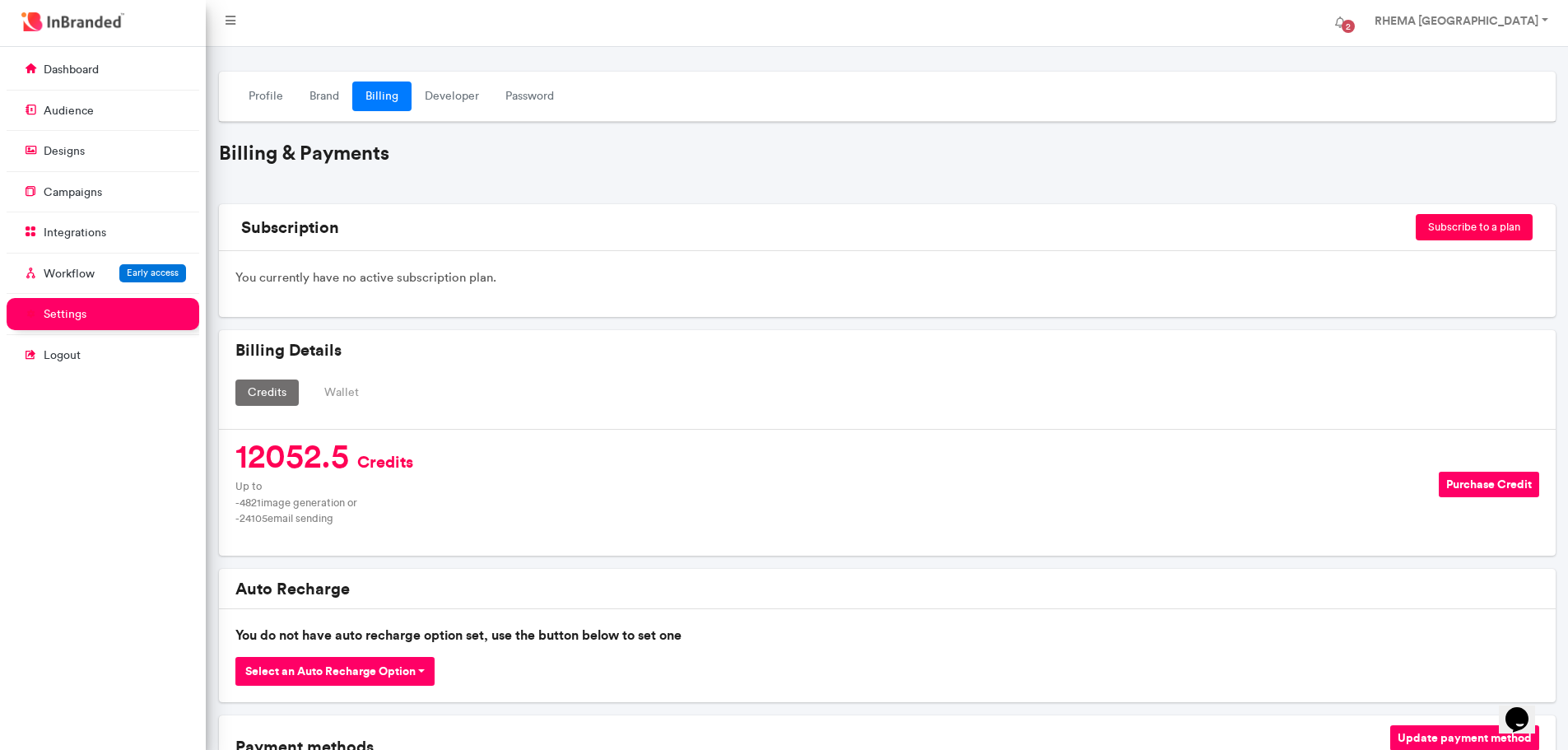
click at [341, 390] on button "Wallet" at bounding box center [341, 393] width 59 height 26
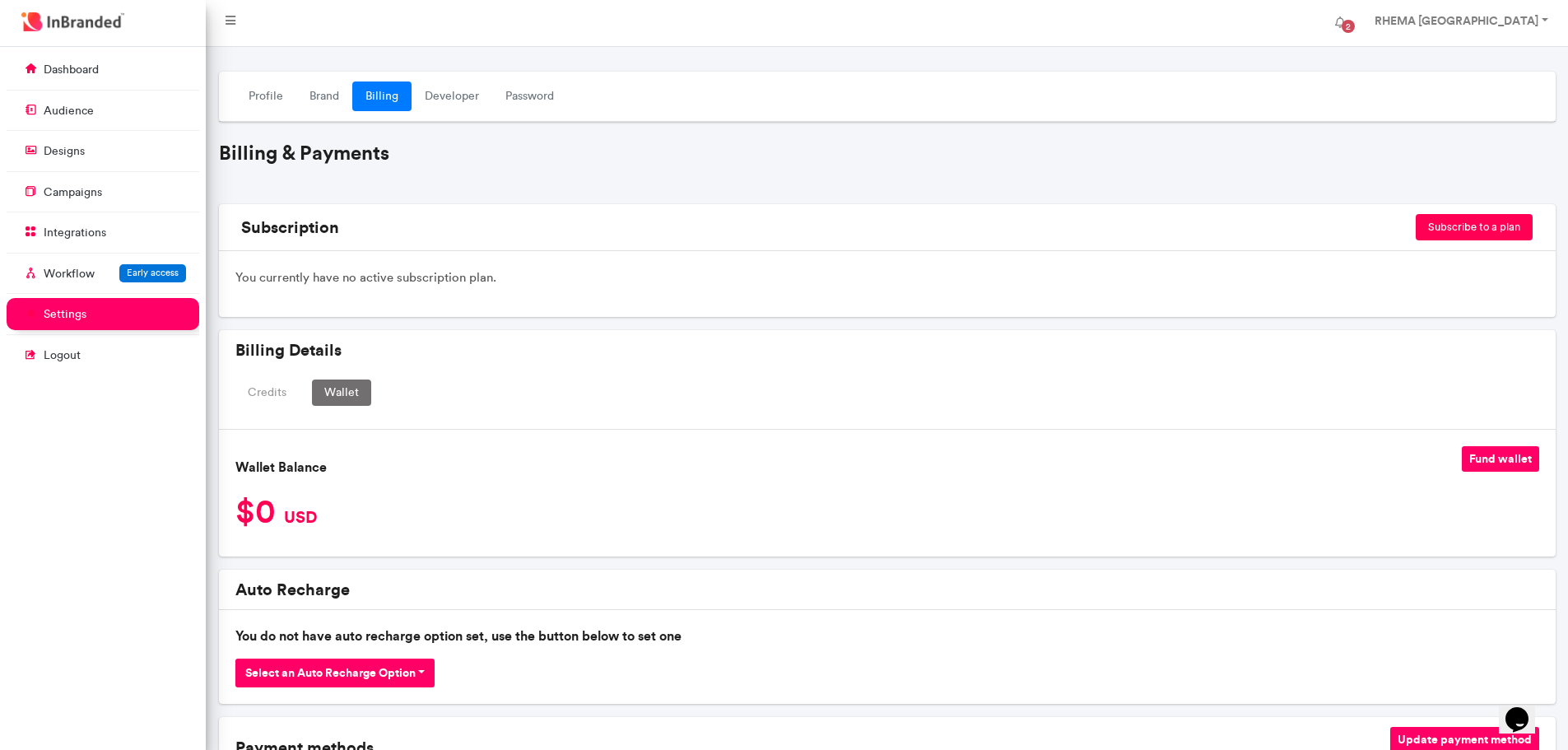
click at [277, 392] on button "Credits" at bounding box center [267, 393] width 64 height 26
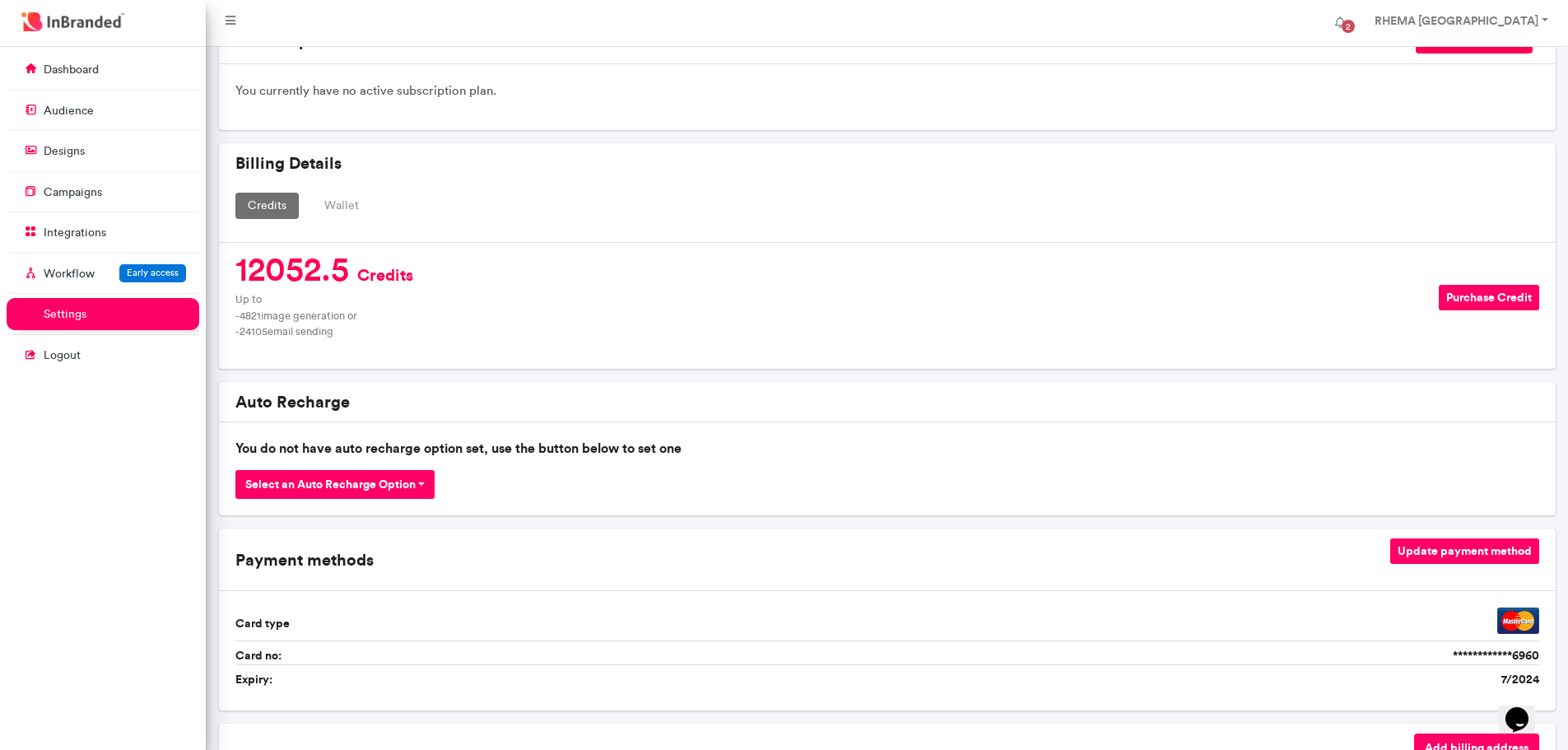
scroll to position [186, 0]
click at [1450, 312] on button "Purchase Credit" at bounding box center [1489, 298] width 100 height 25
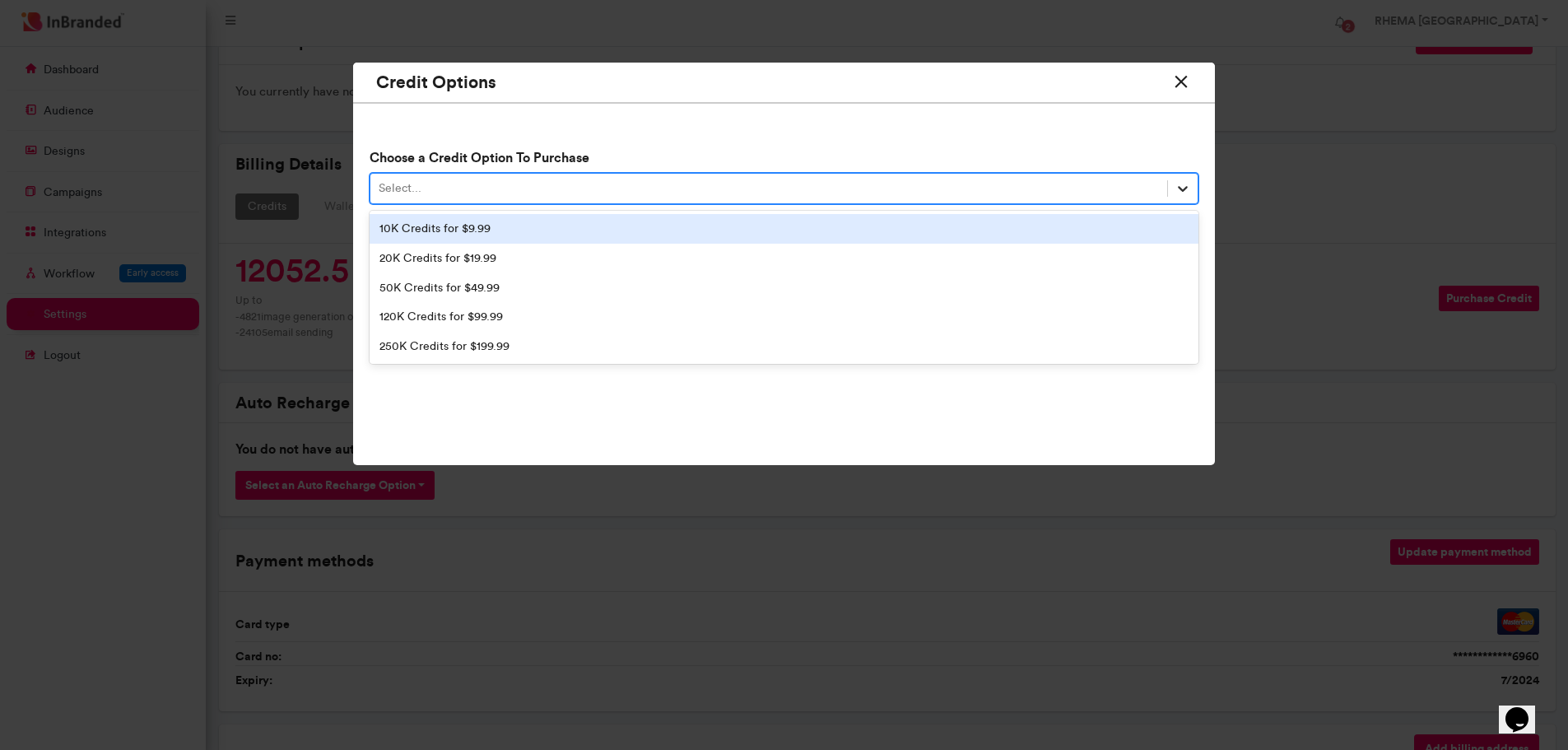
click at [1181, 190] on icon at bounding box center [1183, 189] width 10 height 6
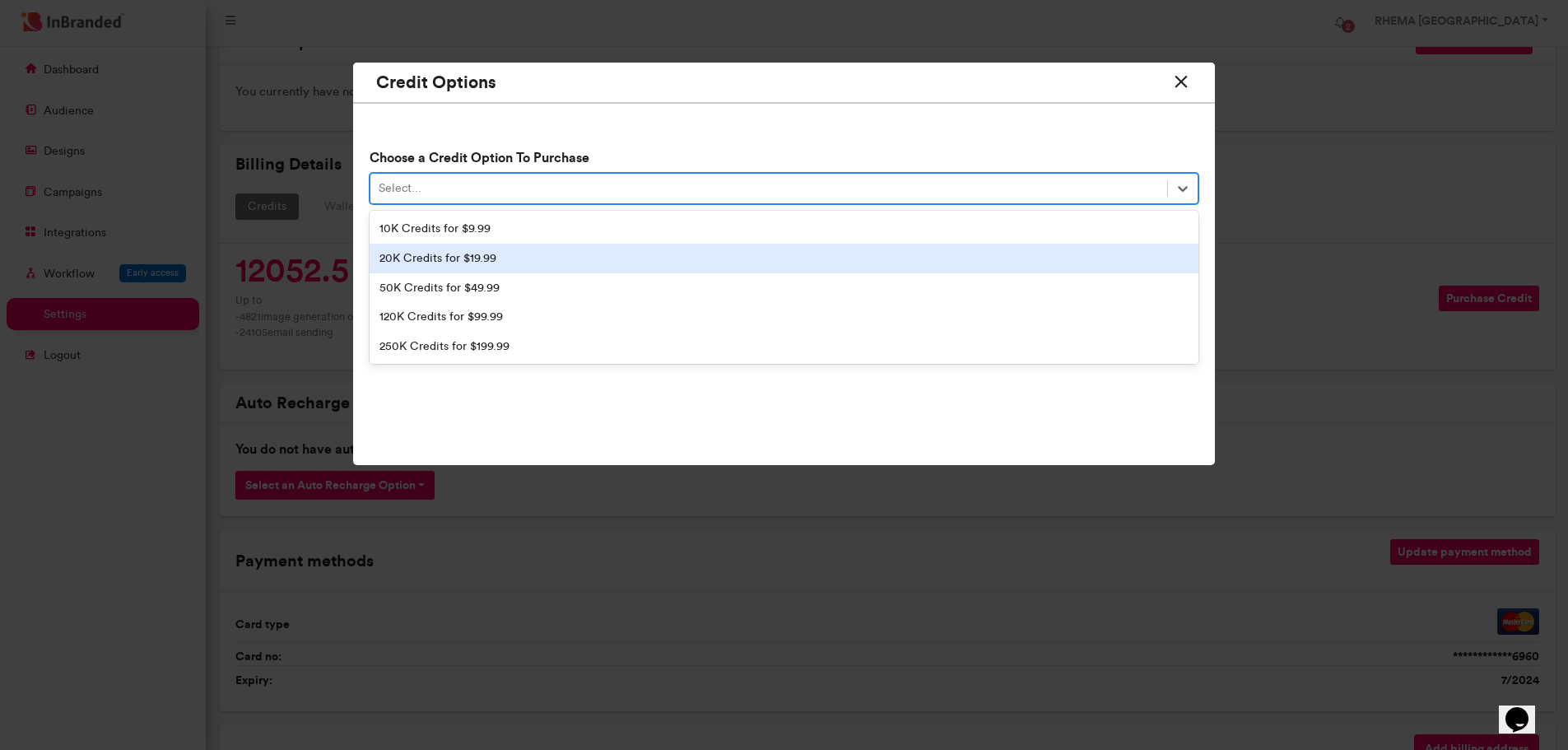
click at [515, 255] on div "20K Credits for $19.99" at bounding box center [784, 258] width 830 height 30
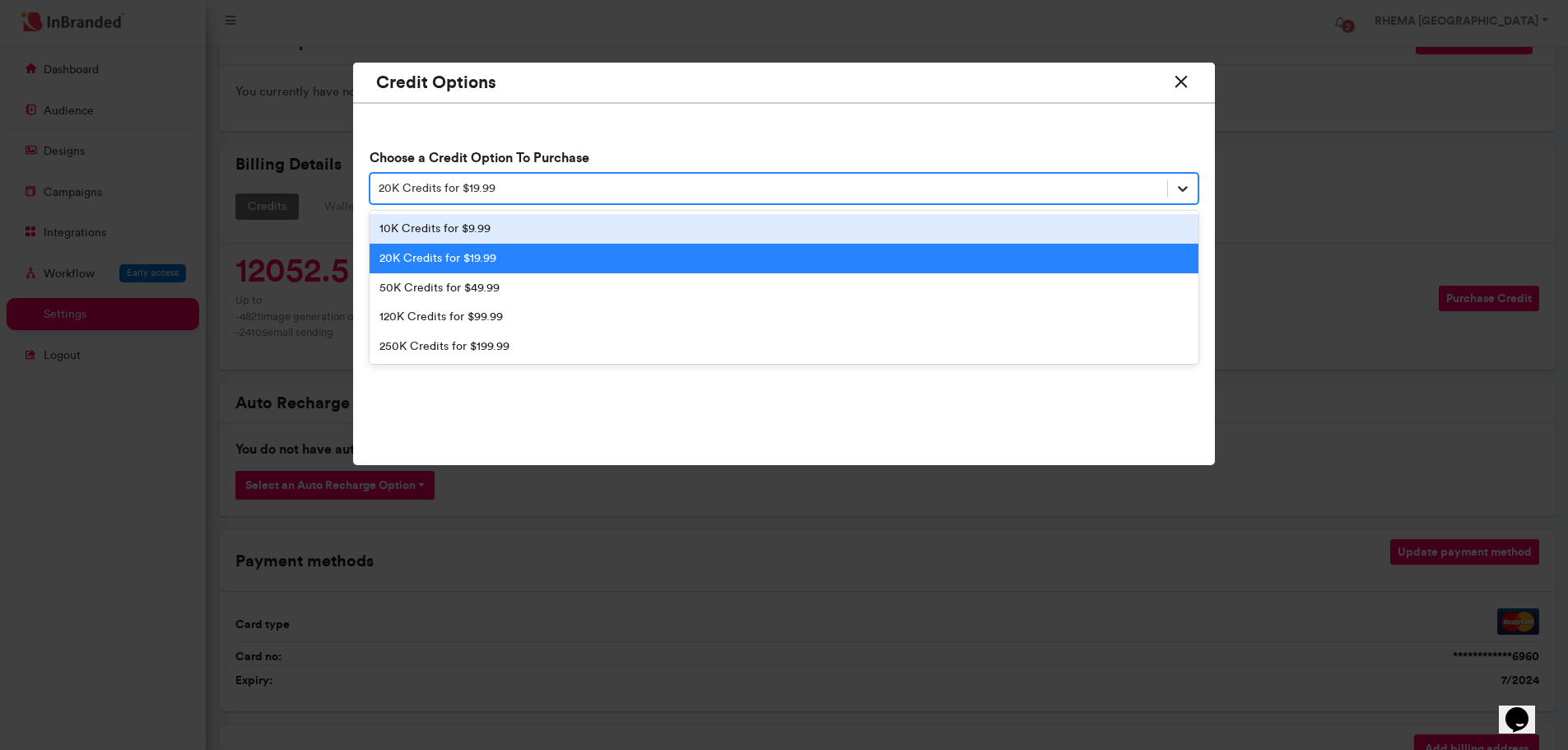
click at [1187, 184] on icon at bounding box center [1182, 189] width 17 height 17
click at [576, 224] on div "10K Credits for $9.99" at bounding box center [784, 229] width 830 height 30
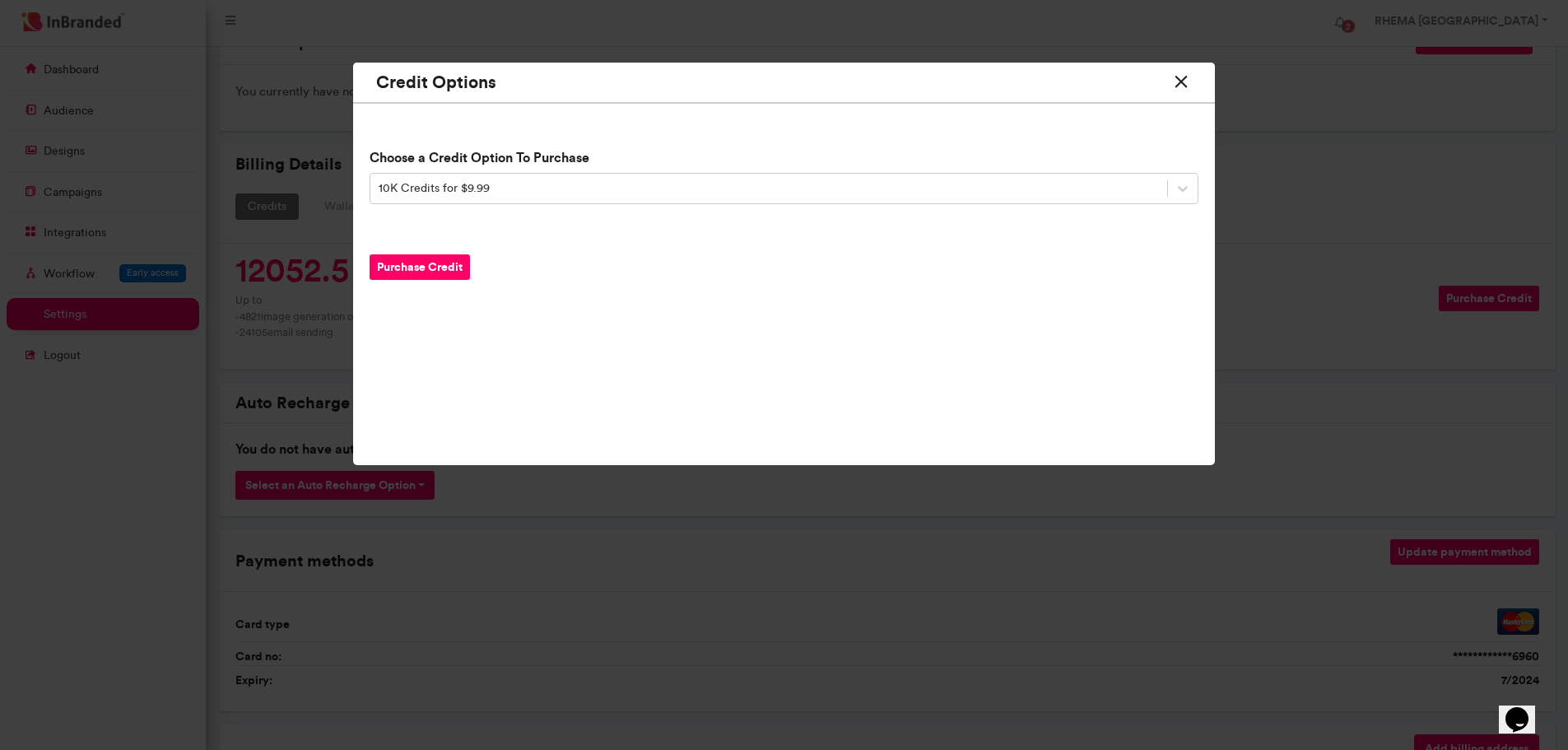
click at [422, 264] on button "Purchase Credit" at bounding box center [420, 266] width 100 height 25
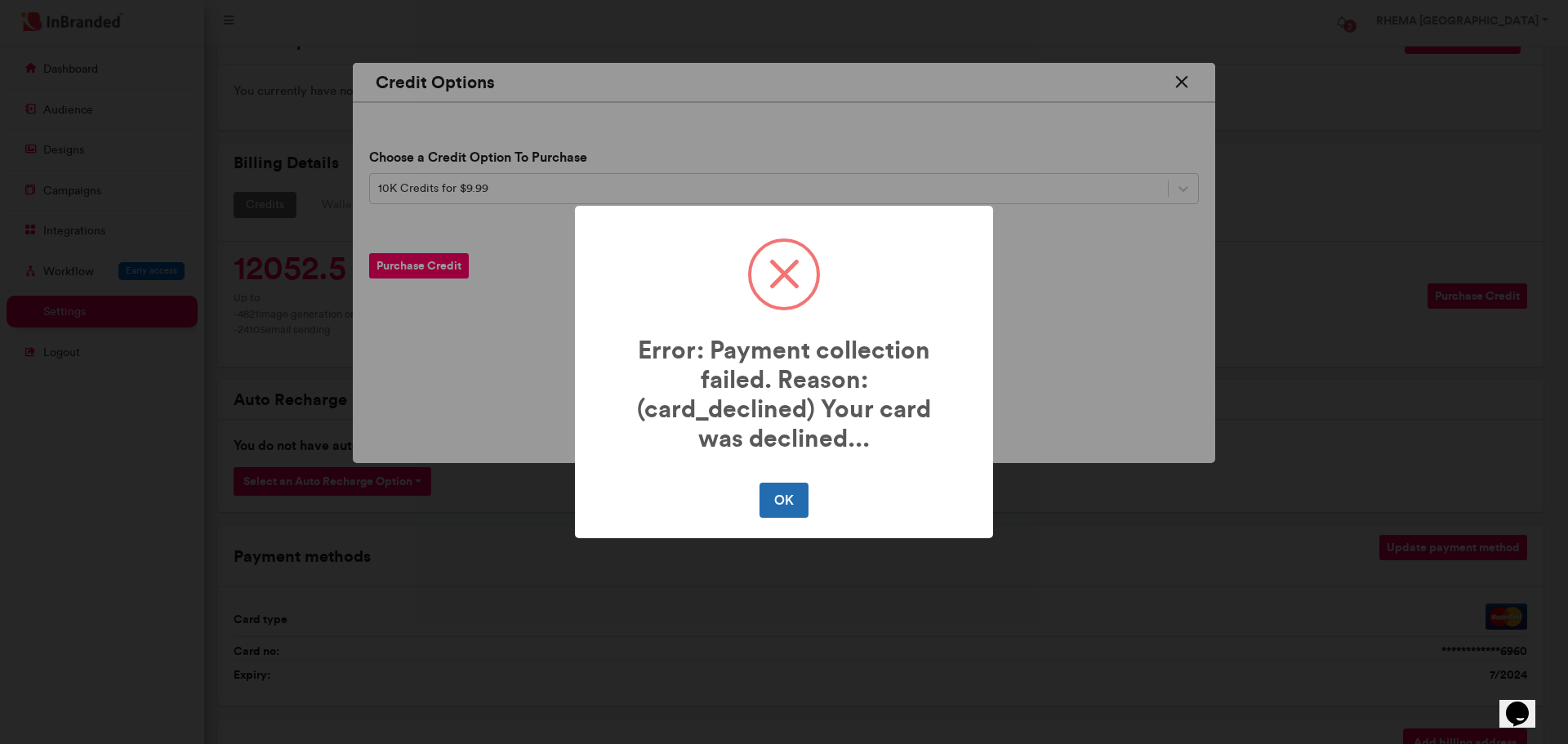
click at [775, 502] on button "OK" at bounding box center [784, 500] width 48 height 35
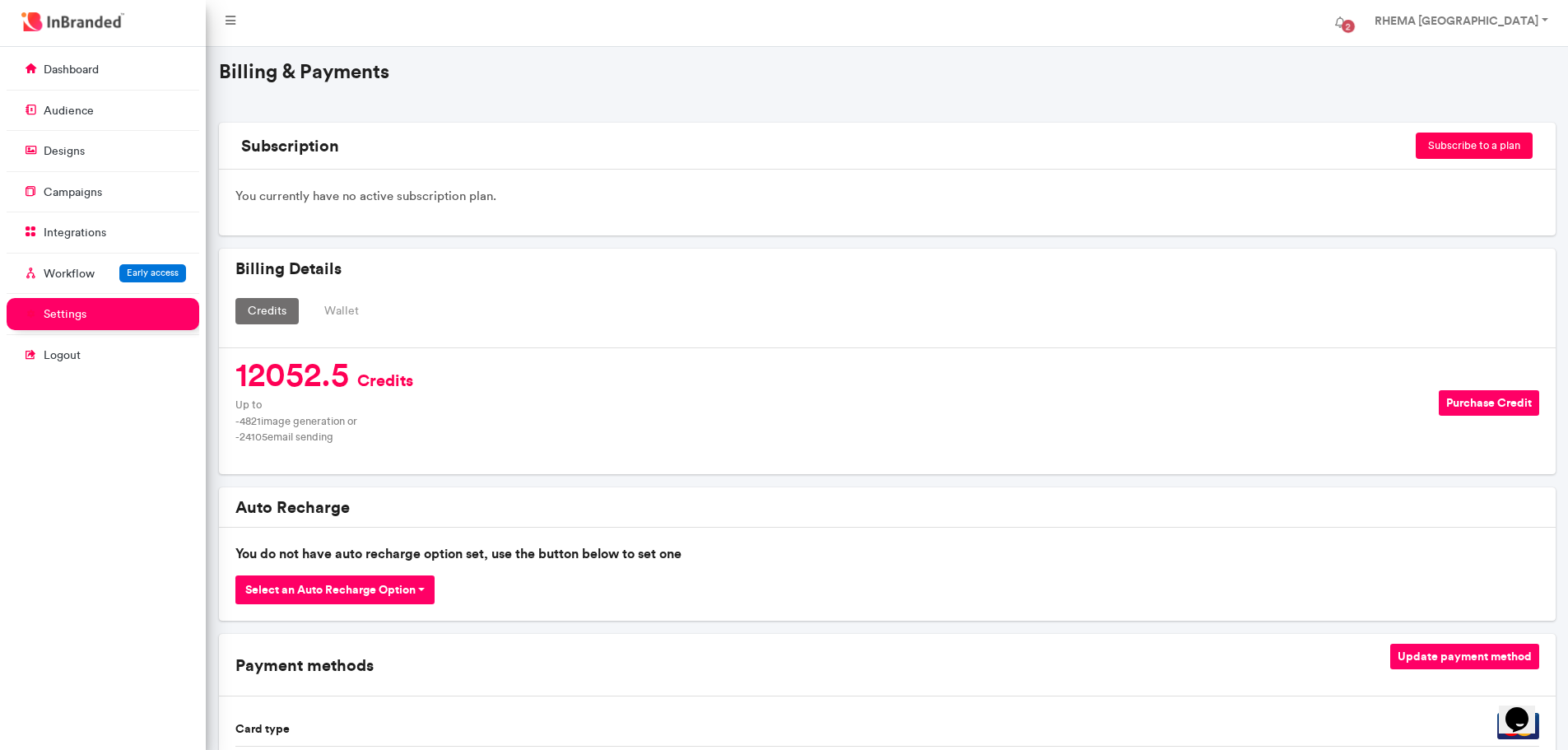
scroll to position [0, 0]
